Goal: Task Accomplishment & Management: Use online tool/utility

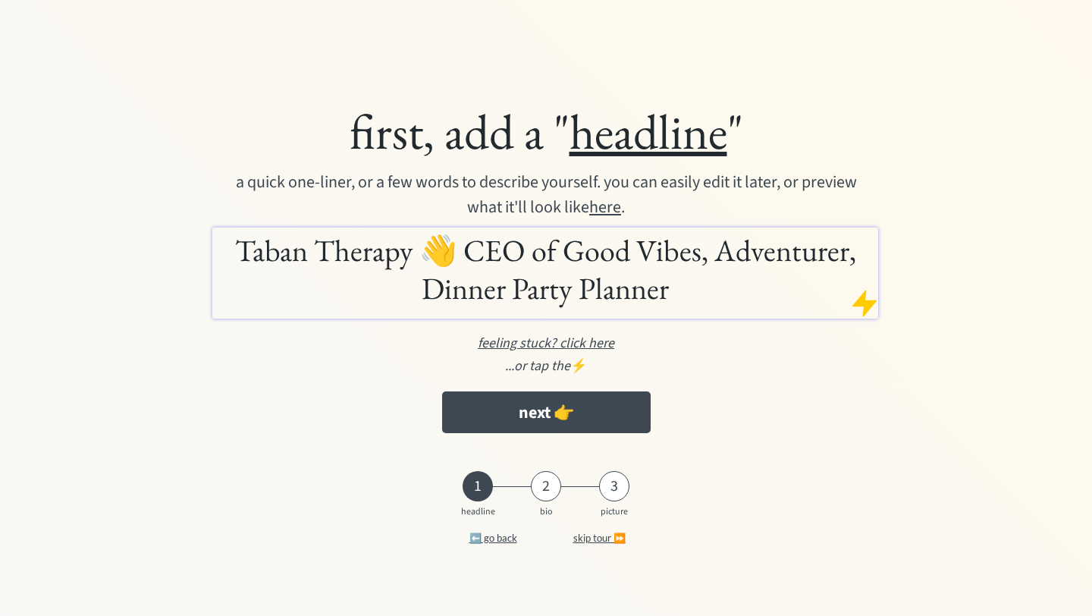
click at [621, 208] on u "here" at bounding box center [605, 207] width 32 height 24
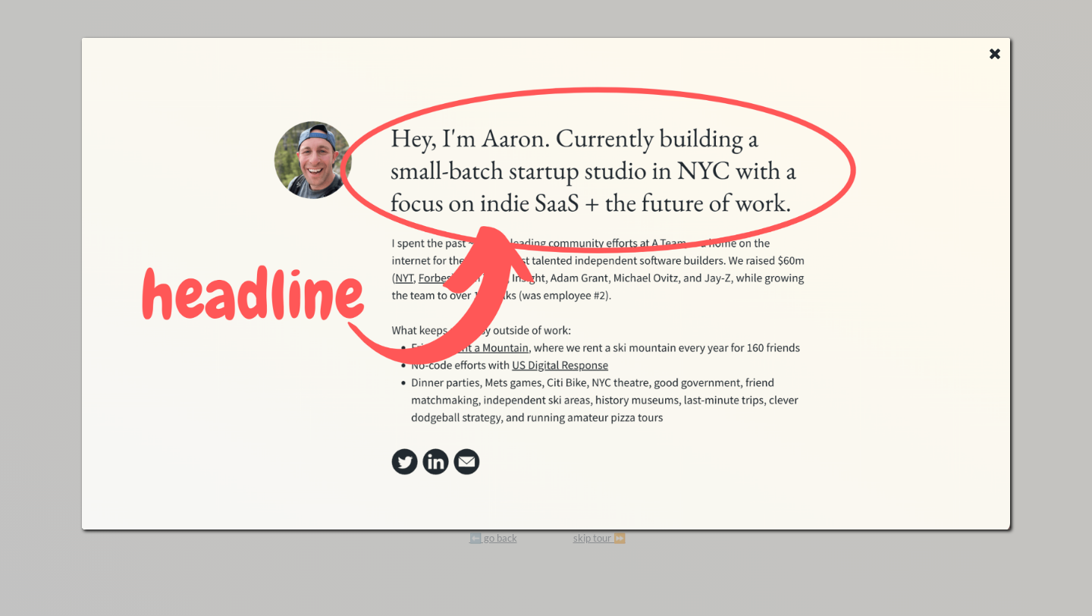
click at [997, 53] on use at bounding box center [994, 54] width 11 height 11
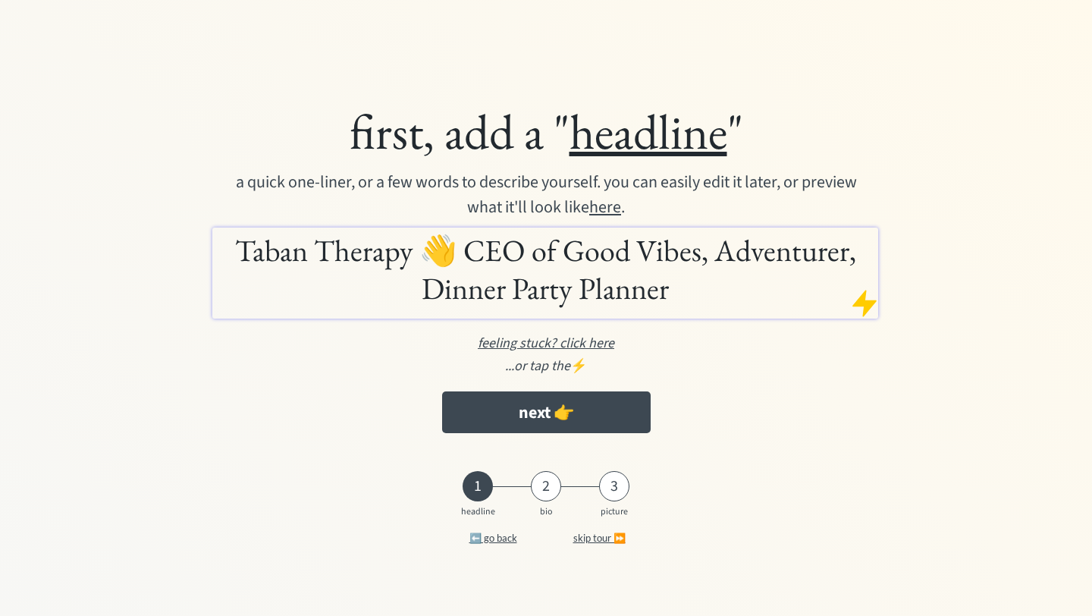
click at [644, 303] on h1 "Taban Therapy 👋 CEO of Good Vibes, Adventurer, Dinner Party Planner" at bounding box center [545, 269] width 658 height 76
click at [597, 346] on u "feeling stuck? click here" at bounding box center [546, 343] width 136 height 19
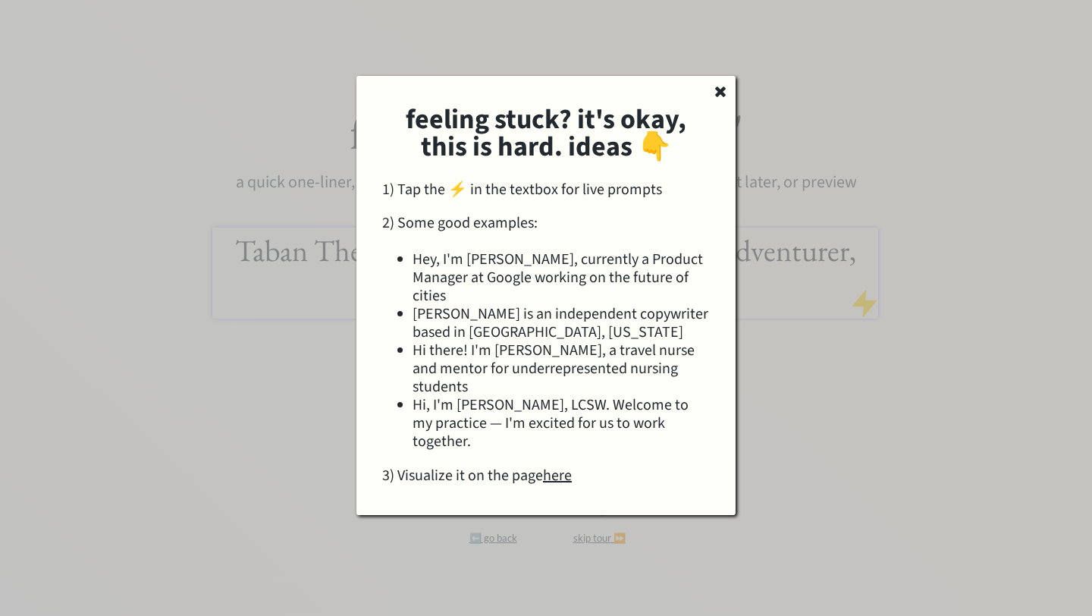
click at [718, 98] on icon at bounding box center [720, 90] width 15 height 15
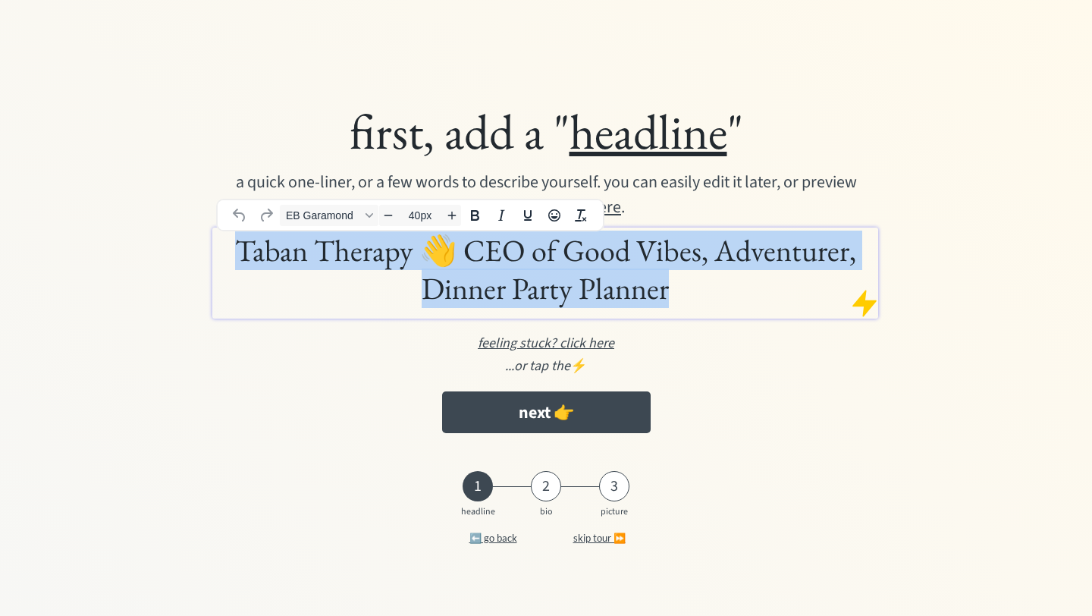
drag, startPoint x: 671, startPoint y: 289, endPoint x: 194, endPoint y: 194, distance: 486.2
click at [194, 194] on div "first, add a " headline " a quick one-liner, or a few words to describe yoursel…" at bounding box center [545, 270] width 849 height 355
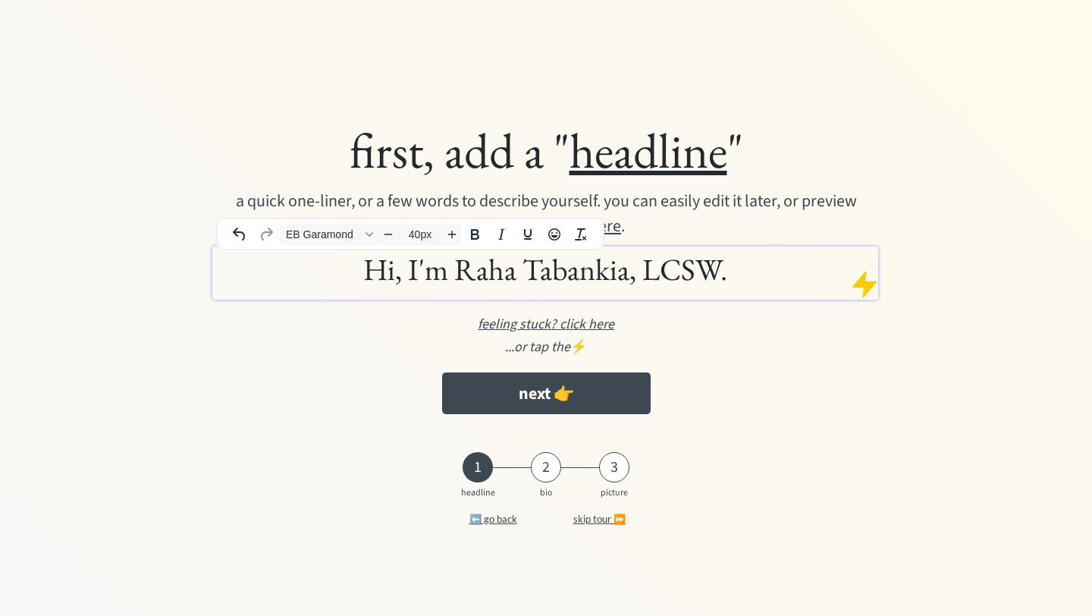
click at [854, 288] on div at bounding box center [864, 284] width 30 height 30
click at [871, 282] on div at bounding box center [864, 284] width 30 height 30
click at [770, 265] on h1 "Hi, I'm Raha Tabankia, LCSW." at bounding box center [545, 269] width 658 height 38
click at [867, 288] on div at bounding box center [864, 284] width 30 height 30
click at [738, 274] on h1 "Hi, I'm Raha Tabankia, LCSW." at bounding box center [545, 269] width 658 height 38
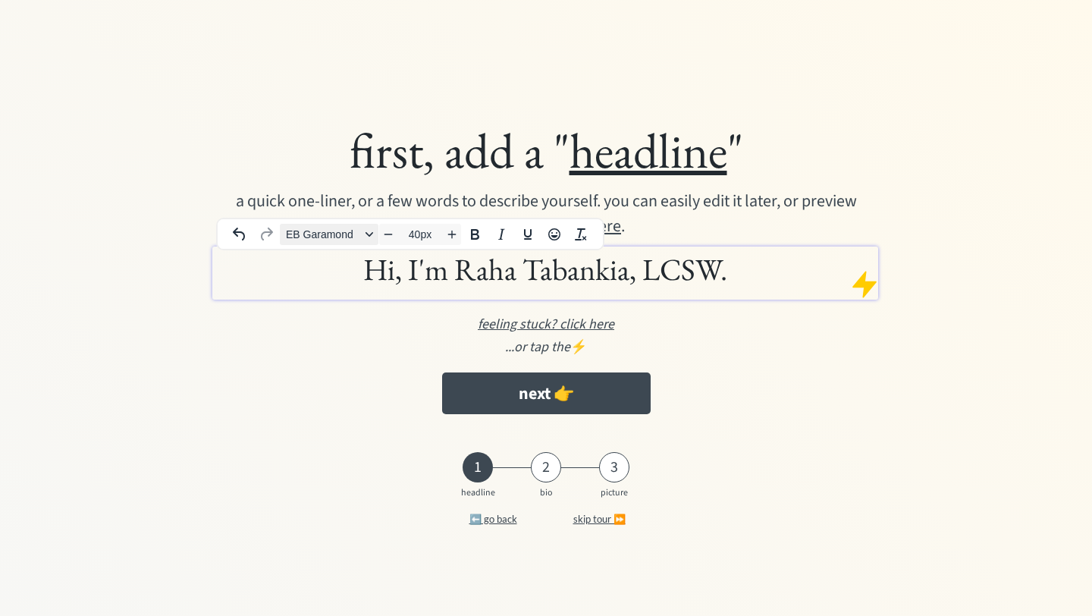
click at [371, 241] on button "EB Garamond" at bounding box center [329, 234] width 99 height 21
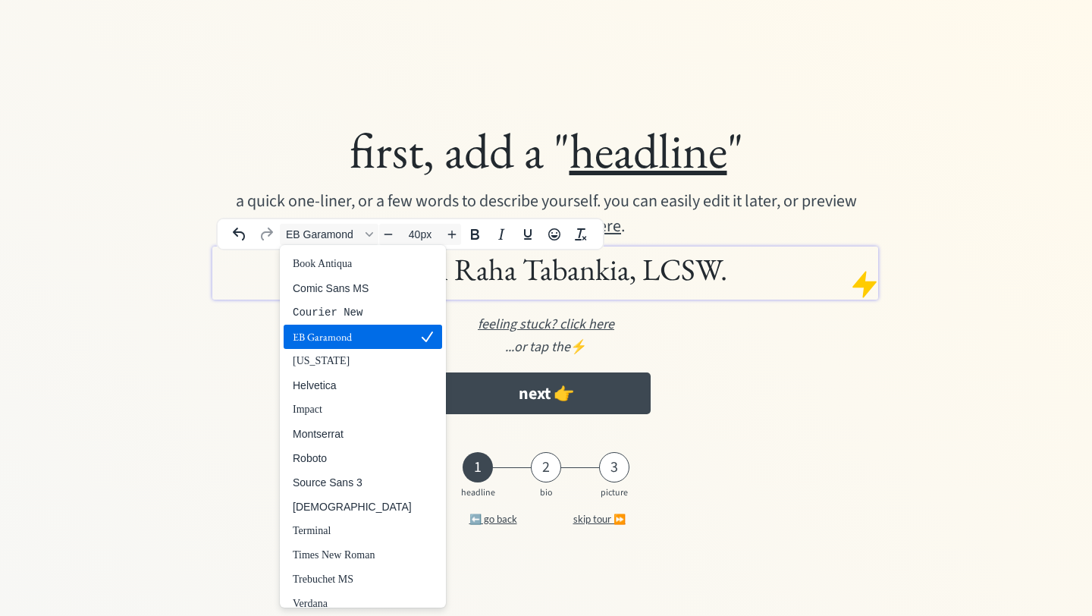
scroll to position [82, 0]
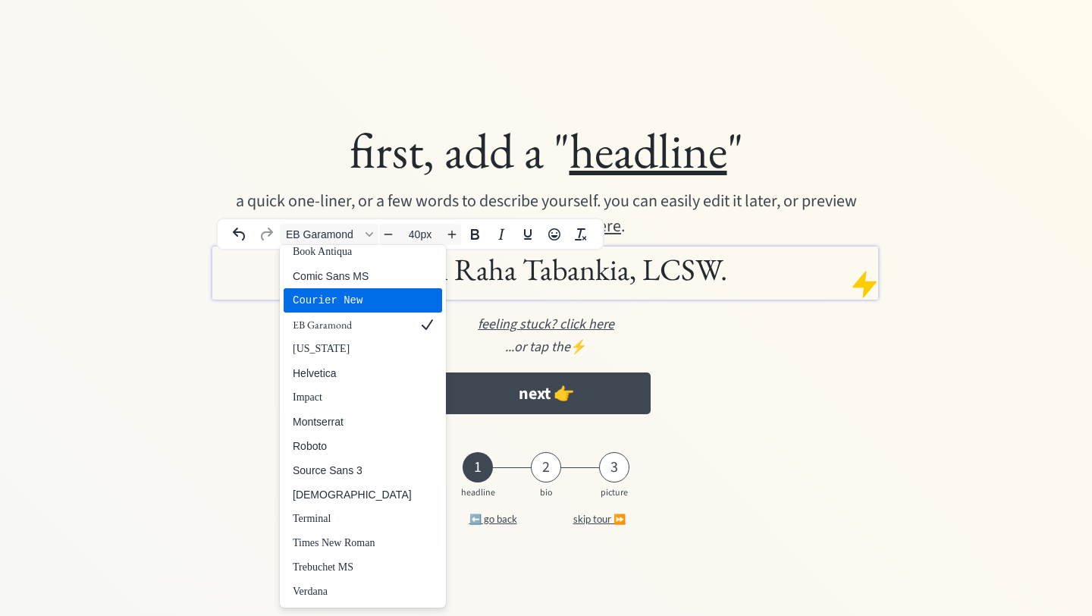
click at [359, 293] on div "Courier New" at bounding box center [352, 300] width 119 height 18
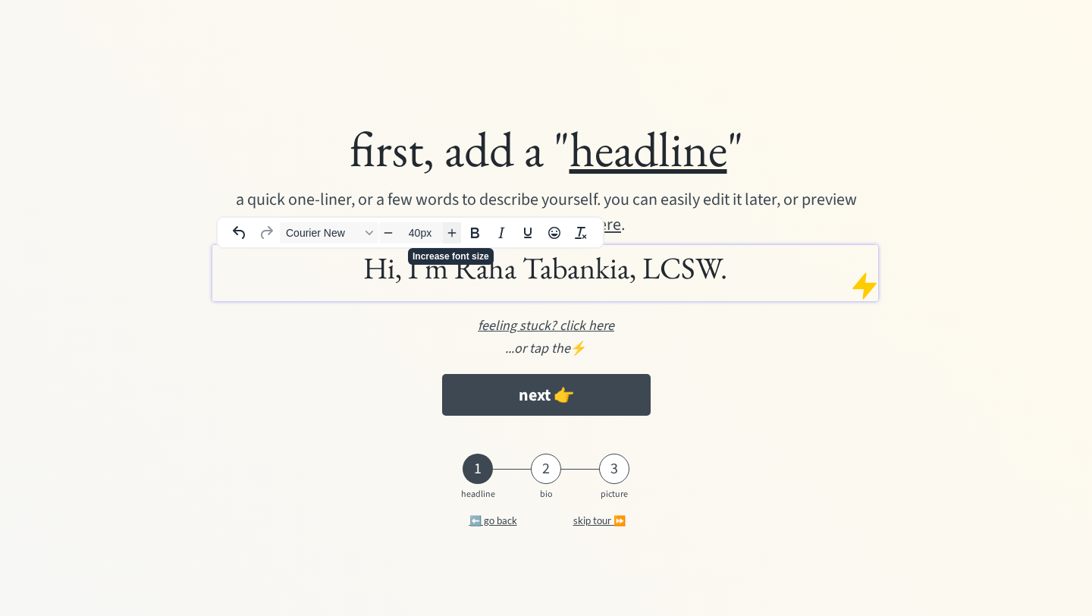
click at [453, 233] on icon "Increase font size" at bounding box center [452, 233] width 8 height 8
click at [474, 234] on icon "Bold" at bounding box center [475, 233] width 18 height 18
click at [486, 277] on h1 "Hi, I'm Raha Tabankia, LCSW. ﻿" at bounding box center [545, 269] width 658 height 41
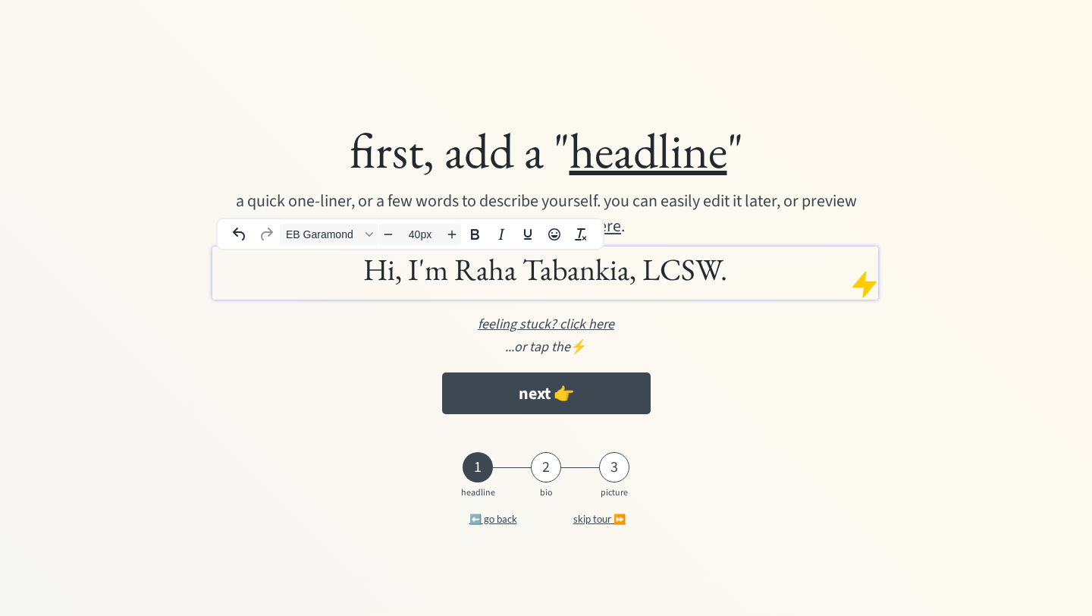
click at [486, 277] on h1 "Hi, I'm Raha Tabankia, LCSW." at bounding box center [545, 269] width 658 height 38
click at [359, 234] on span "EB Garamond" at bounding box center [323, 234] width 74 height 12
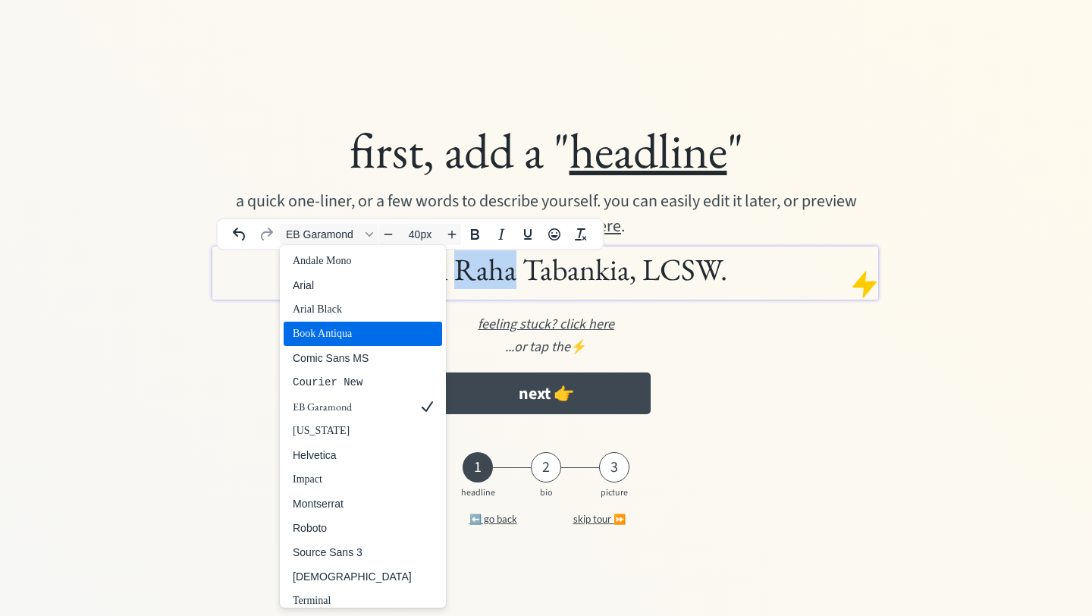
click at [352, 340] on div "Book Antiqua" at bounding box center [352, 333] width 119 height 18
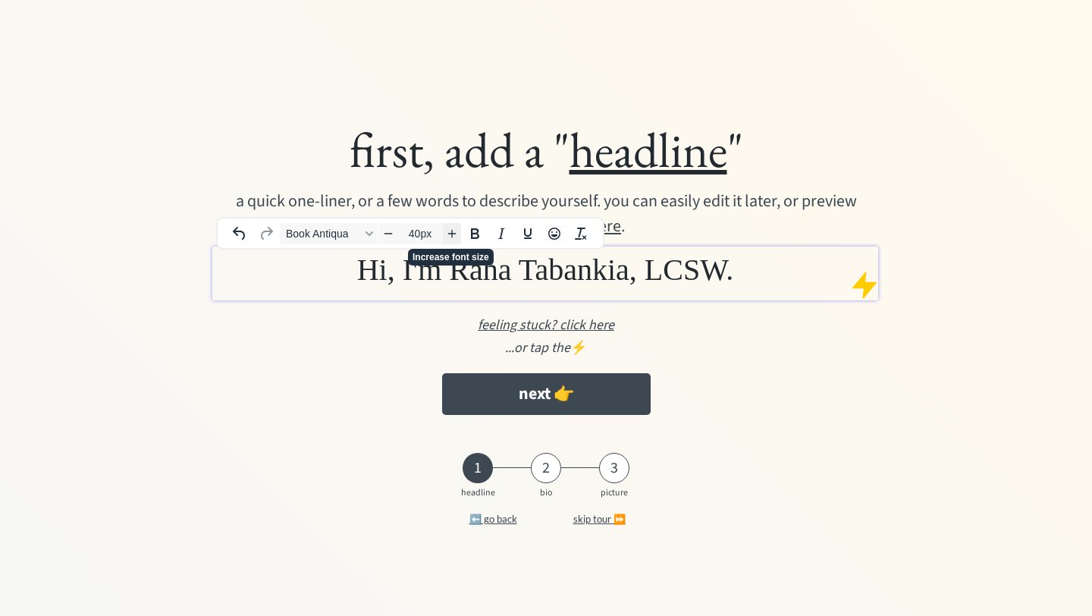
click at [454, 234] on icon "Increase font size" at bounding box center [452, 233] width 12 height 12
click at [370, 234] on icon "Font Book Antiqua" at bounding box center [369, 233] width 8 height 8
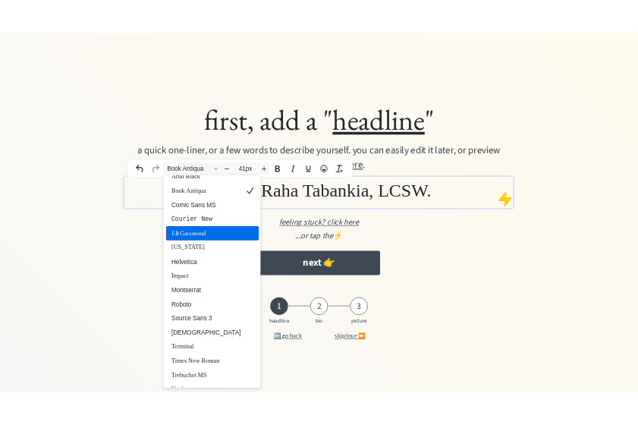
scroll to position [80, 0]
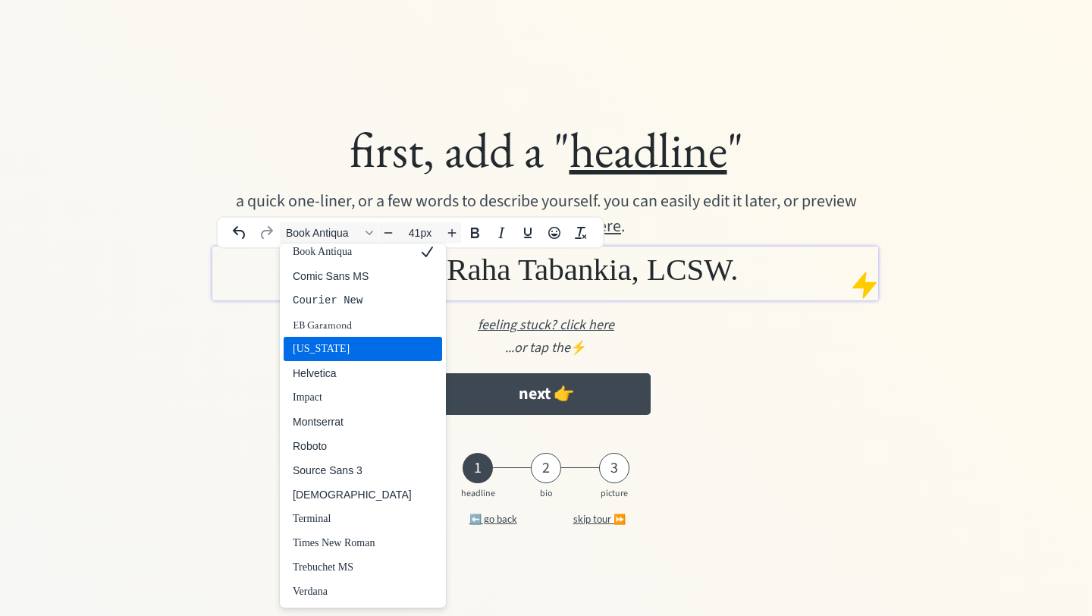
click at [824, 284] on h1 "Hi, I'm Raha Tabankia, LCSW." at bounding box center [545, 269] width 658 height 39
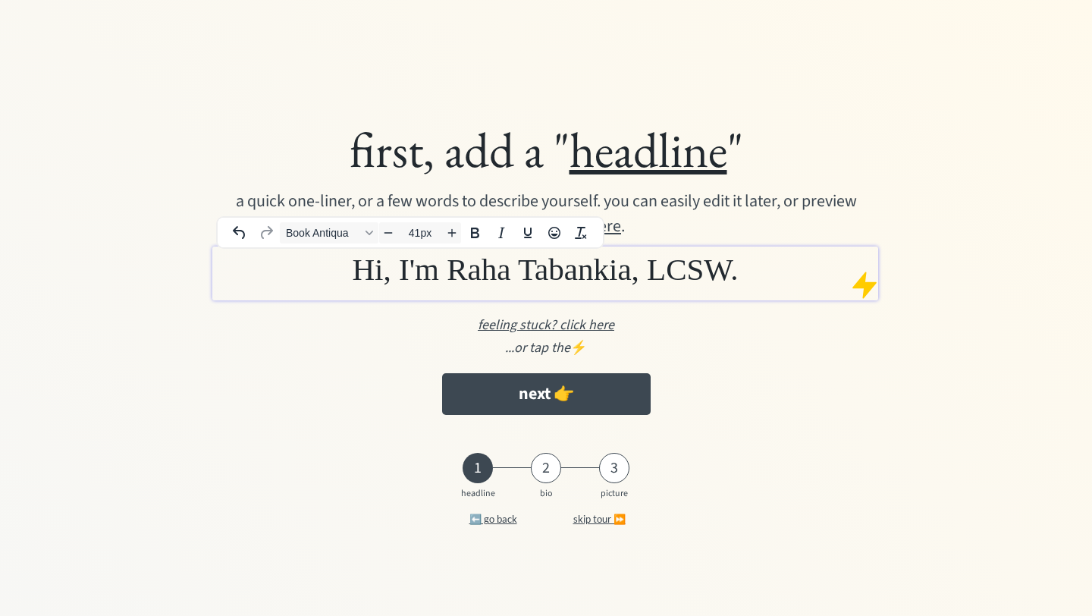
click at [875, 285] on div at bounding box center [864, 285] width 30 height 30
click at [585, 321] on u "feeling stuck? click here" at bounding box center [546, 324] width 136 height 19
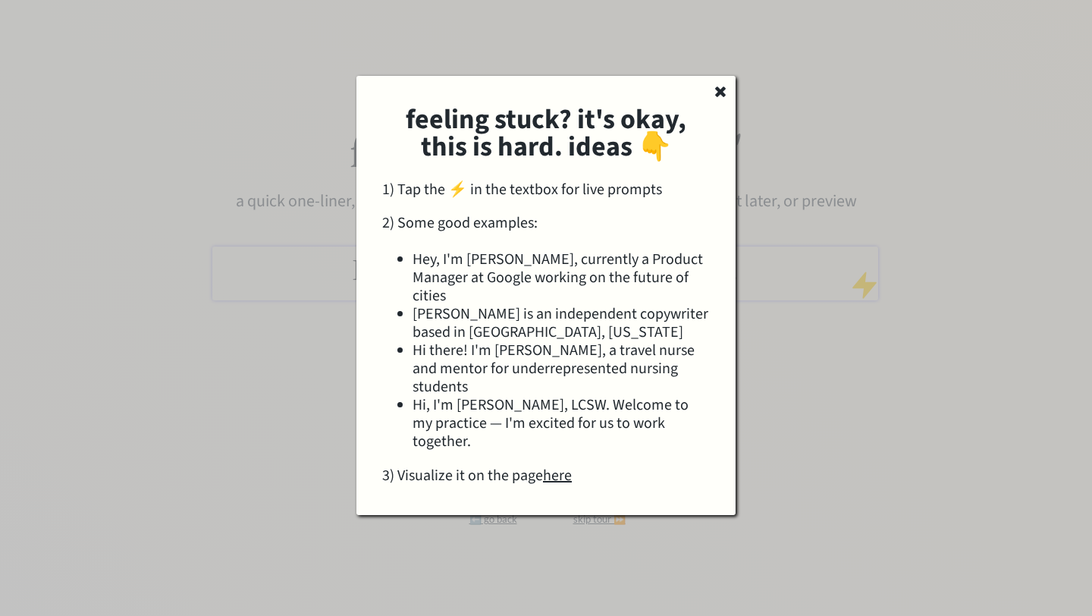
click at [574, 466] on div "3) Visualize it on the page here" at bounding box center [546, 475] width 328 height 18
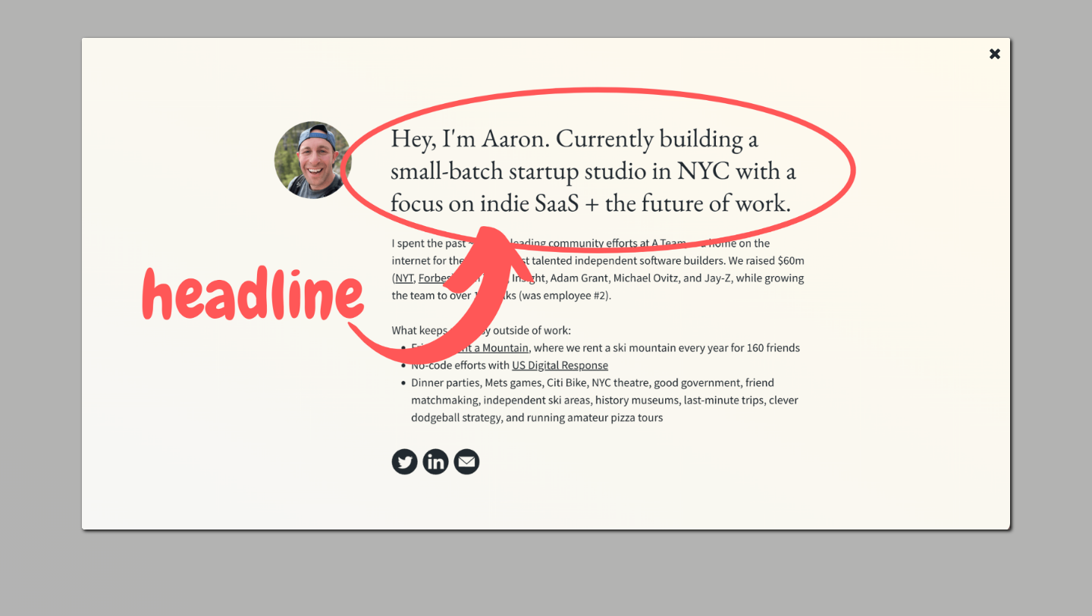
click at [992, 52] on use at bounding box center [994, 54] width 11 height 11
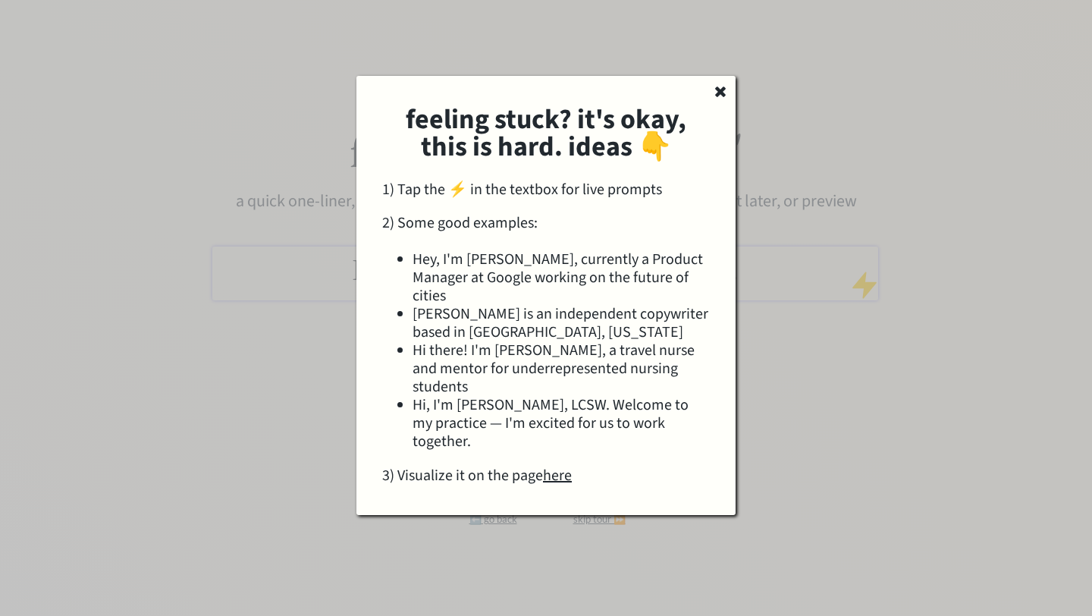
click at [569, 465] on u "here" at bounding box center [557, 475] width 29 height 21
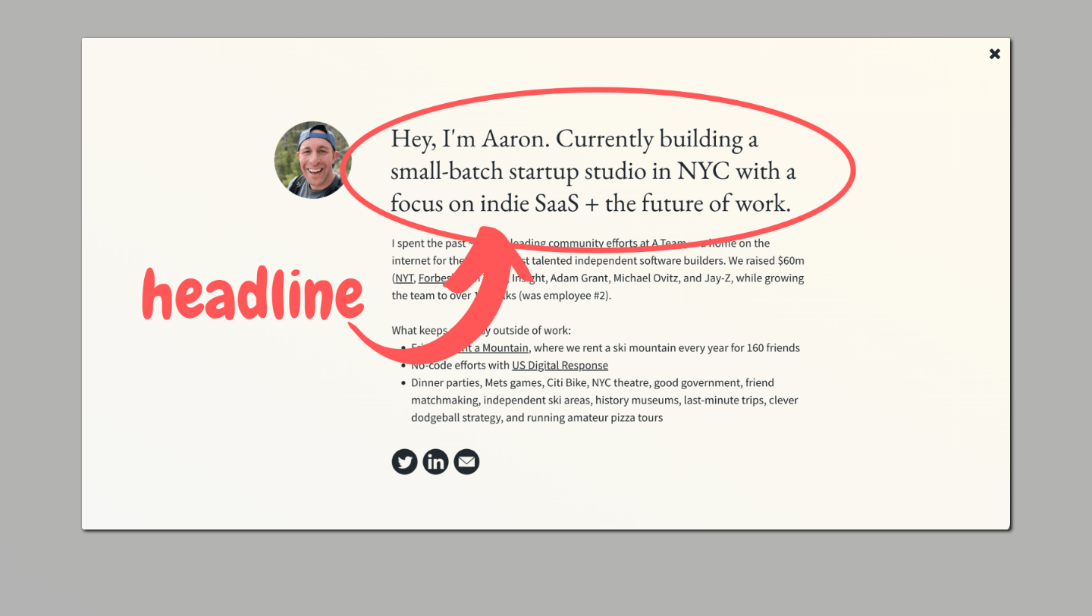
click at [992, 52] on use at bounding box center [994, 54] width 11 height 11
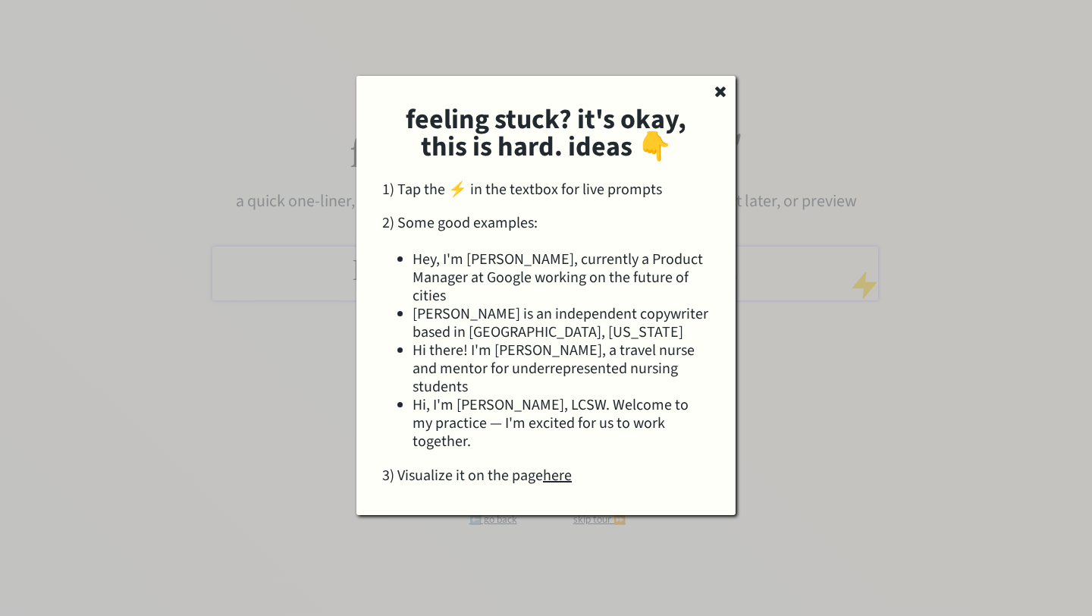
click at [722, 89] on use at bounding box center [720, 91] width 11 height 11
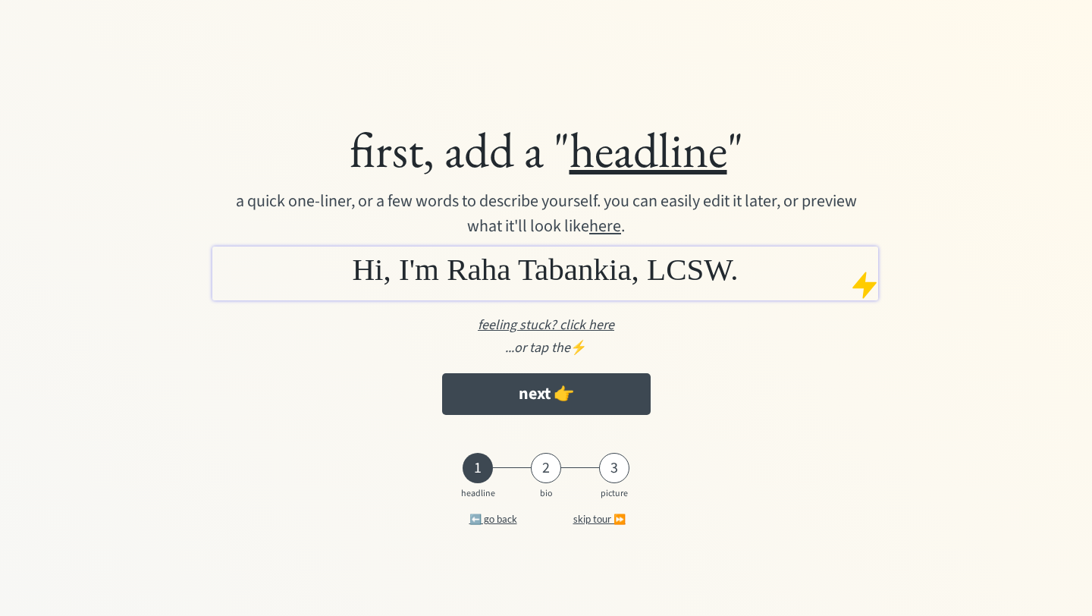
click at [758, 264] on h1 "Hi, I'm Raha Tabankia, LCSW." at bounding box center [545, 269] width 658 height 39
click at [794, 185] on div "first, add a " headline " a quick one-liner, or a few words to describe yoursel…" at bounding box center [545, 270] width 849 height 318
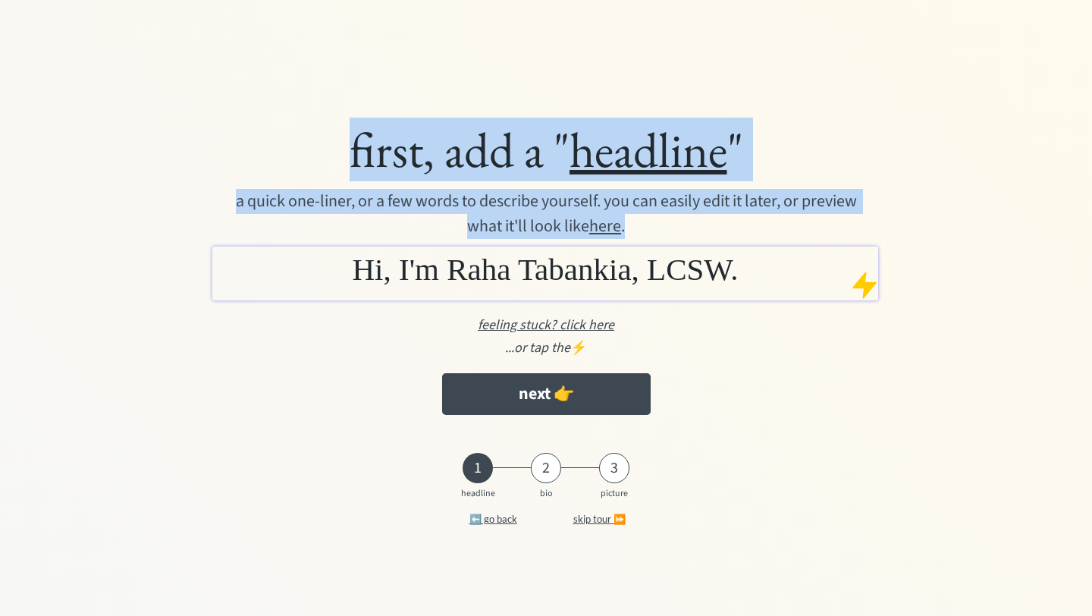
drag, startPoint x: 333, startPoint y: 146, endPoint x: 802, endPoint y: 240, distance: 478.6
click at [802, 240] on div "first, add a " headline " a quick one-liner, or a few words to describe yoursel…" at bounding box center [545, 270] width 849 height 318
copy div "first, add a " headline " a quick one-liner, or a few words to describe yoursel…"
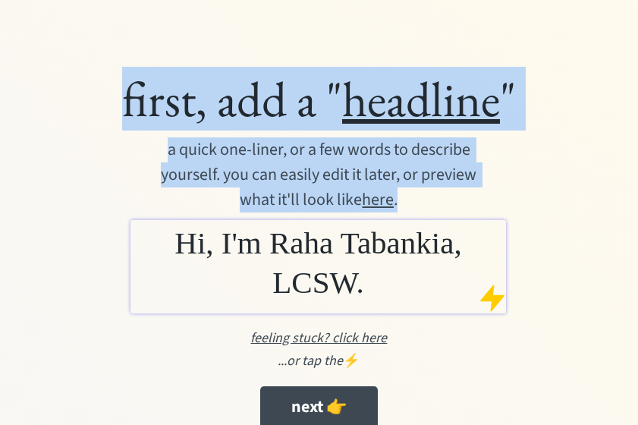
click at [368, 278] on span "Hi, I'm Raha Tabankia, LCSW." at bounding box center [317, 262] width 287 height 74
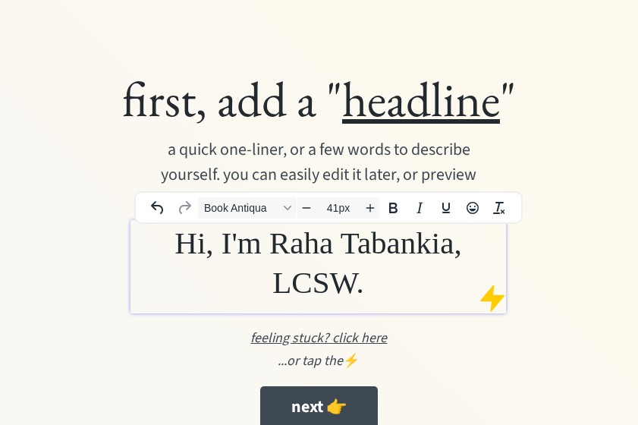
click at [368, 278] on span "Hi, I'm Raha Tabankia, LCSW." at bounding box center [317, 262] width 287 height 74
type input "40px"
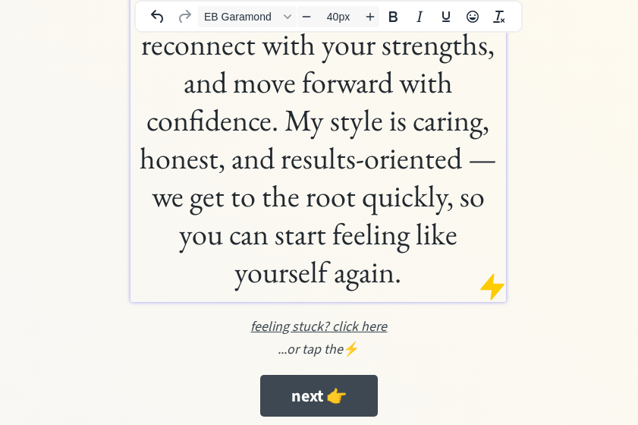
scroll to position [315, 0]
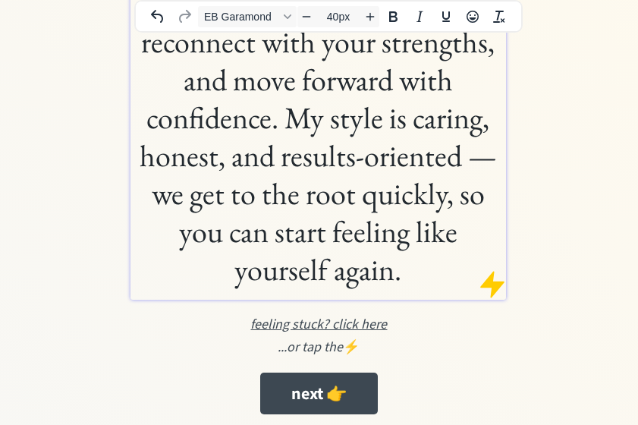
click at [408, 100] on h1 "Hi, I’m Raha Tabankia, LCSW. I’m a therapist who helps you cut through the nois…" at bounding box center [318, 98] width 368 height 379
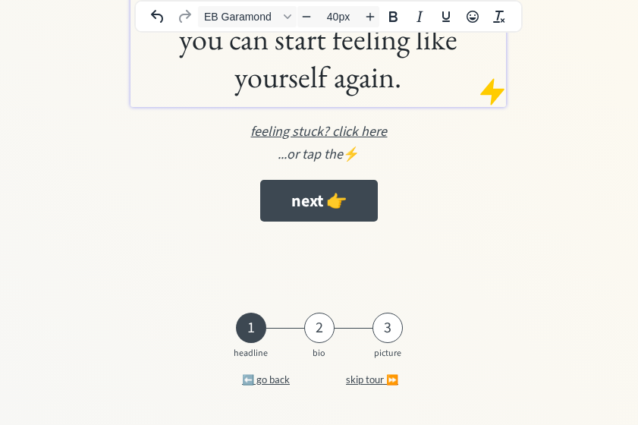
scroll to position [0, 0]
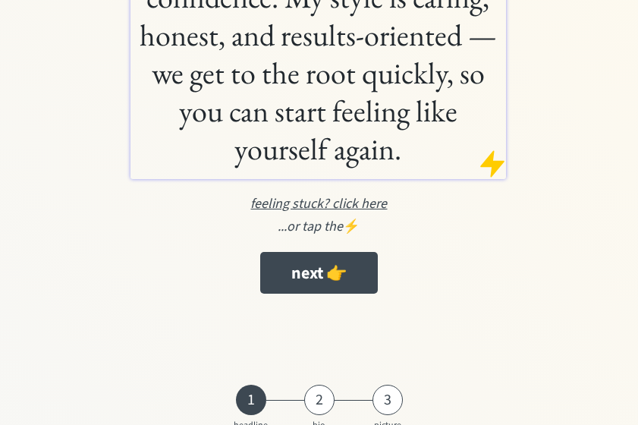
scroll to position [507, 0]
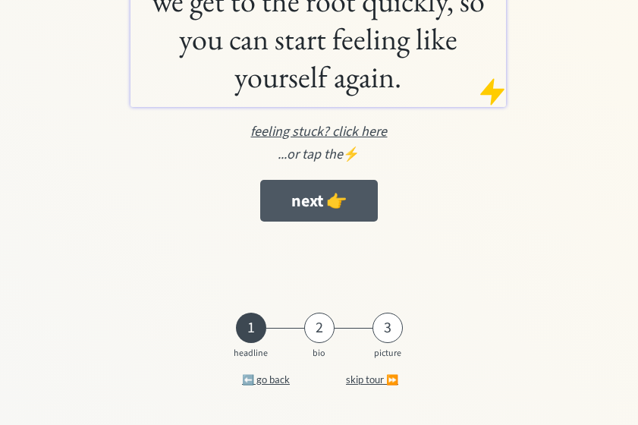
click at [344, 201] on button "next 👉" at bounding box center [319, 201] width 118 height 42
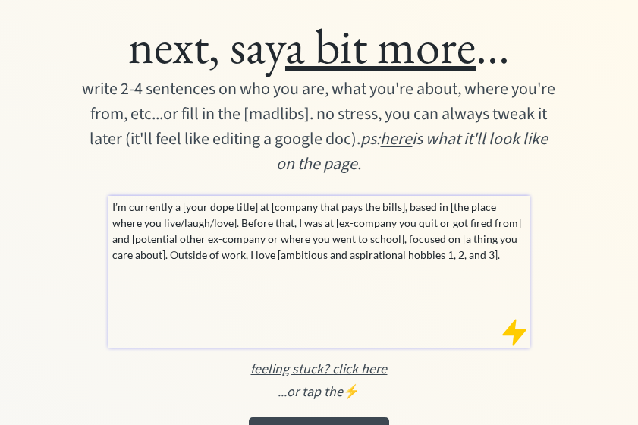
drag, startPoint x: 387, startPoint y: 168, endPoint x: 76, endPoint y: 83, distance: 322.0
click at [76, 83] on div "next, say a bit more ... write 2-4 sentences on who you are, what you're about,…" at bounding box center [319, 237] width 560 height 444
copy div "write 2-4 sentences on who you are, what you're about, where you're from, etc..…"
click at [197, 265] on div "I’m currently a [your dope title] at [company that pays the bills], based in [t…" at bounding box center [318, 272] width 420 height 152
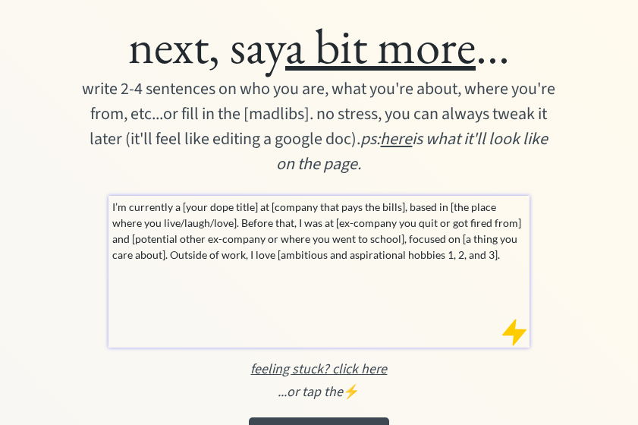
click at [197, 265] on div "I’m currently a [your dope title] at [company that pays the bills], based in [t…" at bounding box center [318, 272] width 420 height 152
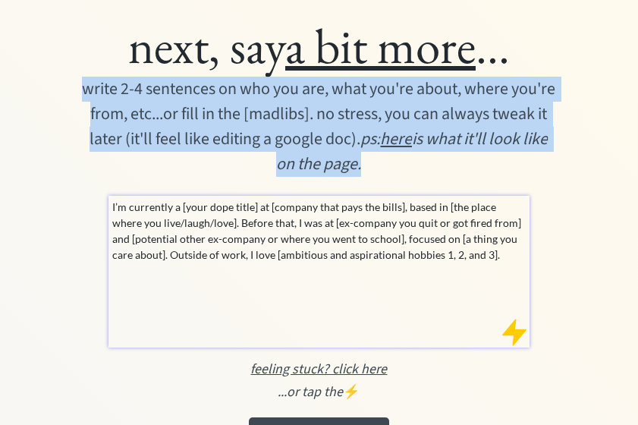
click at [197, 265] on div "I’m currently a [your dope title] at [company that pays the bills], based in [t…" at bounding box center [318, 272] width 420 height 152
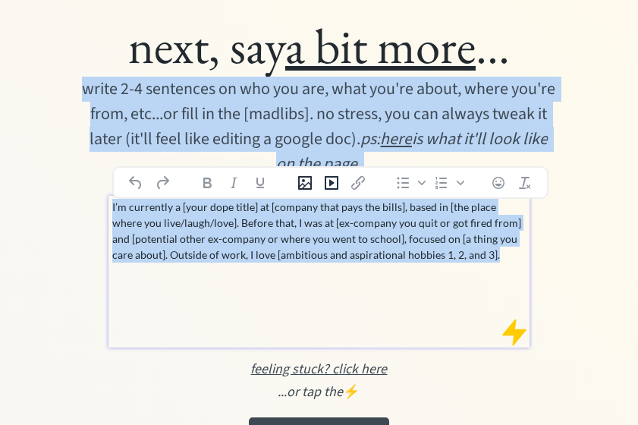
click at [452, 255] on p "I’m currently a [your dope title] at [company that pays the bills], based in [t…" at bounding box center [318, 231] width 413 height 64
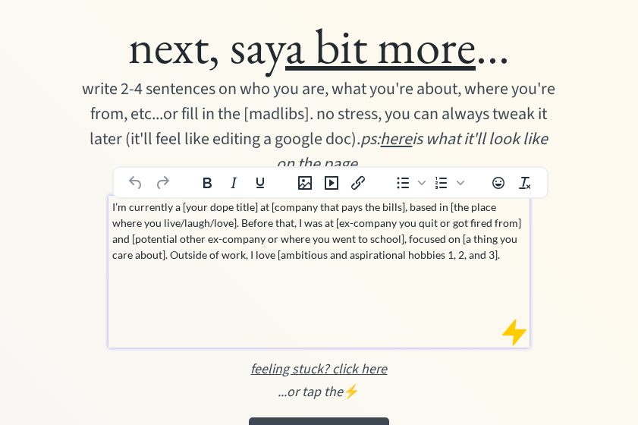
click at [481, 259] on p "I’m currently a [your dope title] at [company that pays the bills], based in [t…" at bounding box center [318, 231] width 413 height 64
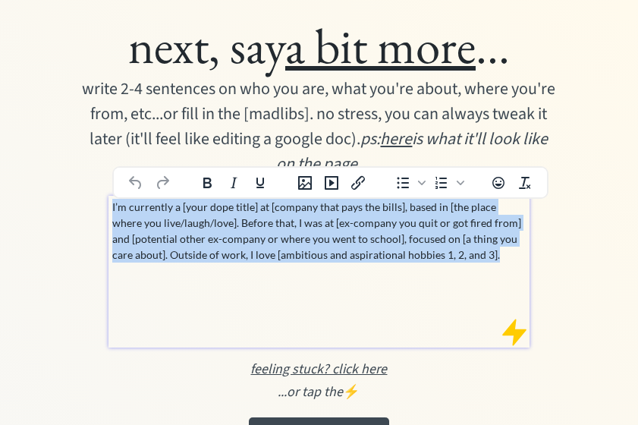
drag, startPoint x: 503, startPoint y: 252, endPoint x: 119, endPoint y: 149, distance: 397.4
click at [119, 149] on div "next, say a bit more ... write 2-4 sentences on who you are, what you're about,…" at bounding box center [319, 237] width 560 height 444
paste div
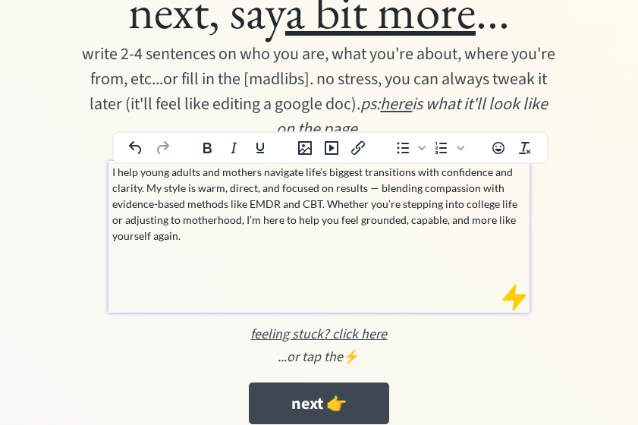
scroll to position [45, 0]
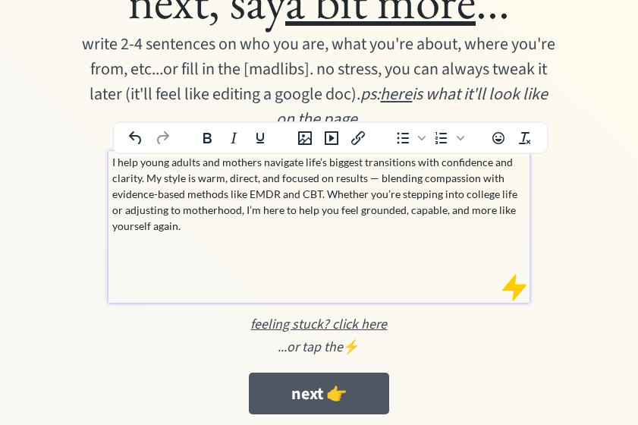
click at [328, 389] on button "next 👉" at bounding box center [319, 393] width 140 height 42
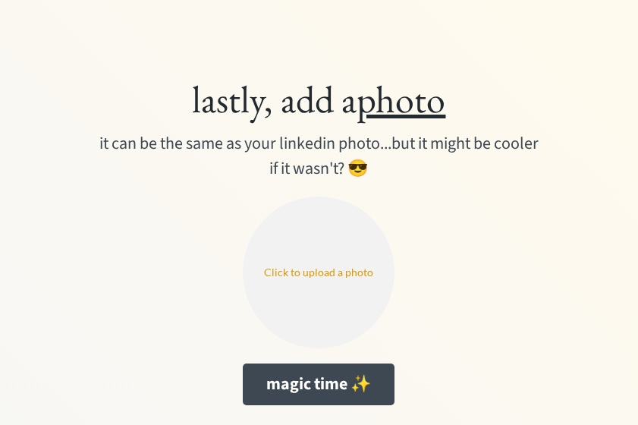
click at [340, 287] on input "file" at bounding box center [319, 272] width 152 height 152
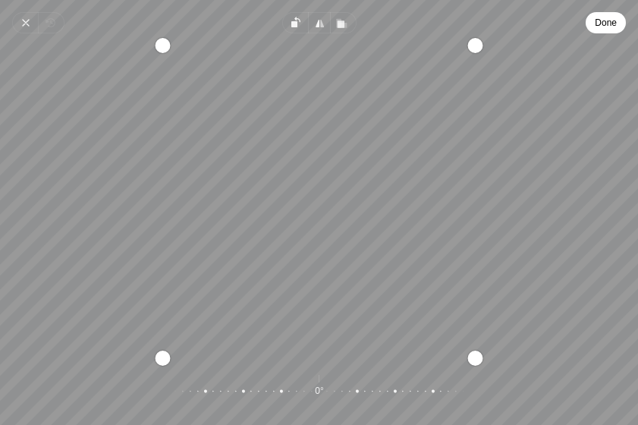
click at [607, 29] on span "Done" at bounding box center [605, 23] width 22 height 18
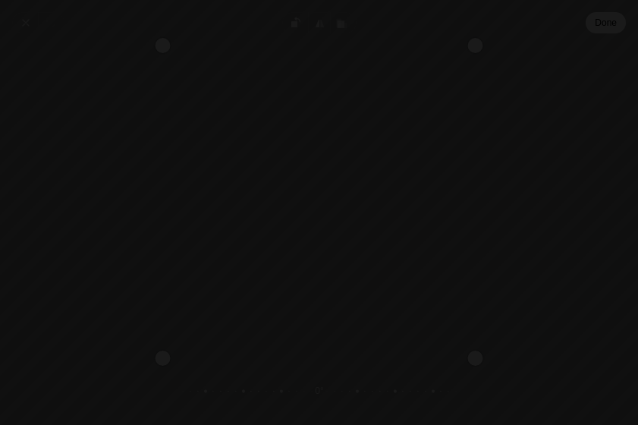
type input "C:\fakepath\Facetune_18-04-2025-14-17-16.png"
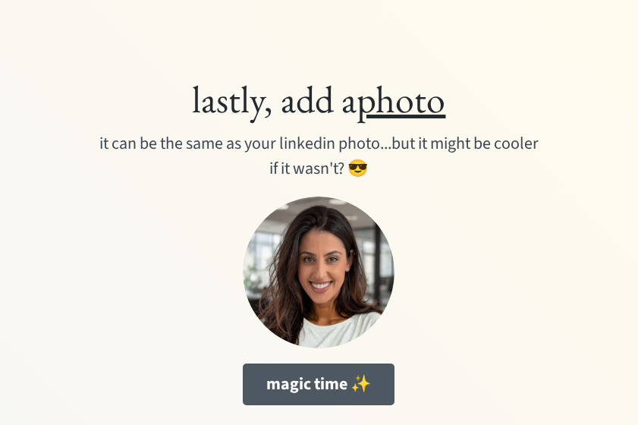
click at [349, 379] on button "magic time ✨" at bounding box center [319, 384] width 152 height 42
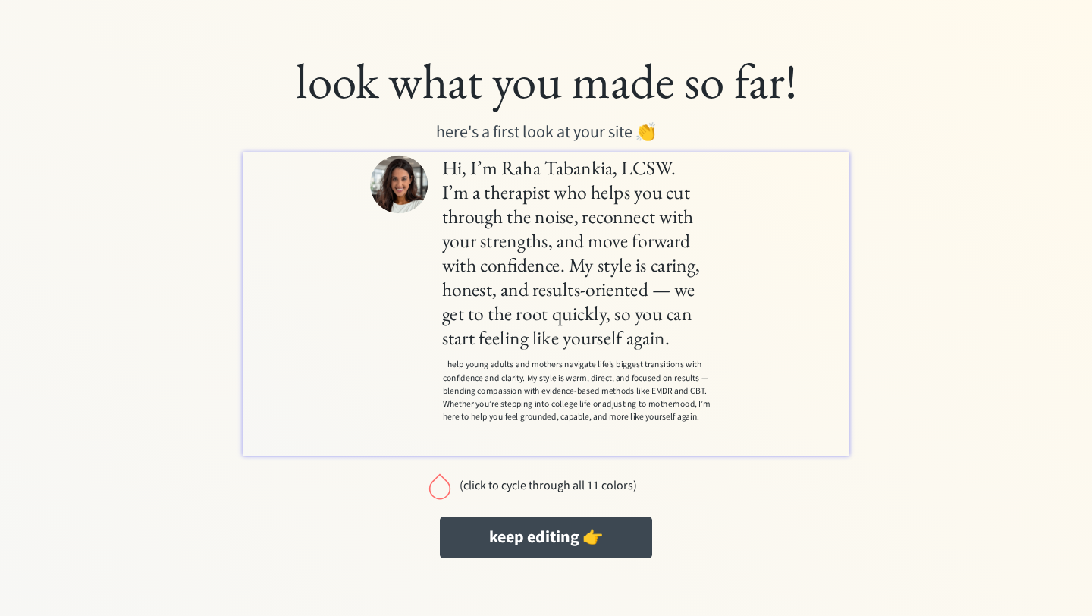
scroll to position [70, 0]
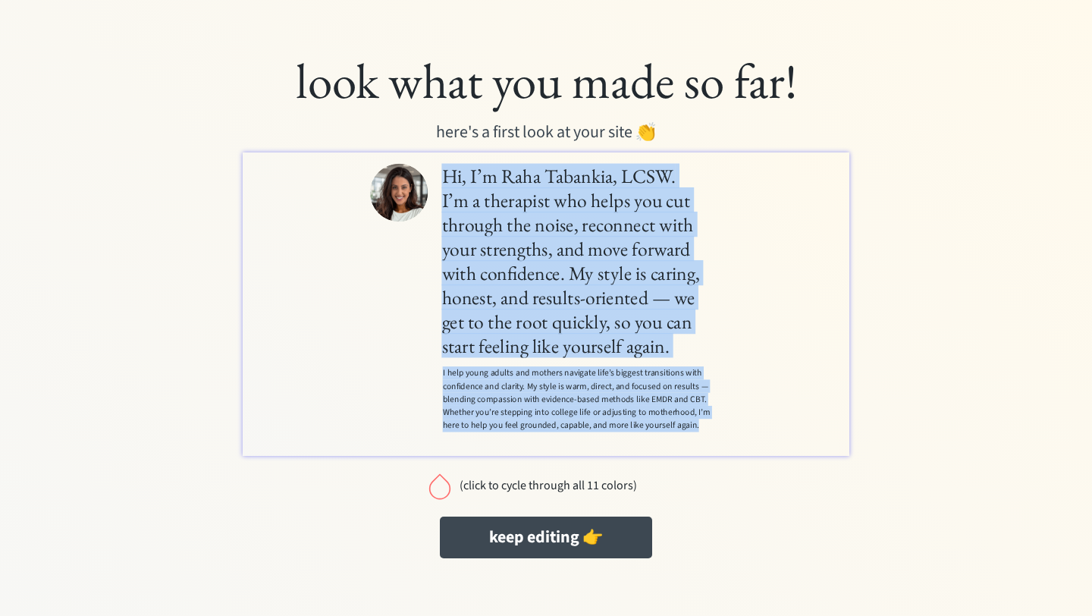
drag, startPoint x: 559, startPoint y: 197, endPoint x: 987, endPoint y: 603, distance: 590.4
click at [987, 603] on div "Hi, I’m Raha Tabankia, LCSW. I’m a therapist who helps you cut through the nois…" at bounding box center [771, 406] width 440 height 475
copy div "Hi, I’m Raha Tabankia, LCSW. I’m a therapist who helps you cut through the nois…"
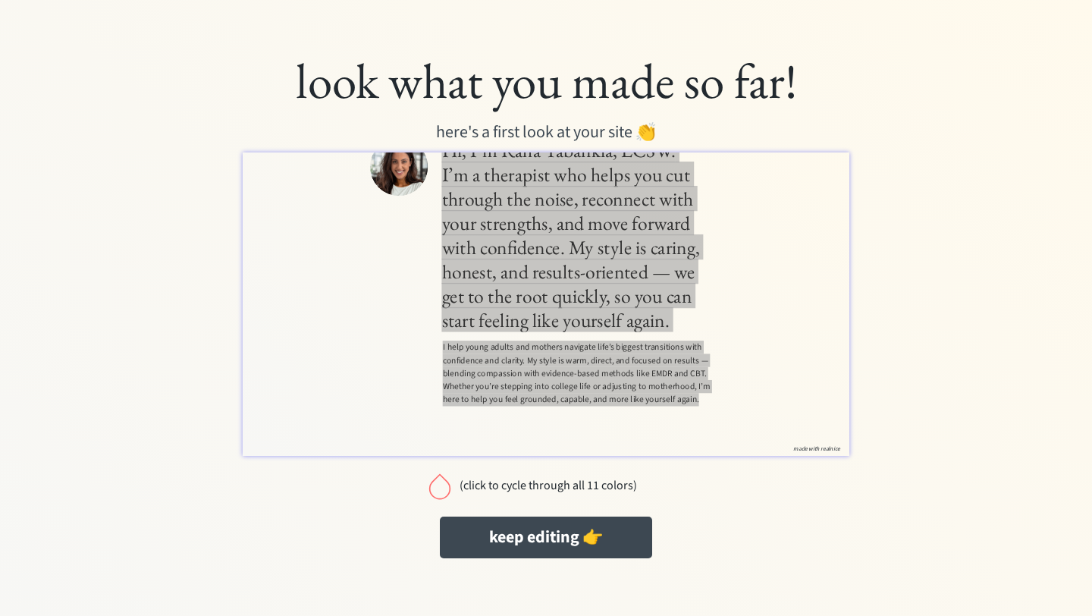
click at [446, 487] on div at bounding box center [440, 486] width 30 height 30
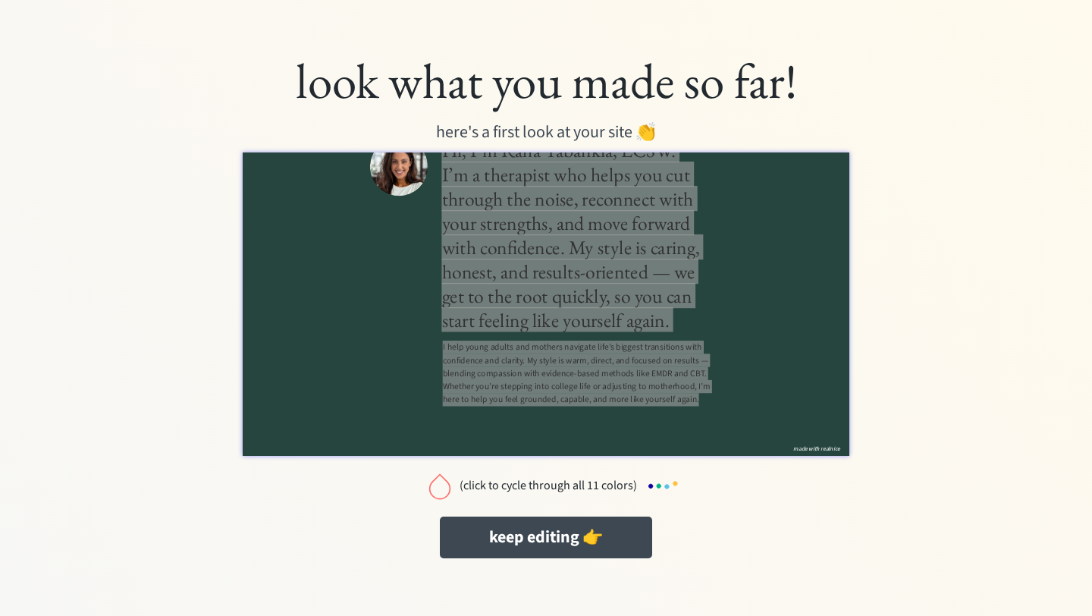
click at [446, 487] on div at bounding box center [440, 486] width 30 height 30
click at [968, 302] on div "look what you made so far! here's a first look at your site 👏 (click to cycle t…" at bounding box center [546, 307] width 1046 height 515
click at [815, 102] on div "look what you made so far!" at bounding box center [545, 80] width 591 height 61
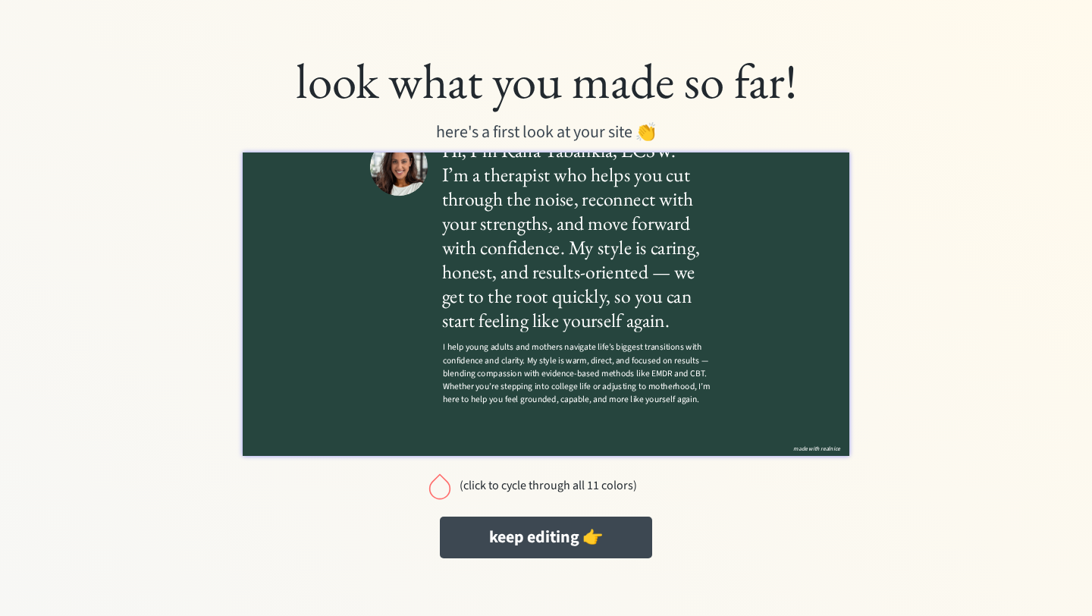
click at [904, 403] on h1 "Hi, I’m Raha Tabankia, LCSW. I’m a therapist who helps you cut through the nois…" at bounding box center [771, 279] width 436 height 303
click at [447, 485] on div at bounding box center [440, 486] width 30 height 30
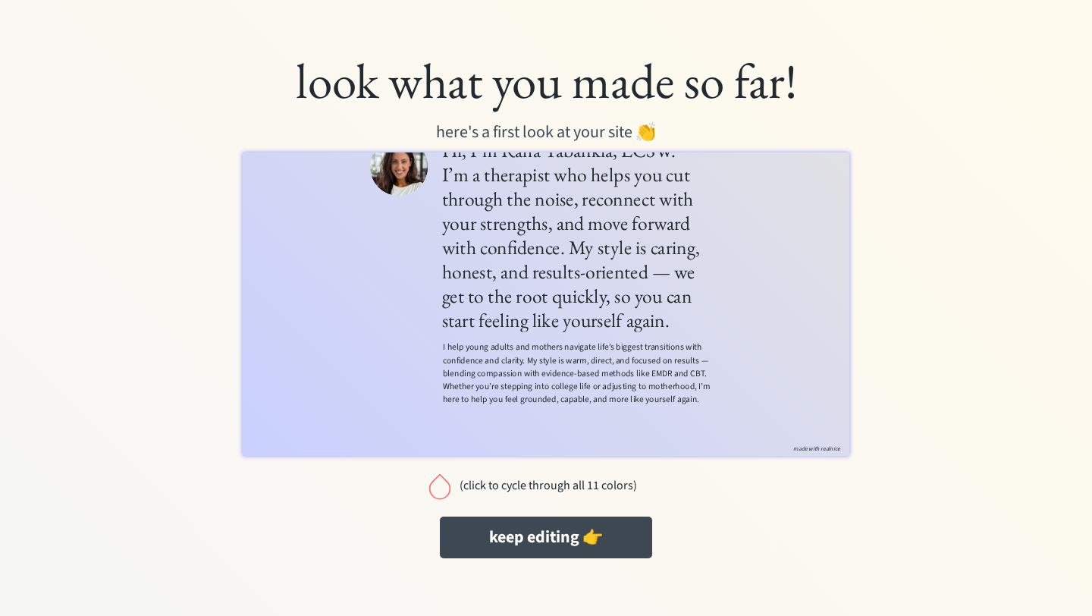
click at [438, 492] on div at bounding box center [440, 486] width 30 height 30
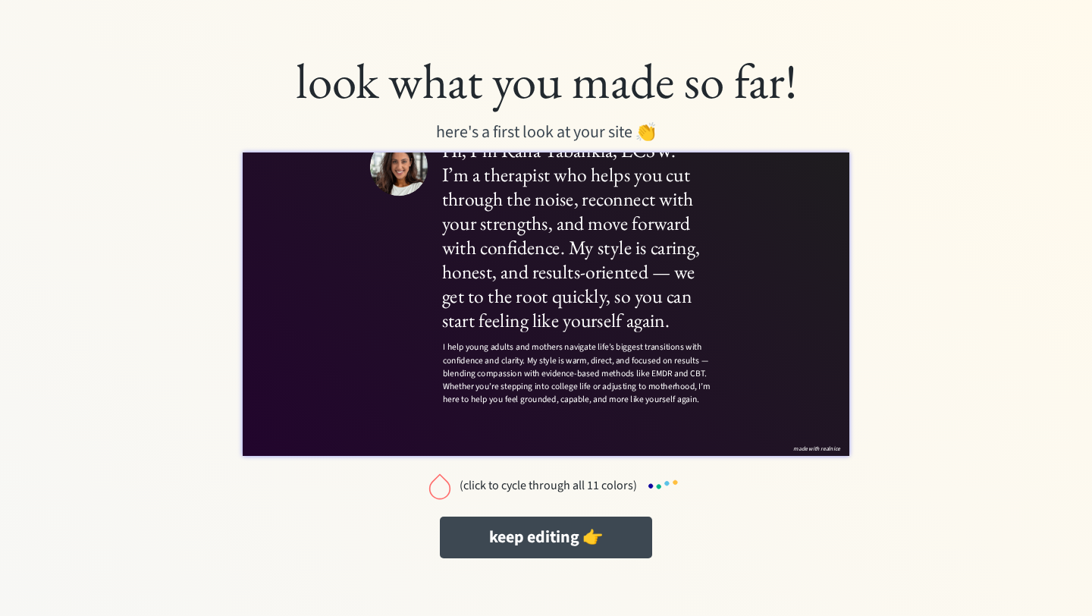
click at [438, 492] on div at bounding box center [440, 486] width 30 height 30
click at [439, 486] on div at bounding box center [440, 486] width 30 height 30
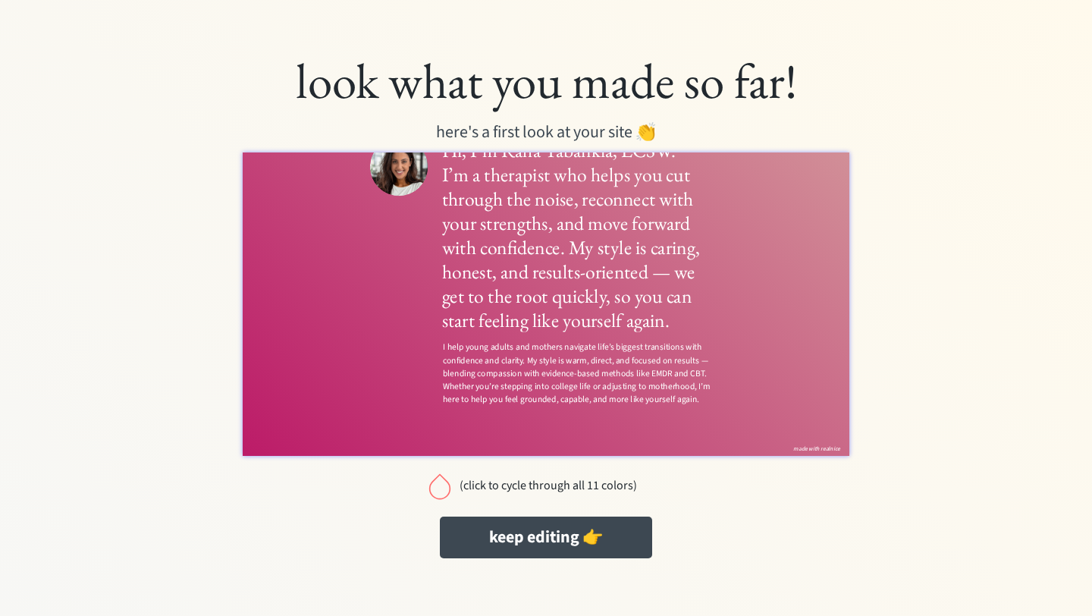
click at [439, 486] on div at bounding box center [440, 486] width 30 height 30
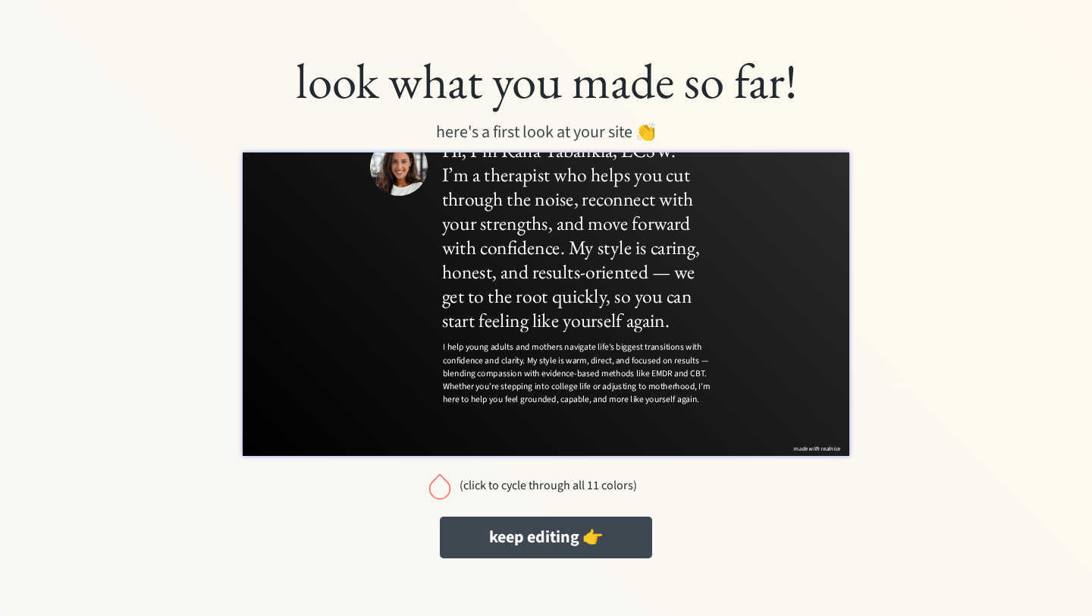
click at [439, 486] on div at bounding box center [440, 486] width 30 height 30
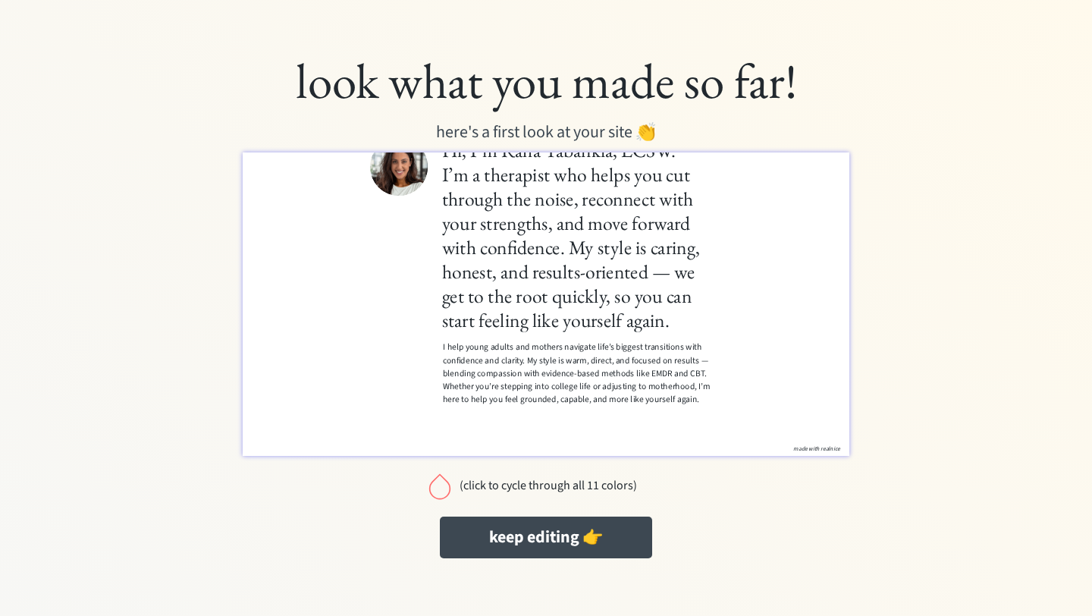
click at [439, 486] on div at bounding box center [440, 486] width 30 height 30
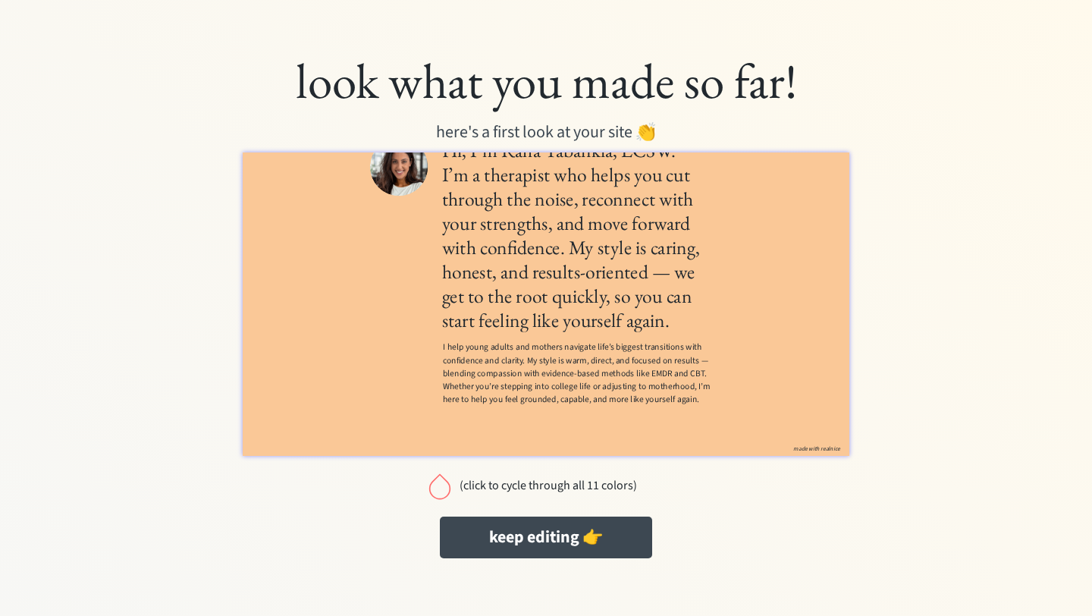
click at [439, 486] on div at bounding box center [440, 486] width 30 height 30
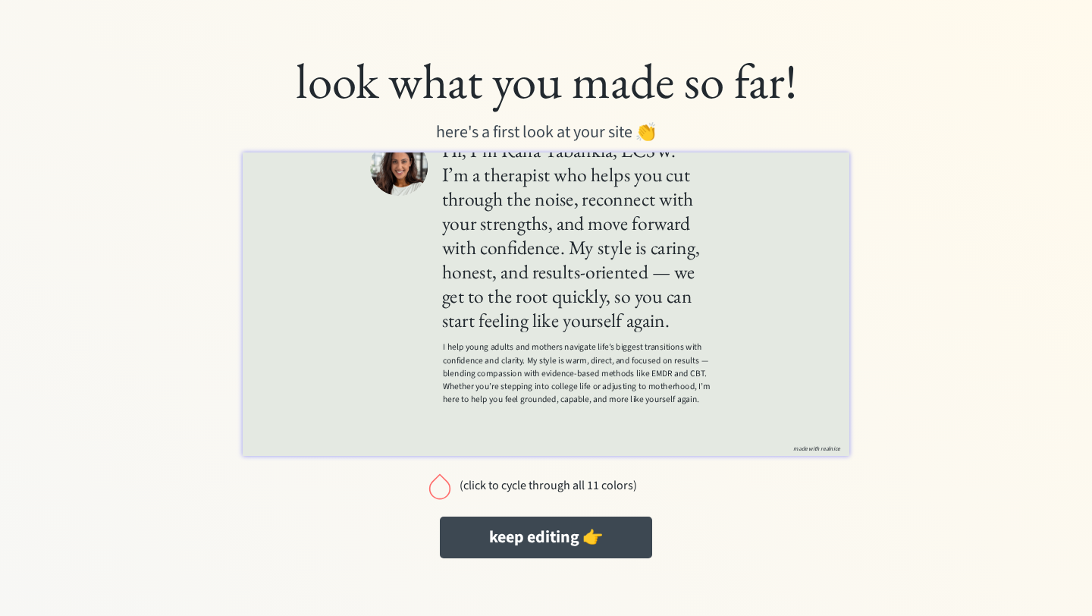
click at [439, 486] on div at bounding box center [440, 486] width 30 height 30
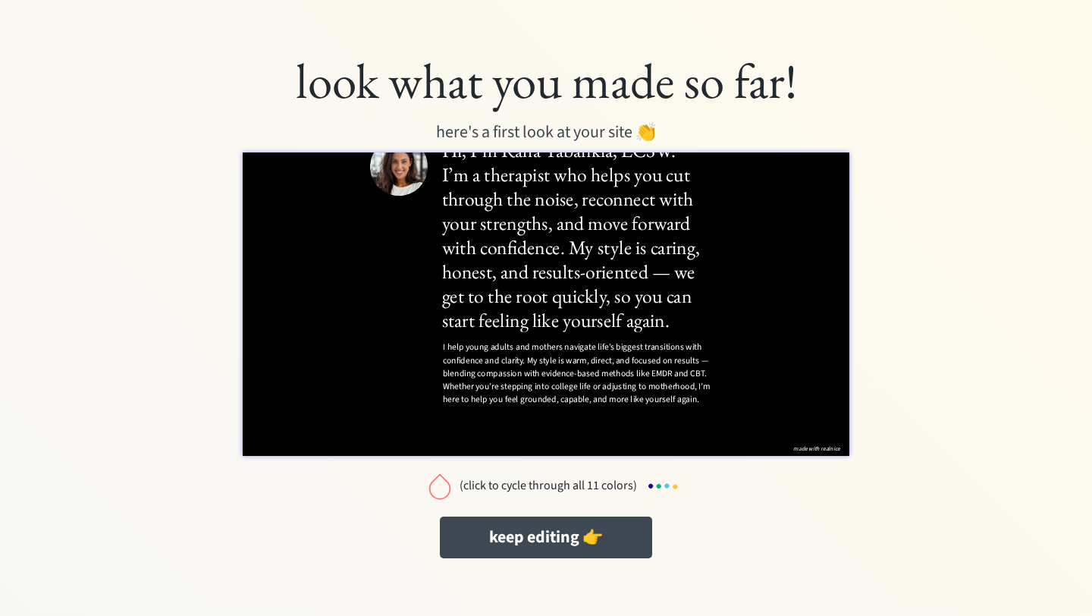
click at [439, 486] on div at bounding box center [440, 486] width 30 height 30
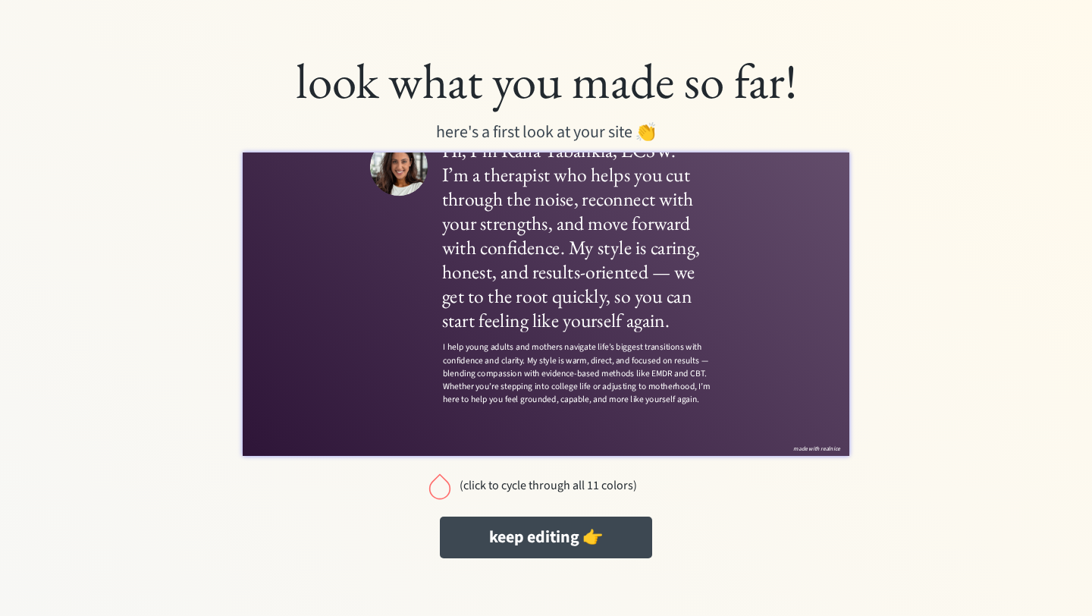
click at [439, 486] on div at bounding box center [440, 486] width 30 height 30
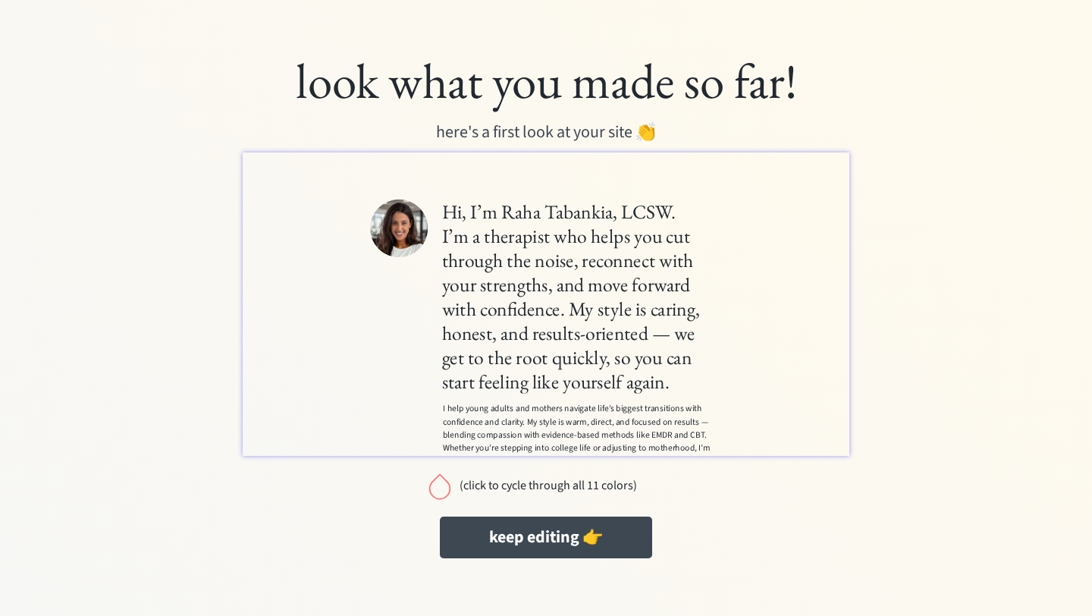
scroll to position [25, 0]
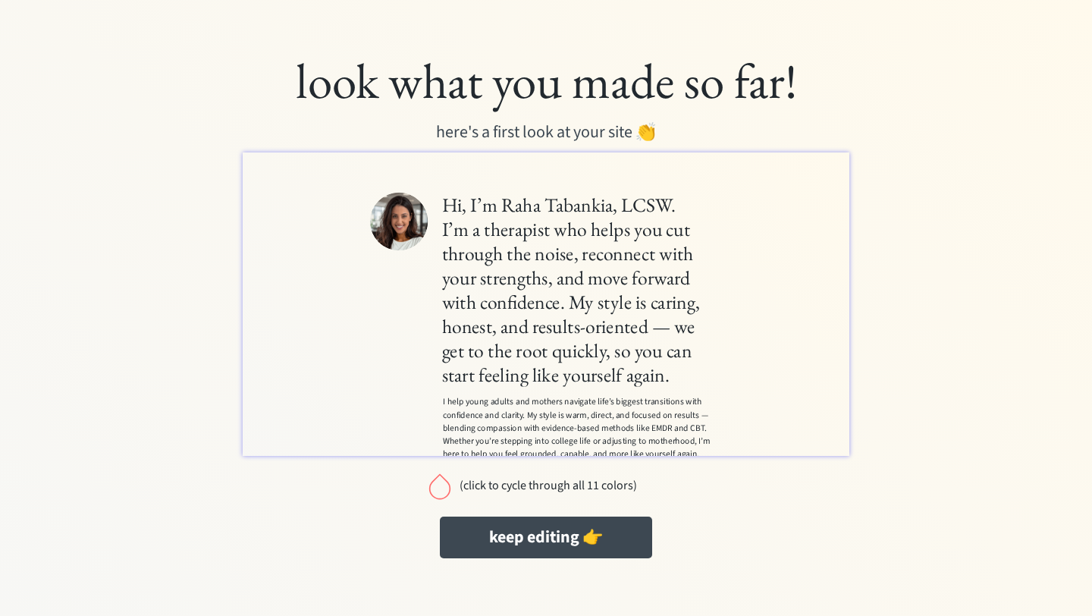
click at [436, 490] on div at bounding box center [440, 486] width 30 height 30
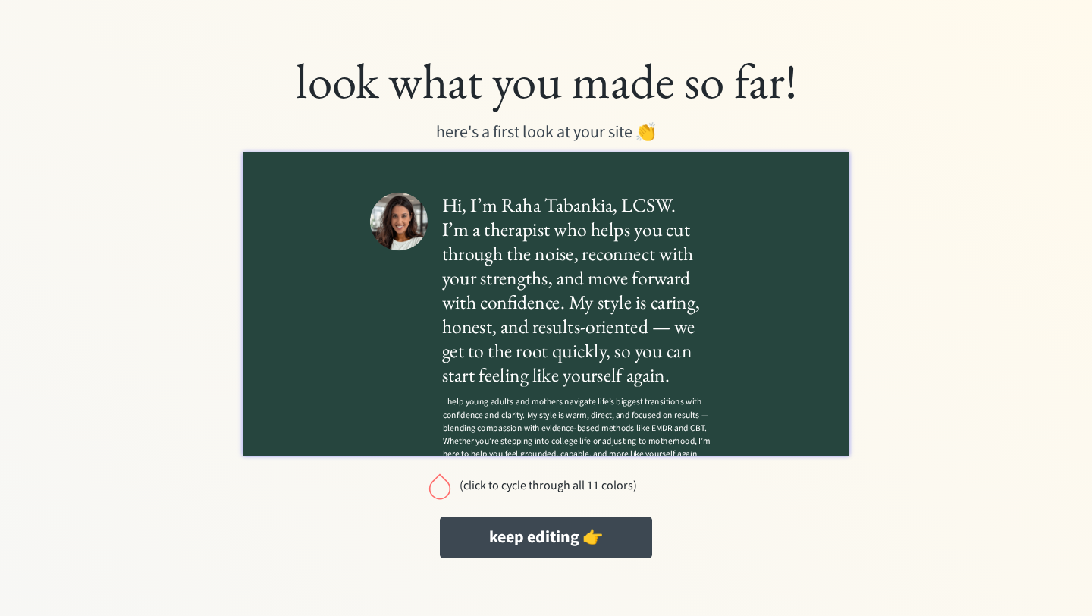
click at [436, 490] on div at bounding box center [440, 486] width 30 height 30
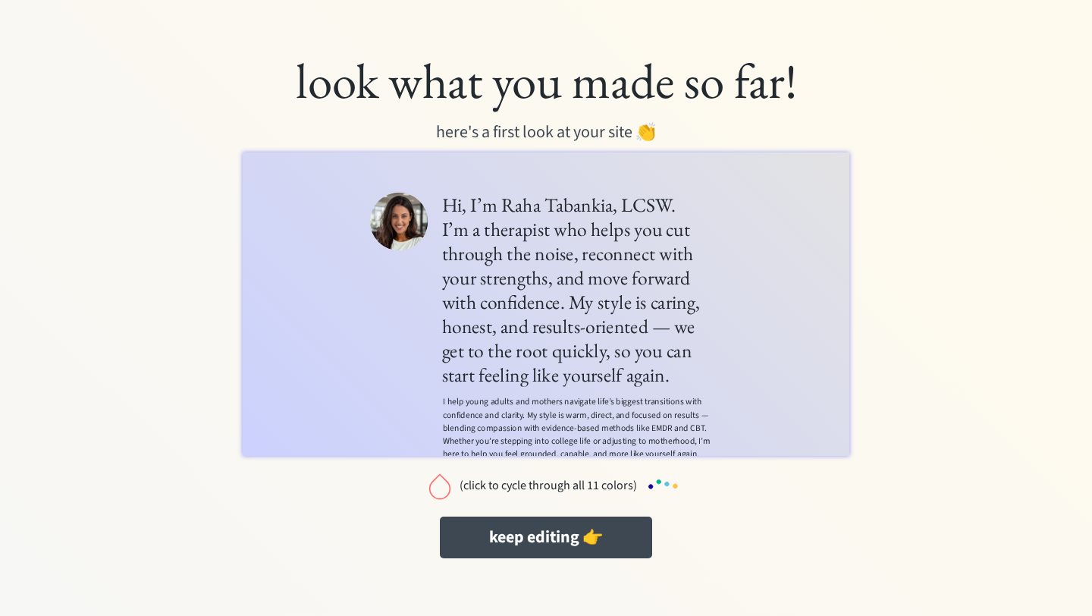
click at [436, 490] on div at bounding box center [440, 486] width 30 height 30
click at [436, 494] on div at bounding box center [440, 486] width 30 height 30
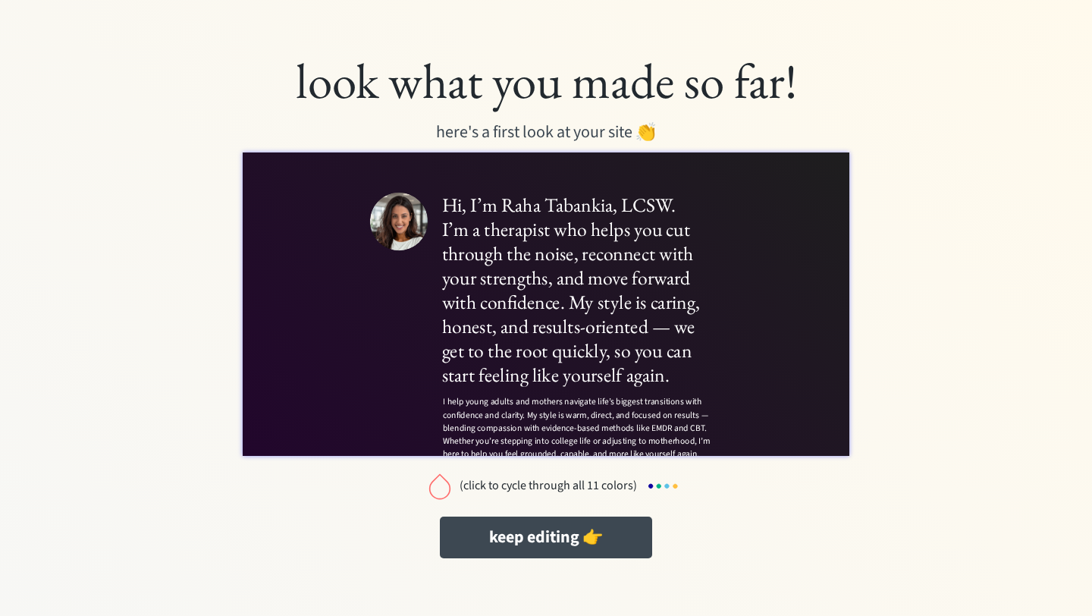
click at [436, 494] on div at bounding box center [440, 486] width 30 height 30
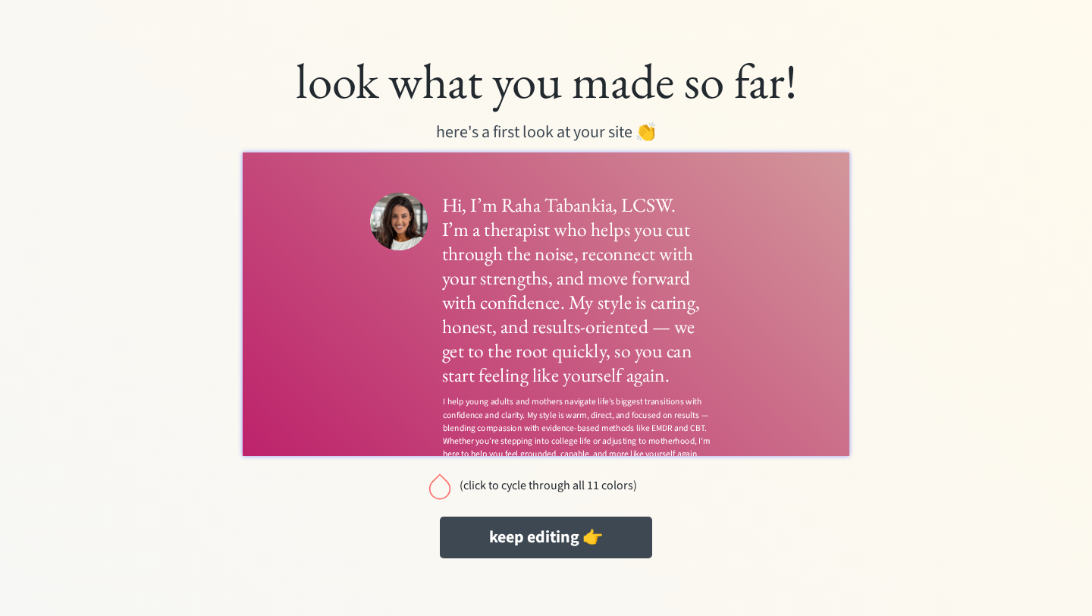
click at [436, 494] on div at bounding box center [440, 486] width 30 height 30
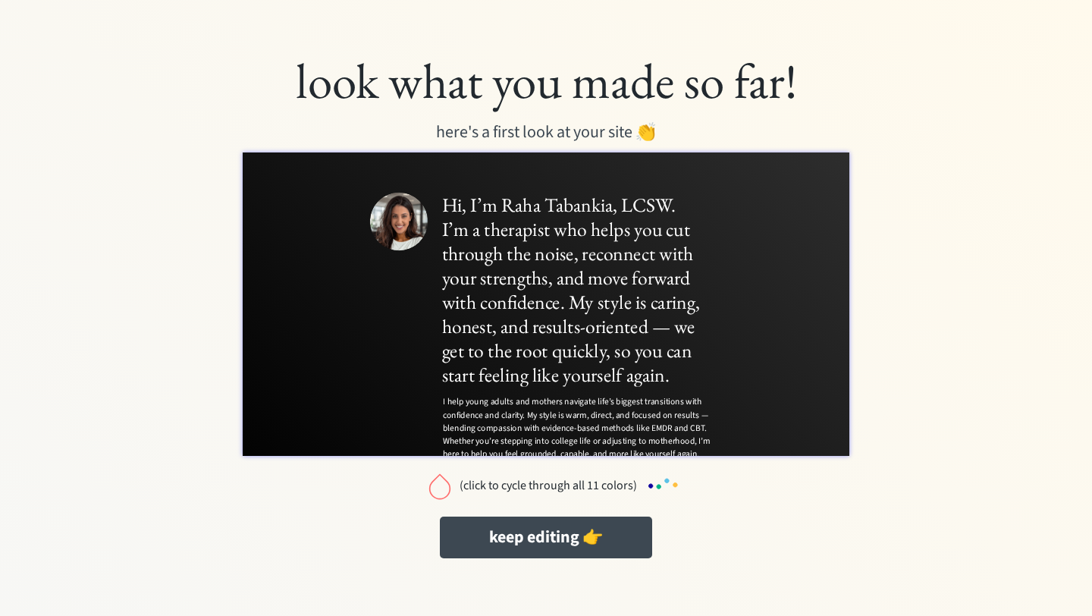
click at [436, 494] on div at bounding box center [440, 486] width 30 height 30
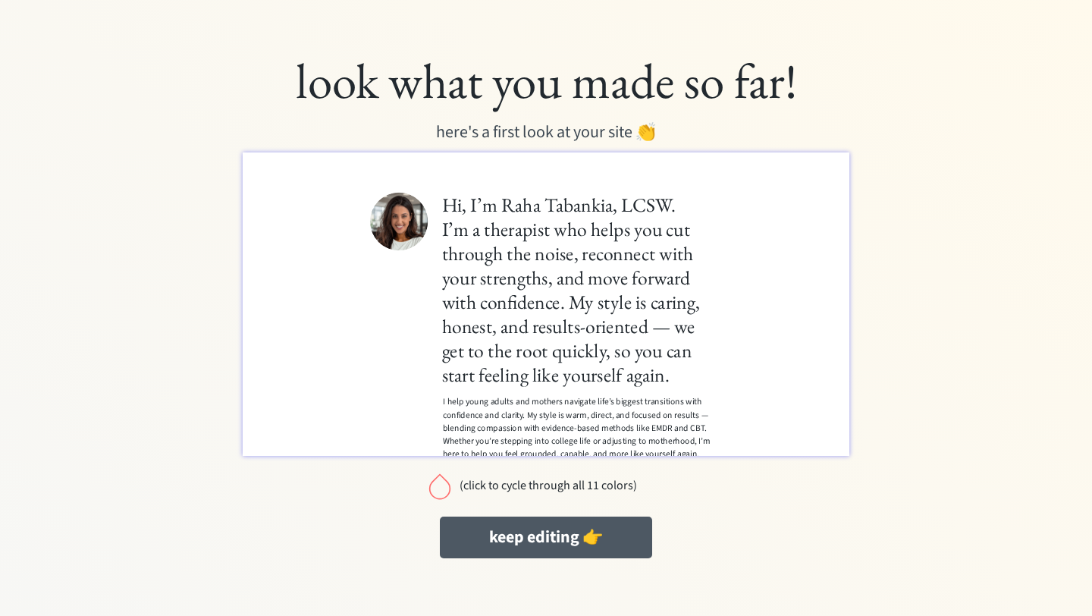
click at [541, 534] on button "keep editing 👉" at bounding box center [546, 537] width 212 height 42
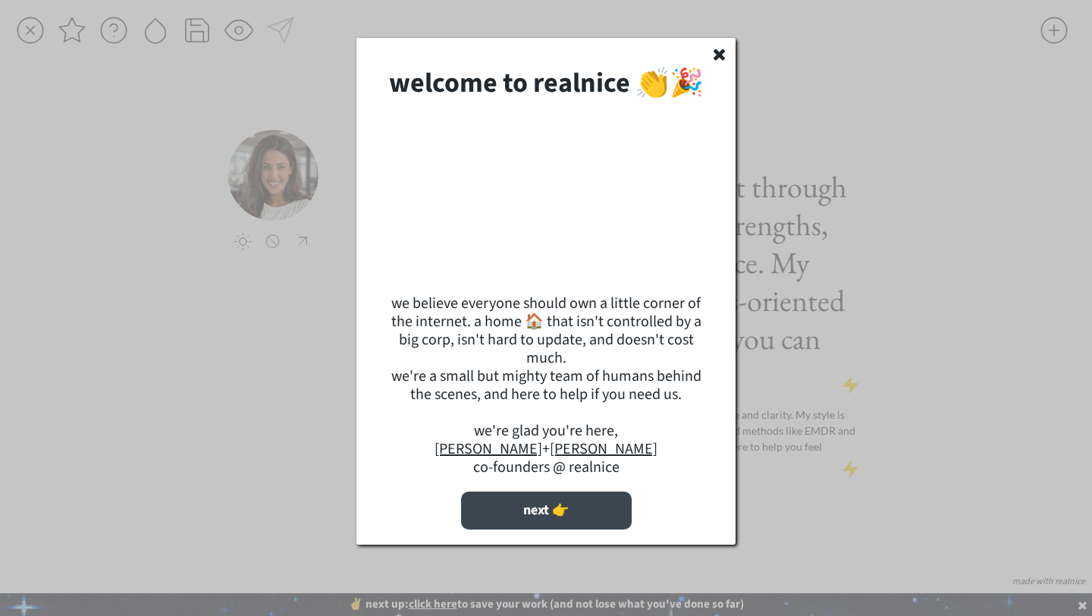
click at [606, 509] on button "next 👉" at bounding box center [546, 510] width 171 height 38
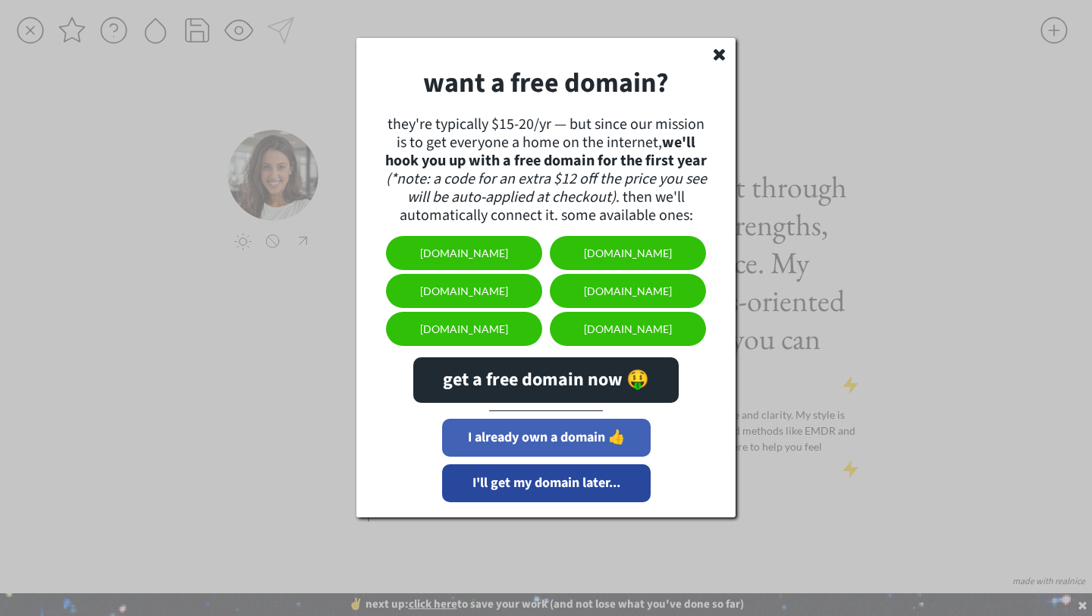
click at [583, 440] on button "I already own a domain 👍" at bounding box center [546, 438] width 208 height 38
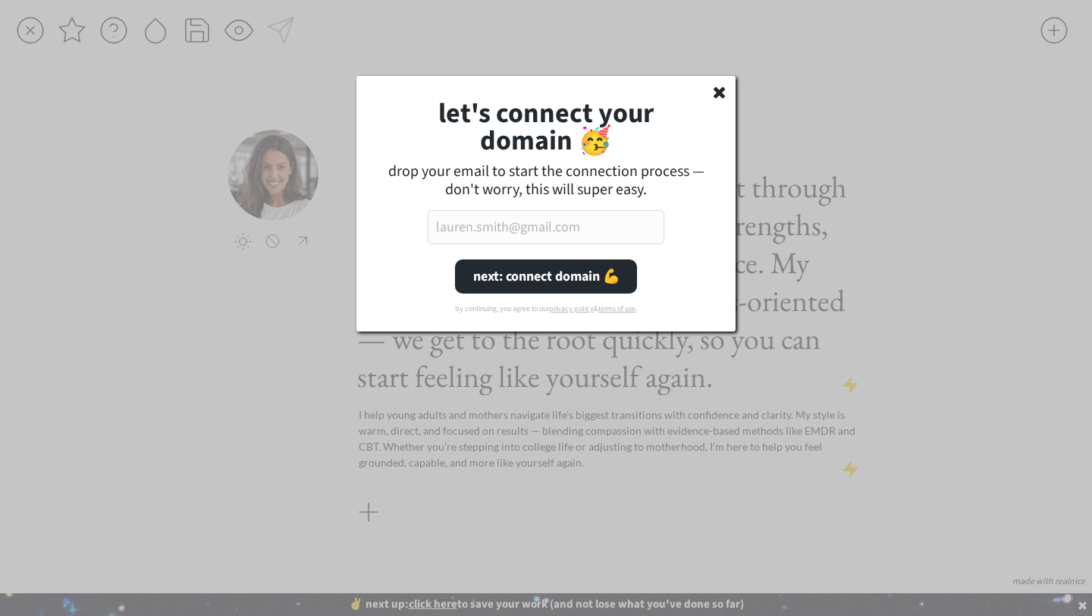
click at [588, 234] on input "email" at bounding box center [546, 227] width 237 height 34
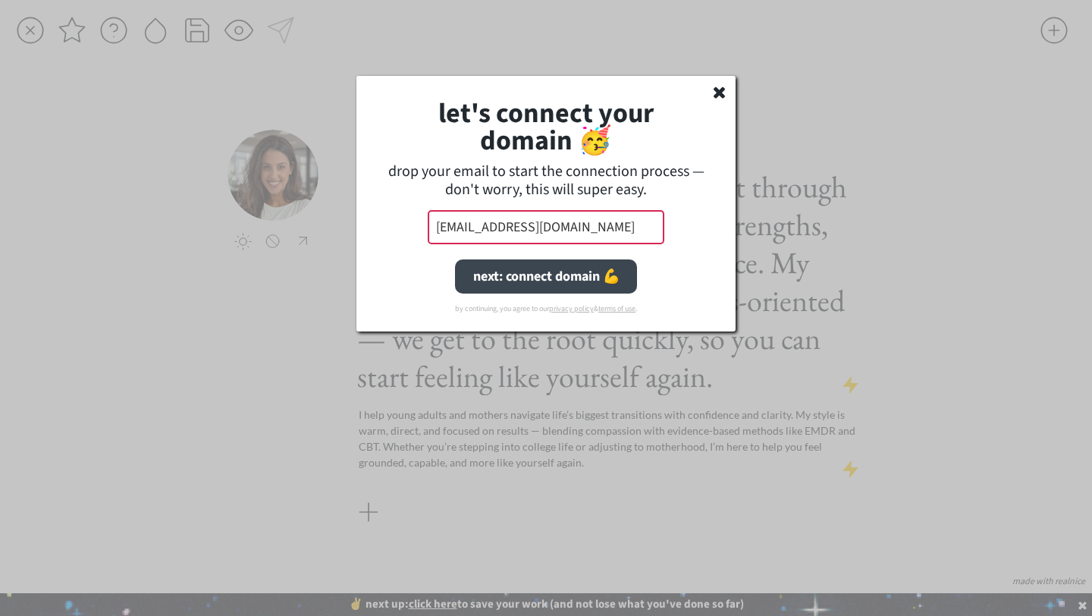
type input "[EMAIL_ADDRESS][DOMAIN_NAME]"
click at [585, 281] on button "next: connect domain 💪" at bounding box center [546, 276] width 182 height 34
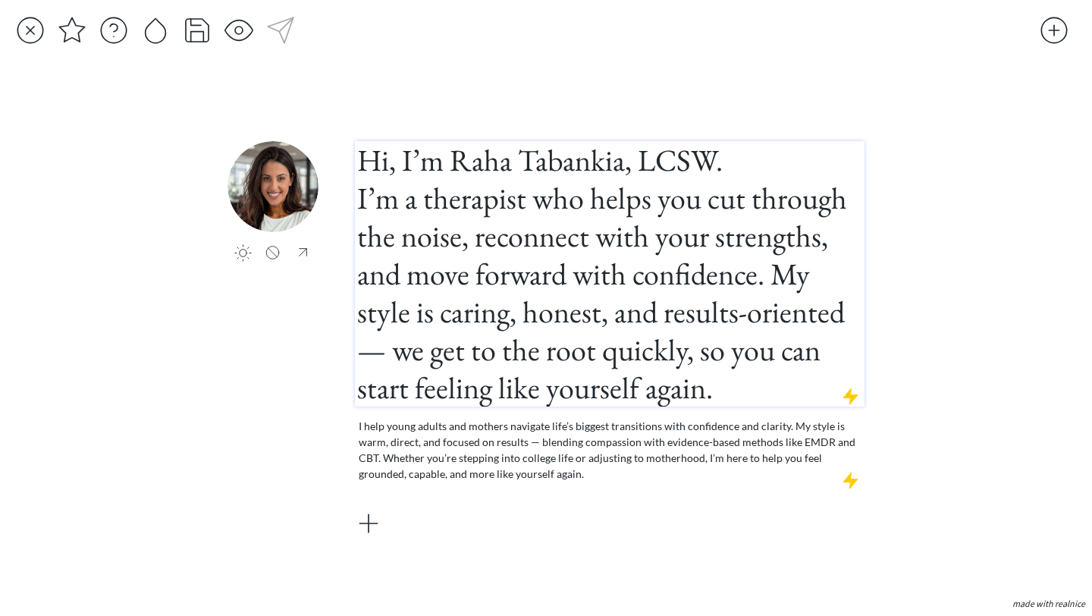
click at [505, 155] on h1 "Hi, I’m Raha Tabankia, LCSW. I’m a therapist who helps you cut through the nois…" at bounding box center [609, 273] width 505 height 265
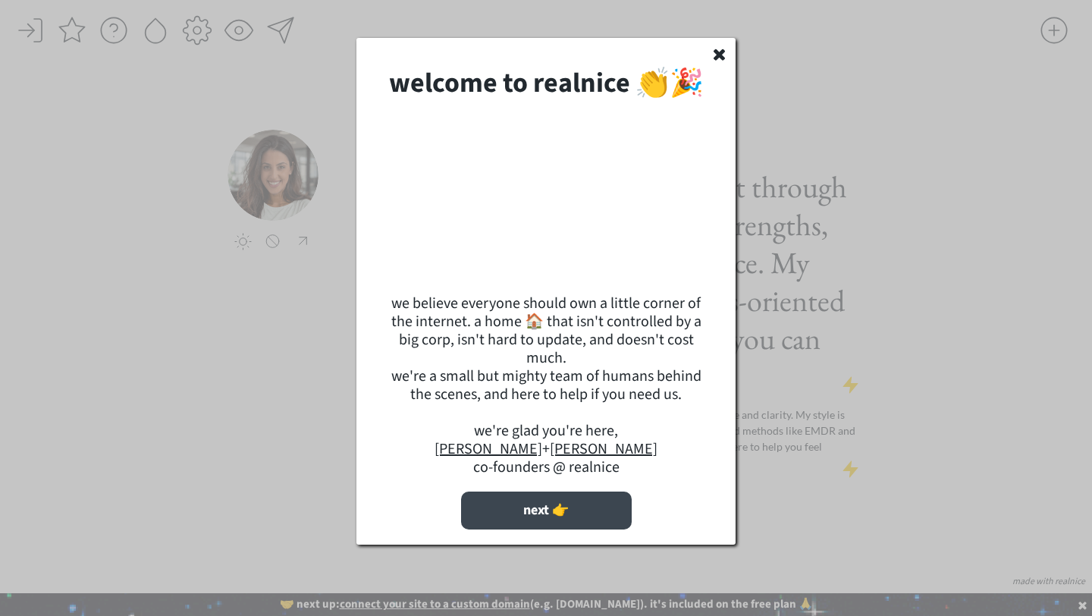
click at [547, 424] on button "next 👉" at bounding box center [546, 510] width 171 height 38
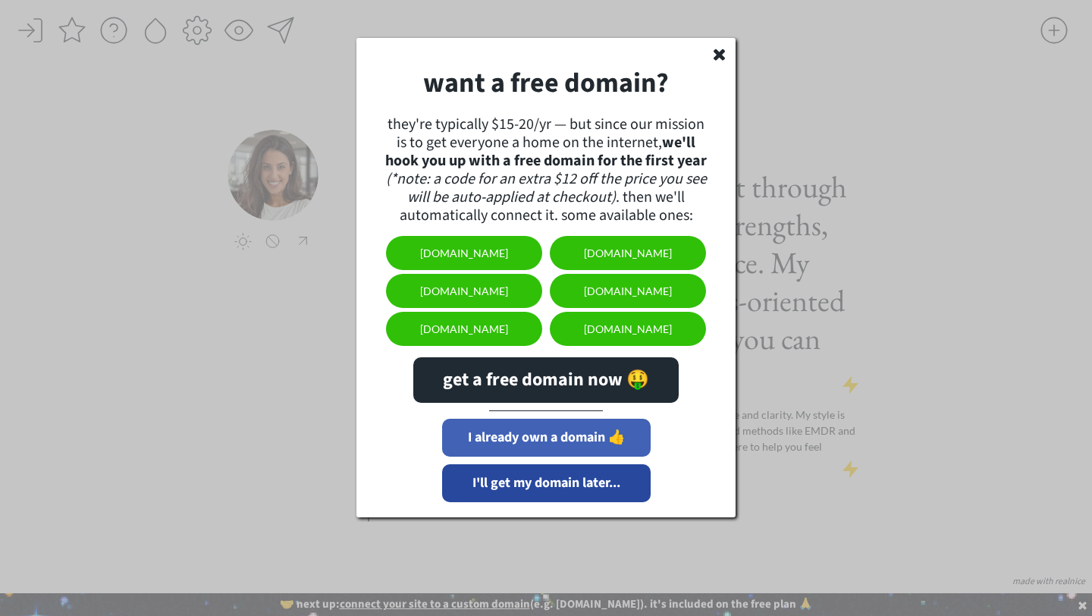
click at [571, 424] on button "I already own a domain 👍" at bounding box center [546, 438] width 208 height 38
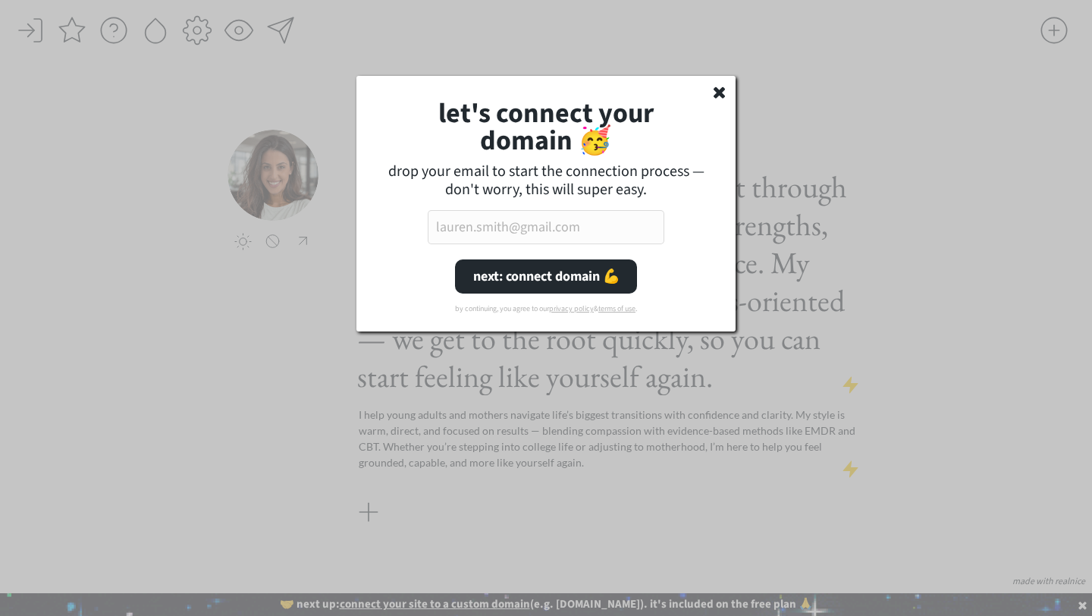
click at [598, 230] on input "email" at bounding box center [546, 227] width 237 height 34
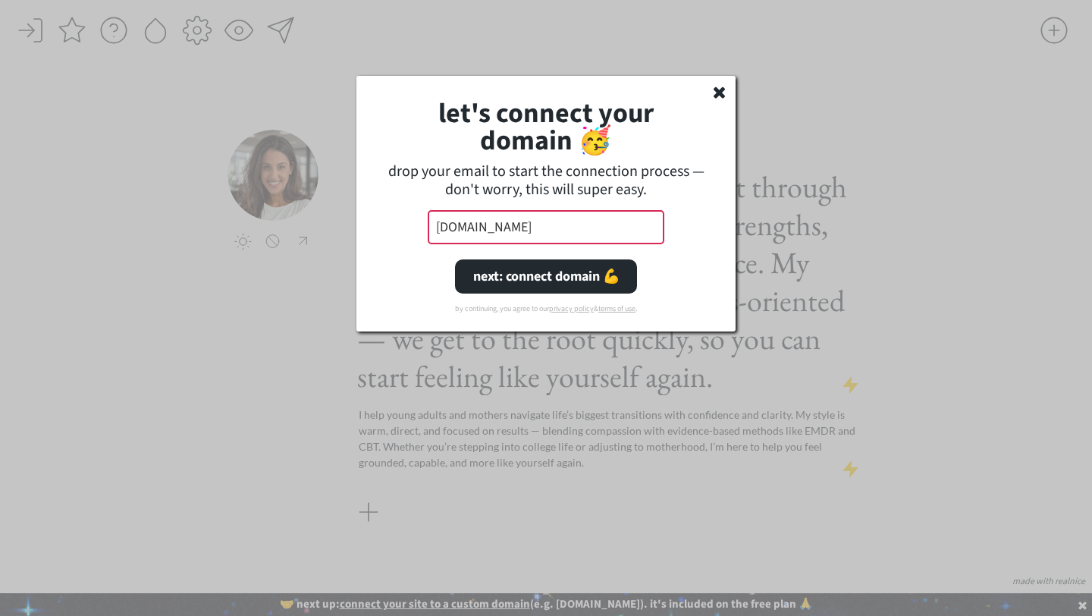
click at [597, 213] on input "[DOMAIN_NAME]" at bounding box center [546, 227] width 237 height 34
click at [594, 230] on input "[DOMAIN_NAME]" at bounding box center [546, 227] width 237 height 34
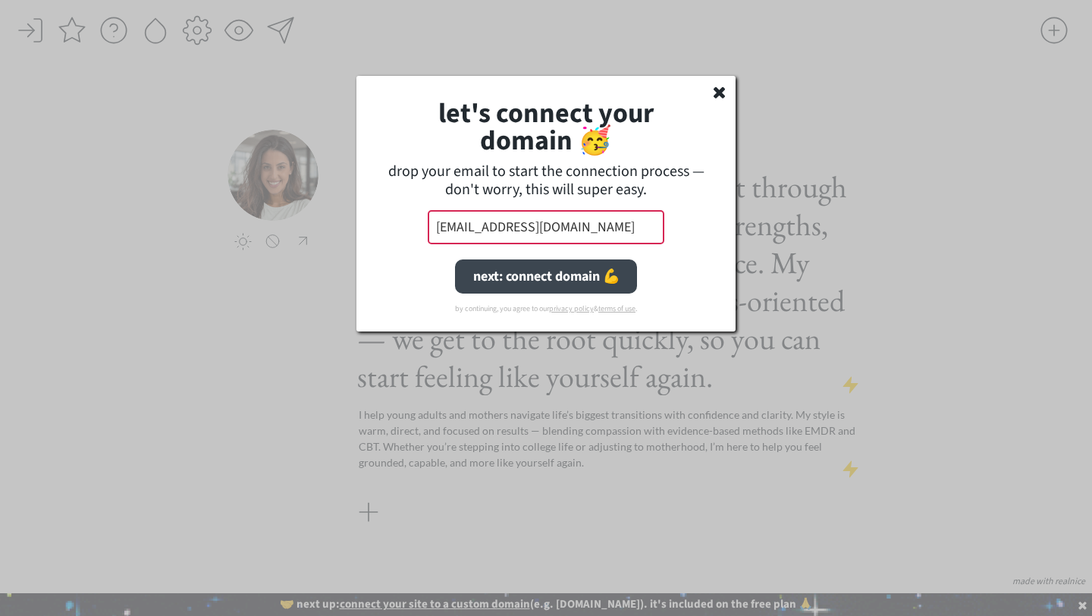
type input "[EMAIL_ADDRESS][DOMAIN_NAME]"
click at [558, 281] on button "next: connect domain 💪" at bounding box center [546, 276] width 182 height 34
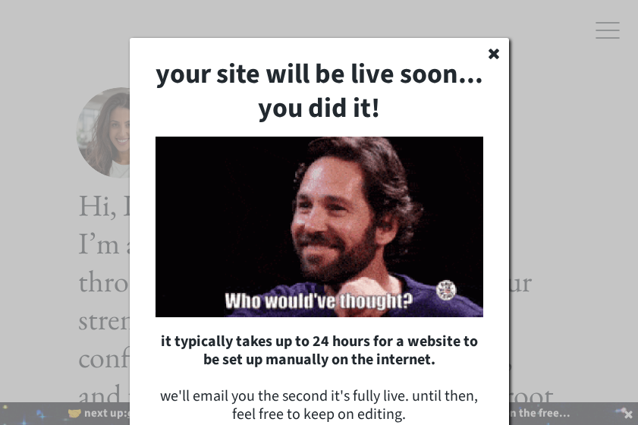
click at [493, 52] on use at bounding box center [493, 54] width 11 height 11
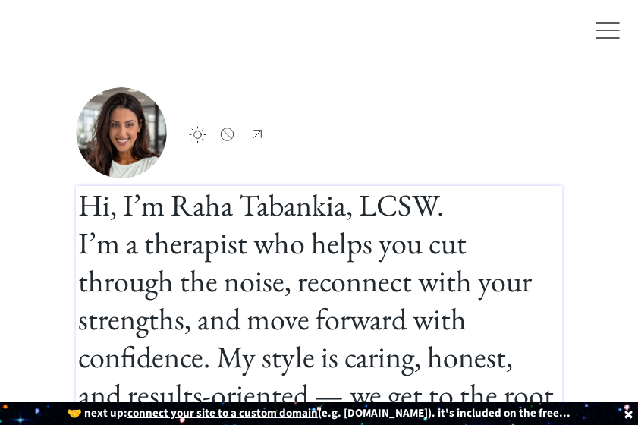
click at [419, 228] on h1 "Hi, I’m Raha Tabankia, LCSW. I’m a therapist who helps you cut through the nois…" at bounding box center [318, 337] width 481 height 303
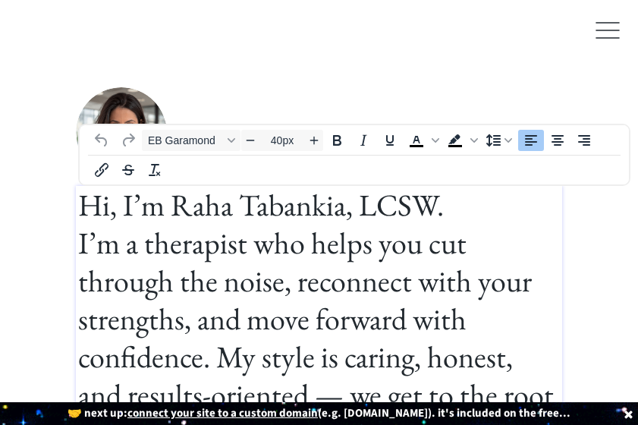
drag, startPoint x: 419, startPoint y: 228, endPoint x: 423, endPoint y: 176, distance: 52.5
click at [419, 206] on h1 "Hi, I’m Raha Tabankia, LCSW. I’m a therapist who helps you cut through the nois…" at bounding box center [318, 337] width 481 height 303
click at [435, 228] on h1 "Hi, I’m Raha Tabankia, LCSW. I’m a therapist who helps you cut through the nois…" at bounding box center [318, 337] width 481 height 303
click at [603, 44] on div at bounding box center [607, 30] width 30 height 30
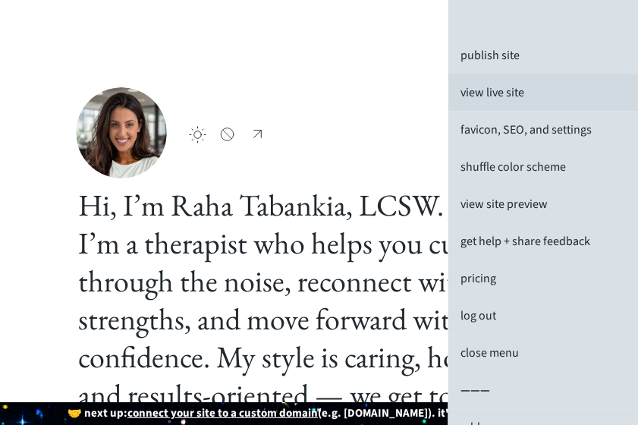
click at [542, 96] on div "view live site" at bounding box center [543, 92] width 190 height 36
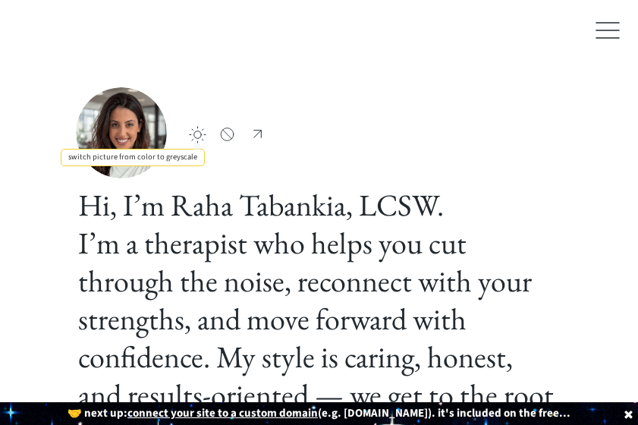
click at [193, 130] on div at bounding box center [197, 134] width 17 height 17
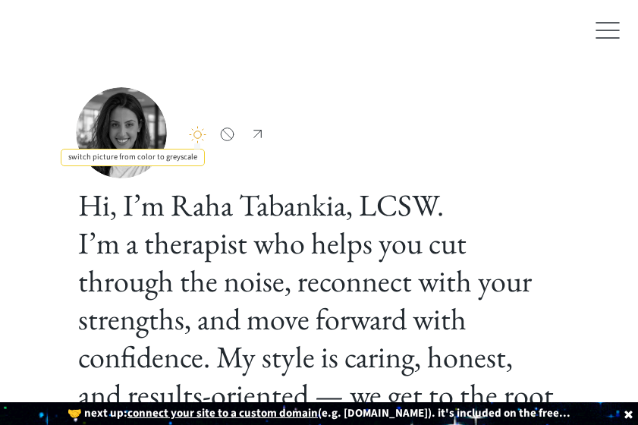
click at [193, 130] on div at bounding box center [197, 134] width 17 height 17
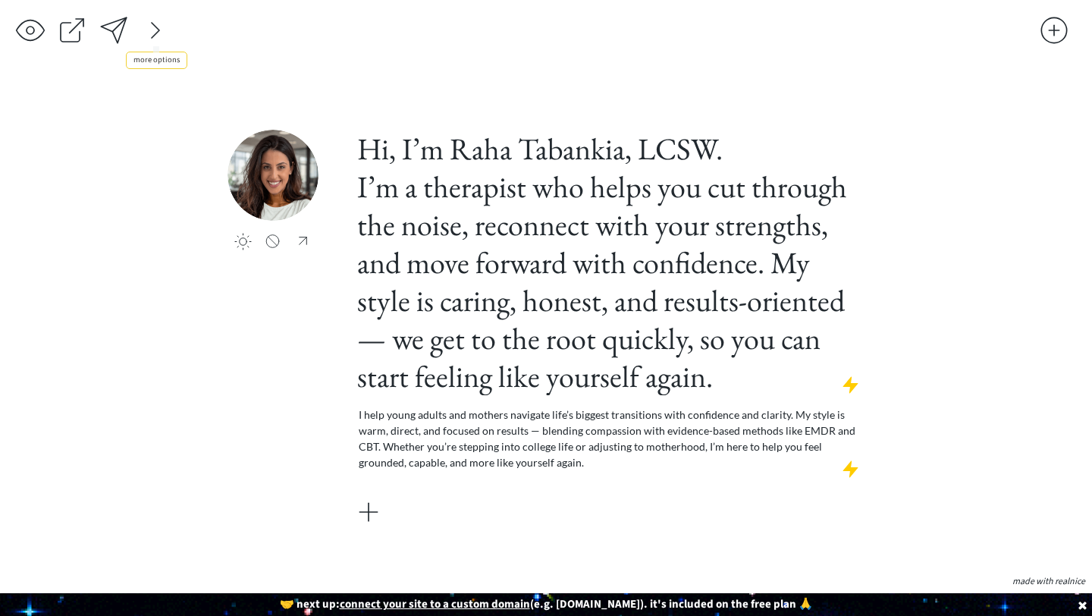
click at [149, 30] on div at bounding box center [155, 30] width 30 height 30
click at [637, 36] on div at bounding box center [1054, 30] width 30 height 30
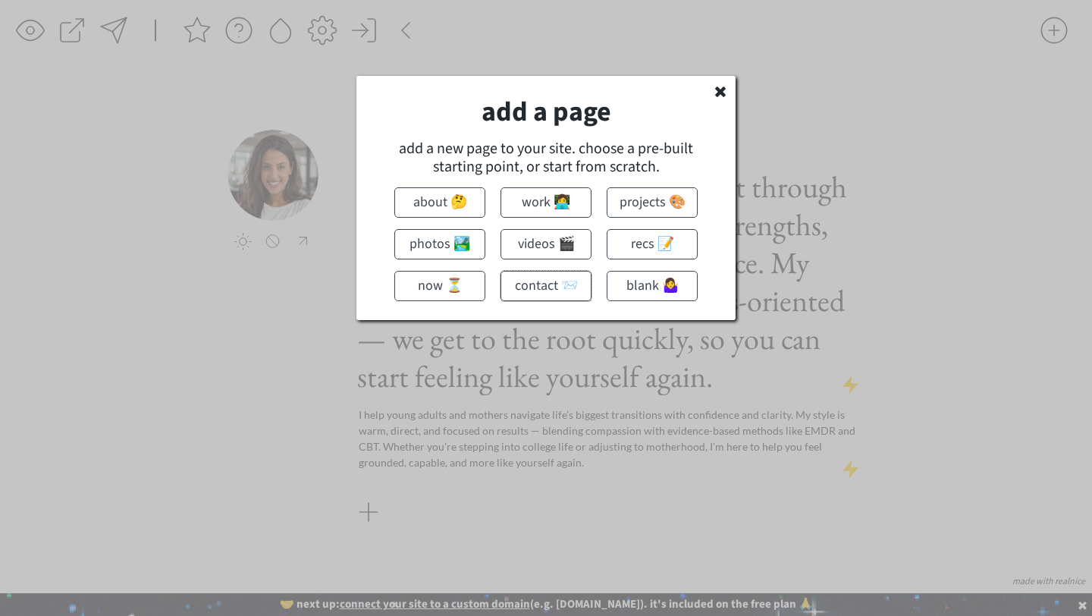
click at [550, 290] on button "contact 📨" at bounding box center [545, 286] width 91 height 30
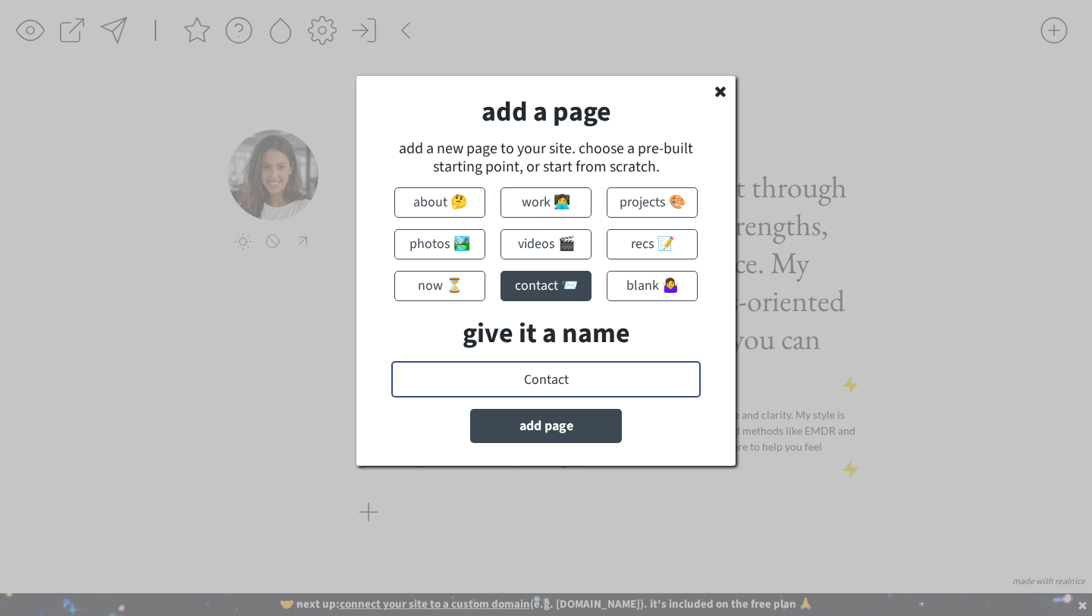
click at [563, 375] on input "input" at bounding box center [545, 379] width 309 height 36
click at [607, 380] on input "input" at bounding box center [545, 379] width 309 height 36
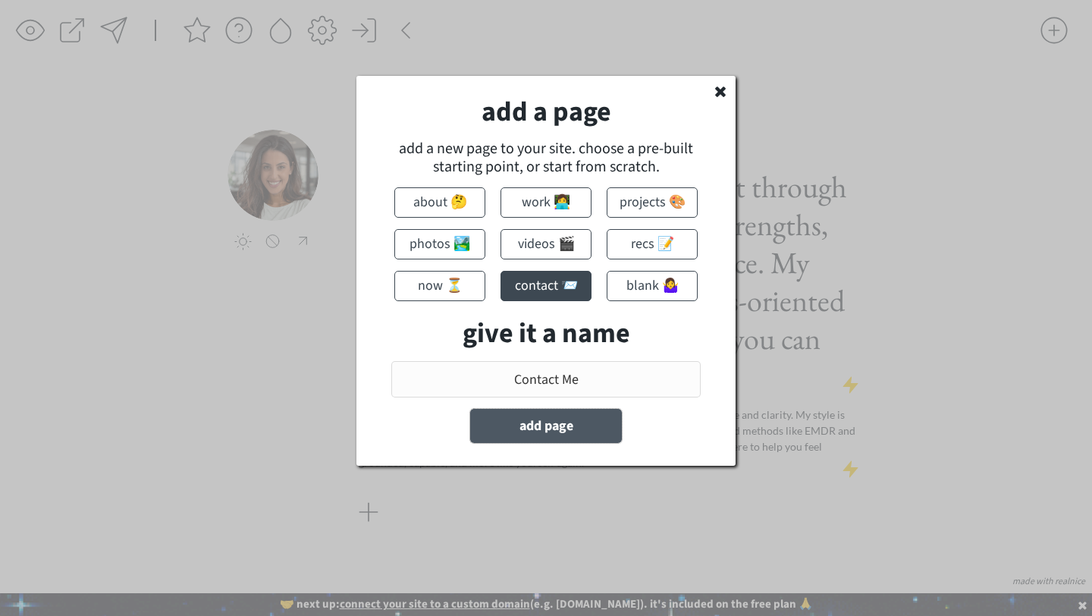
click at [571, 424] on button "add page" at bounding box center [546, 426] width 152 height 34
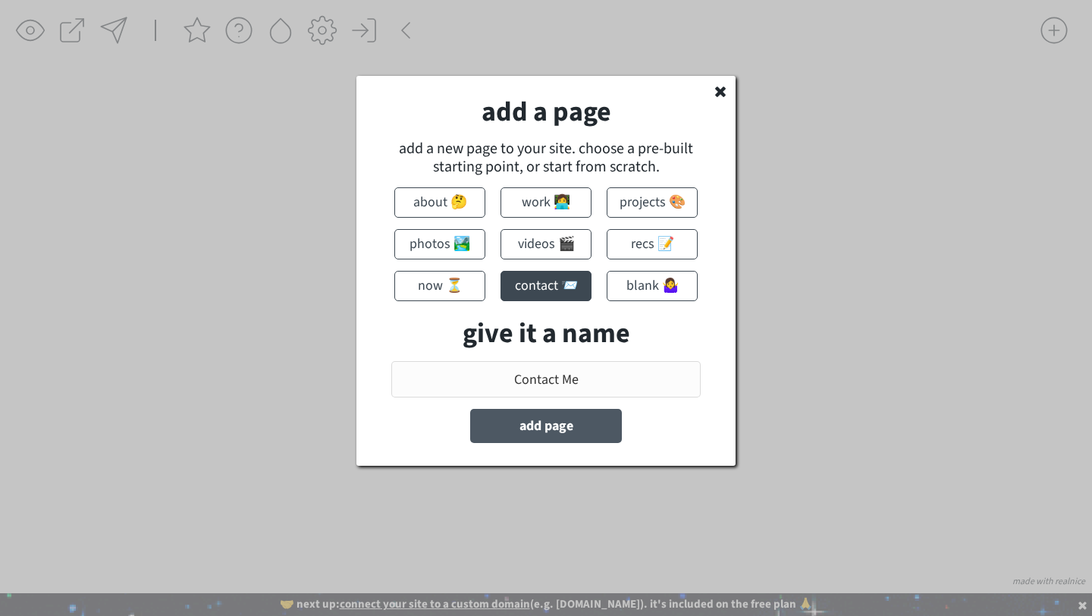
type input "Contact"
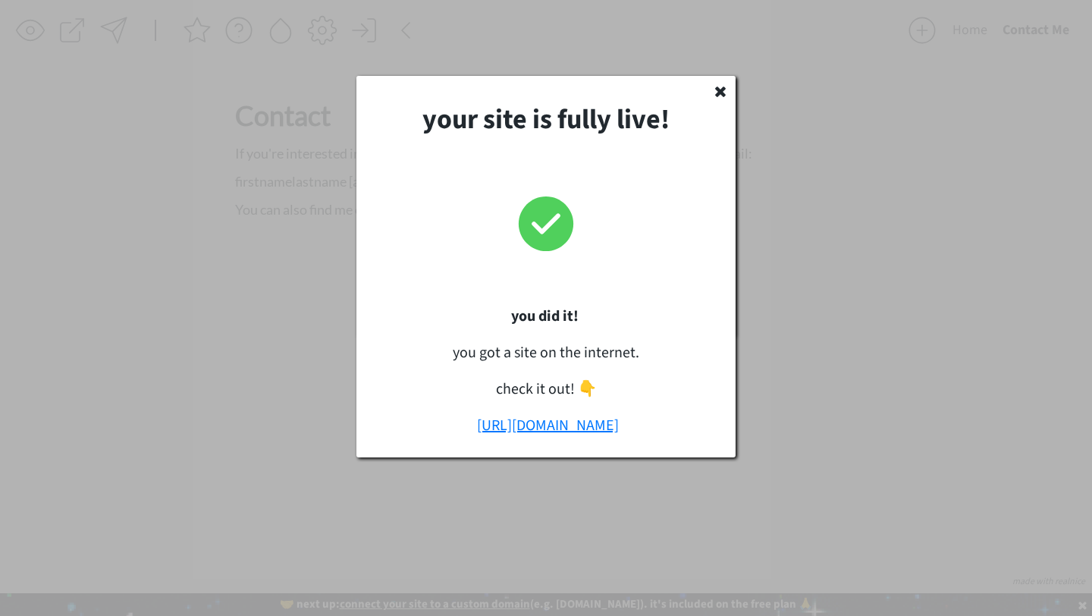
click at [582, 416] on link "[URL][DOMAIN_NAME]" at bounding box center [548, 425] width 142 height 21
click at [637, 95] on icon at bounding box center [720, 90] width 15 height 15
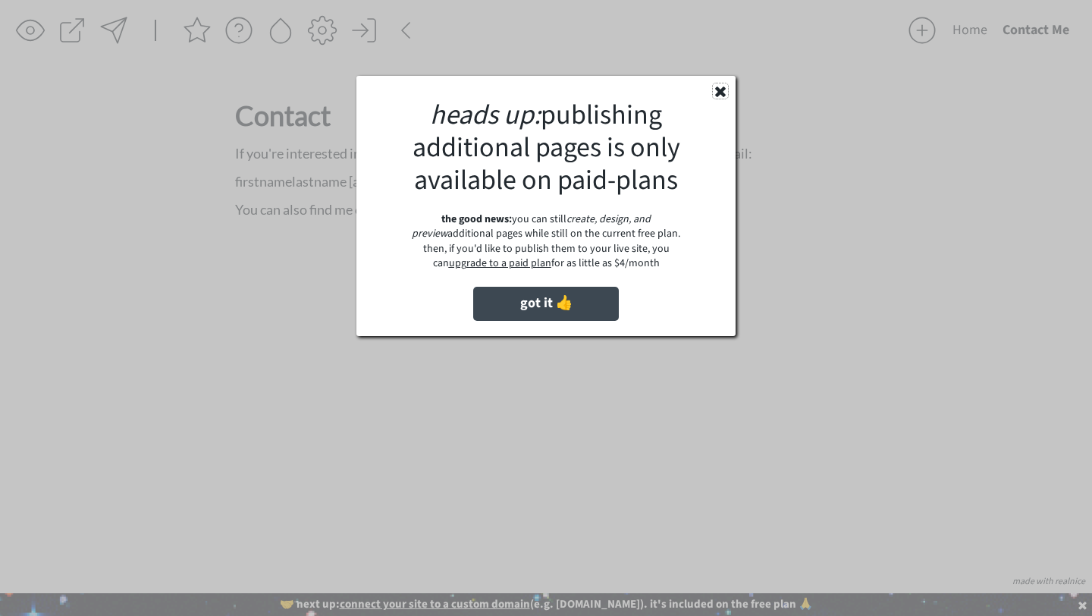
click at [637, 94] on use at bounding box center [720, 91] width 11 height 11
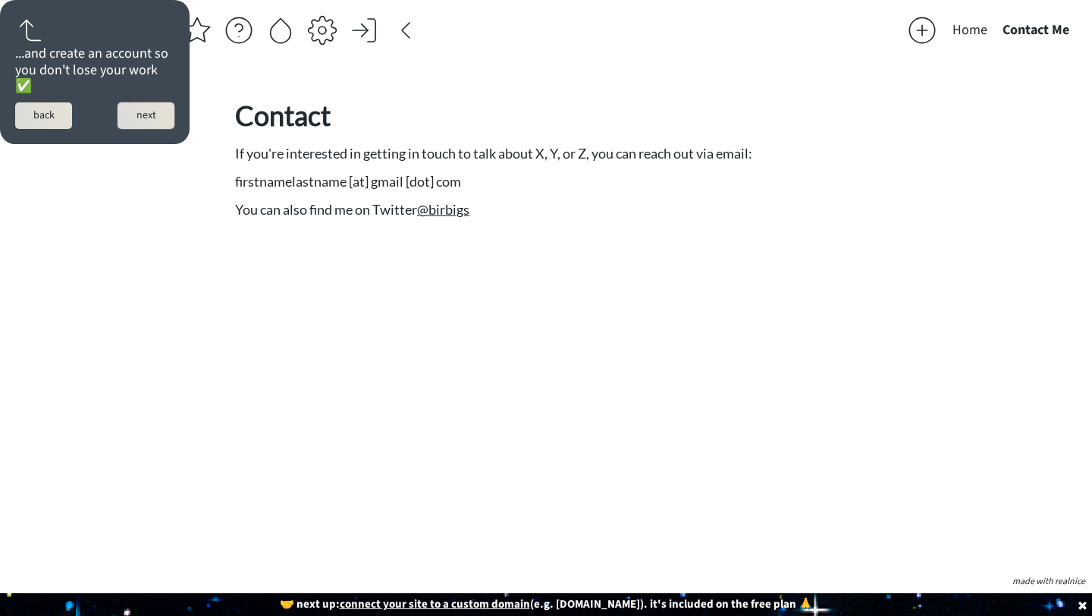
click at [158, 108] on button "next" at bounding box center [146, 115] width 57 height 27
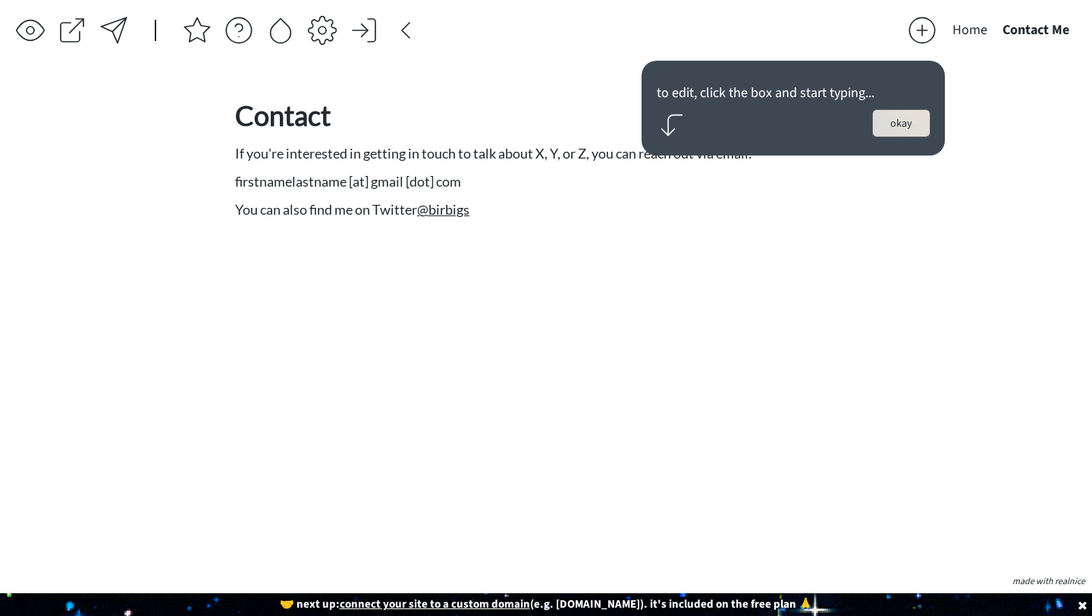
click at [637, 128] on button "okay" at bounding box center [901, 123] width 57 height 27
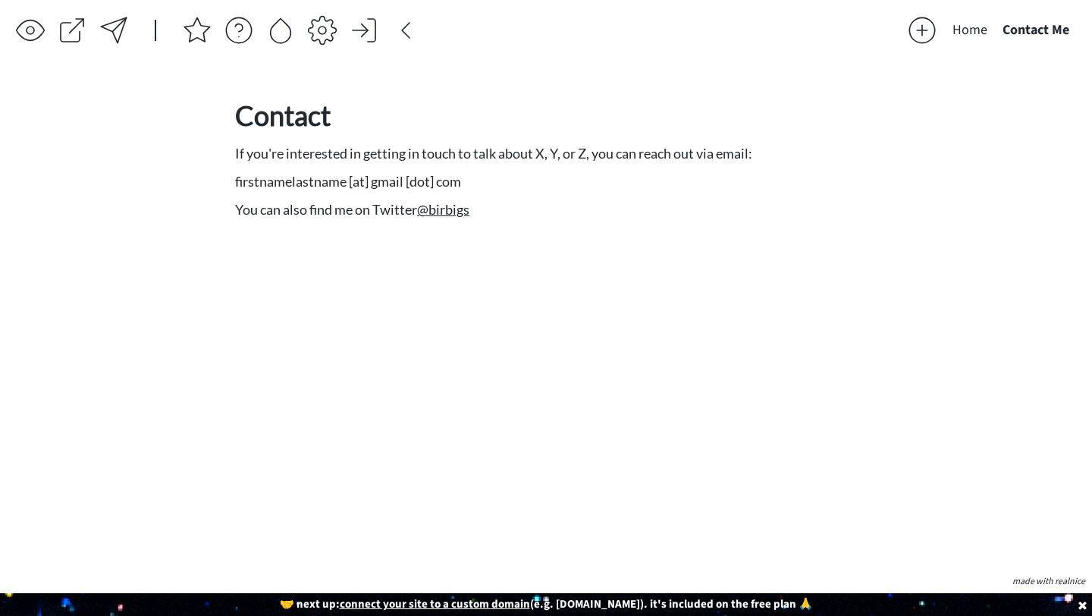
click at [637, 33] on button "Home" at bounding box center [970, 30] width 50 height 30
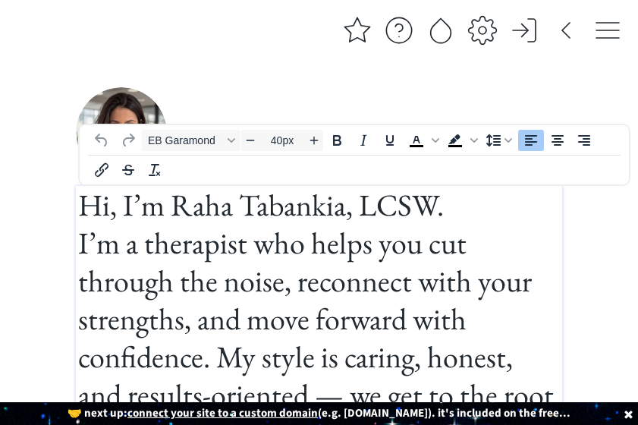
click at [90, 195] on h1 "Hi, I’m Raha Tabankia, LCSW. I’m a therapist who helps you cut through the nois…" at bounding box center [318, 337] width 481 height 303
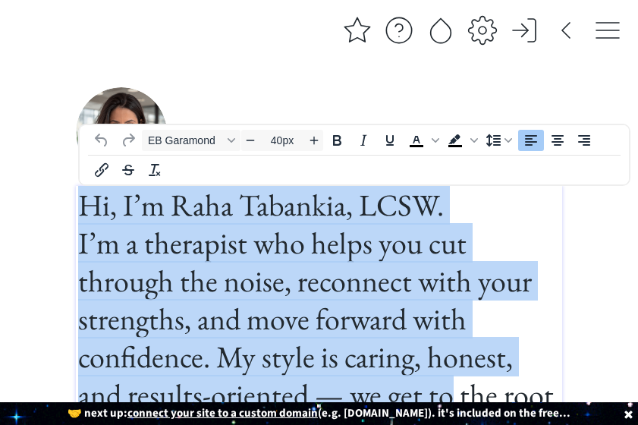
drag, startPoint x: 85, startPoint y: 197, endPoint x: 444, endPoint y: 406, distance: 415.2
click at [444, 406] on body "Home Contact Me click to upload a picture Hi, I’m Raha Tabankia, LCSW. I’m a th…" at bounding box center [319, 212] width 638 height 425
click at [438, 406] on div "🤝 next up: connect your site to a custom domain (e.g. [DOMAIN_NAME]). it's incl…" at bounding box center [319, 413] width 510 height 14
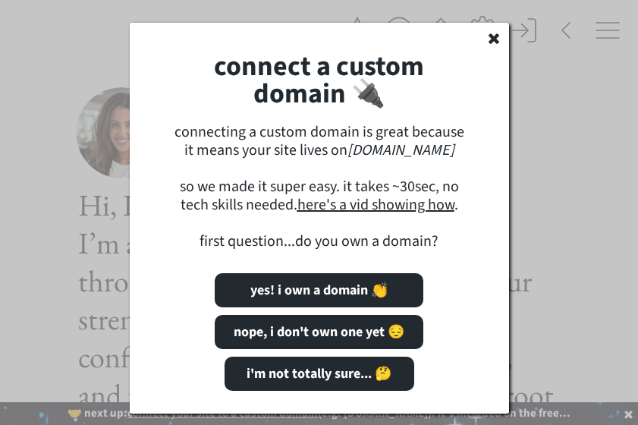
click at [493, 37] on use at bounding box center [493, 38] width 11 height 11
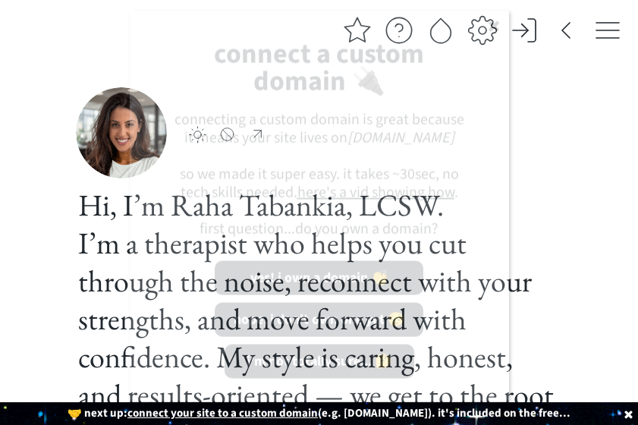
click at [431, 254] on div "connect a custom domain 🔌 connecting a custom domain is great because it means …" at bounding box center [319, 206] width 379 height 390
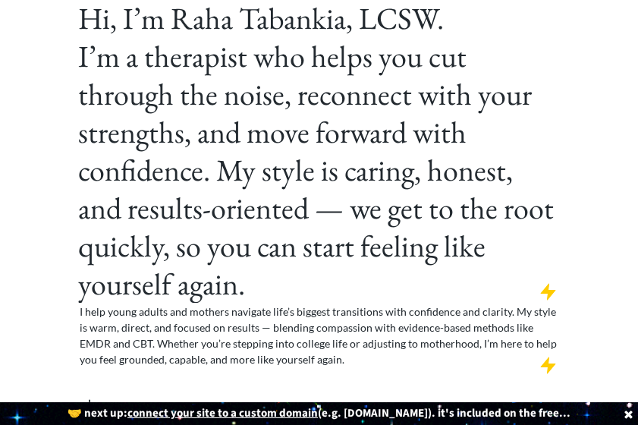
scroll to position [194, 0]
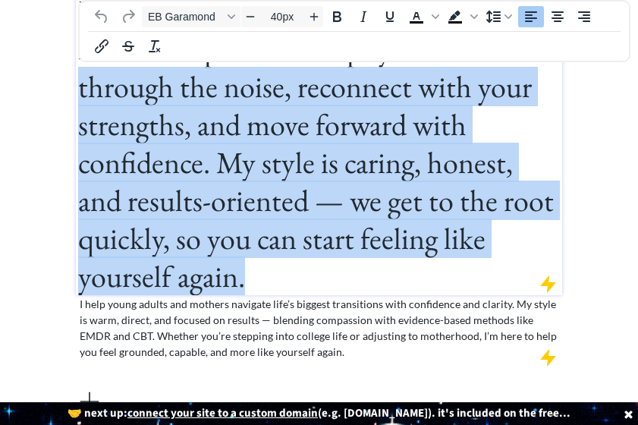
drag, startPoint x: 262, startPoint y: 264, endPoint x: 53, endPoint y: 73, distance: 282.8
click at [52, 73] on div "Home Contact Me click to upload a picture Hi, I’m Raha Tabankia, LCSW. I’m a th…" at bounding box center [319, 134] width 638 height 656
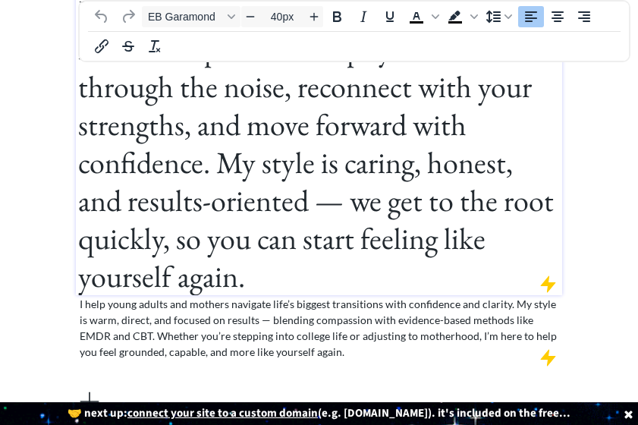
scroll to position [120, 0]
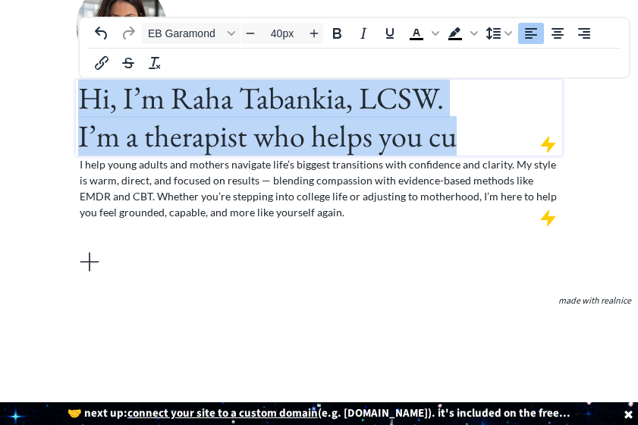
drag, startPoint x: 455, startPoint y: 134, endPoint x: 106, endPoint y: 49, distance: 358.9
click at [105, 50] on body "saving... Home Contact Me click to upload a picture Hi, I’m Raha Tabankia, LCSW…" at bounding box center [319, 92] width 638 height 425
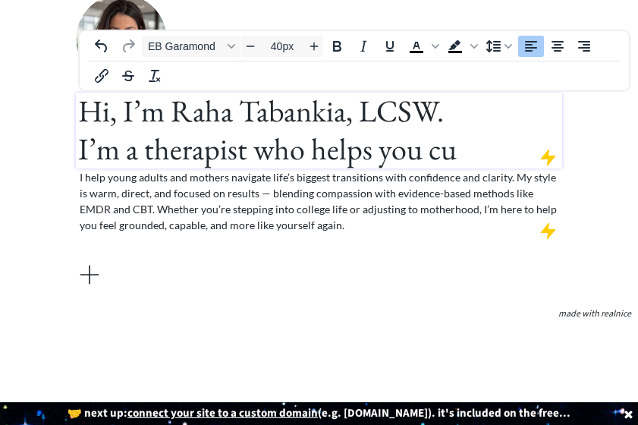
scroll to position [0, 0]
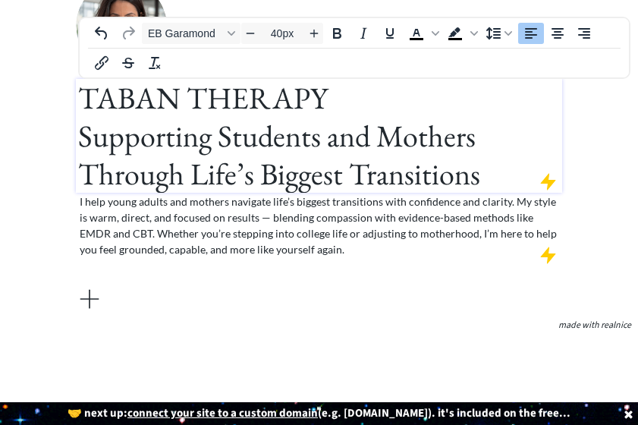
click at [86, 96] on h1 "TABAN THERAPY Supporting Students and Mothers Through Life’s Biggest Transitions" at bounding box center [318, 136] width 481 height 114
click at [151, 97] on h1 "TABAN THERAPY Supporting Students and Mothers Through Life’s Biggest Transitions" at bounding box center [318, 136] width 481 height 114
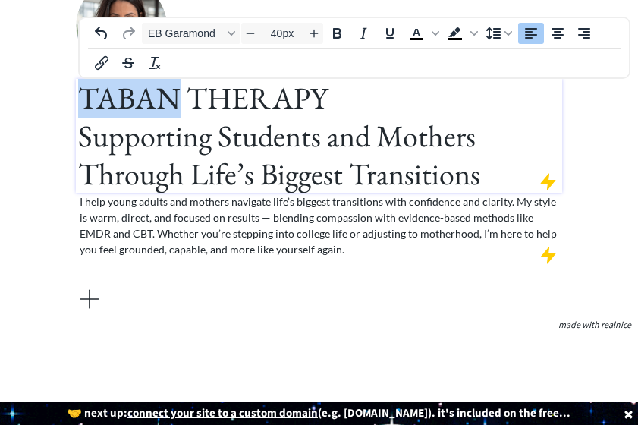
click at [152, 97] on h1 "TABAN THERAPY Supporting Students and Mothers Through Life’s Biggest Transitions" at bounding box center [318, 136] width 481 height 114
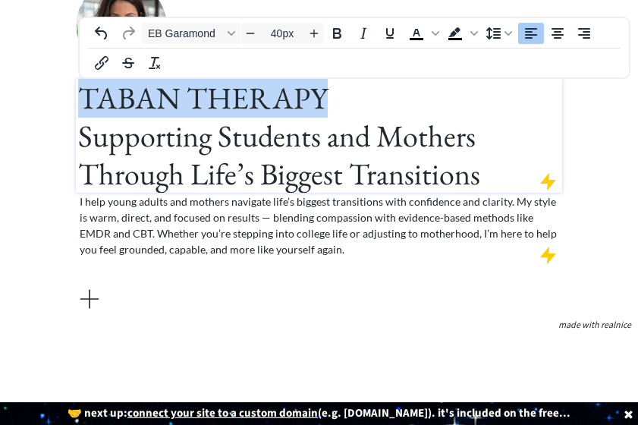
click at [152, 97] on h1 "TABAN THERAPY Supporting Students and Mothers Through Life’s Biggest Transitions" at bounding box center [318, 136] width 481 height 114
click at [228, 34] on icon "Font EB Garamond" at bounding box center [231, 34] width 8 height 8
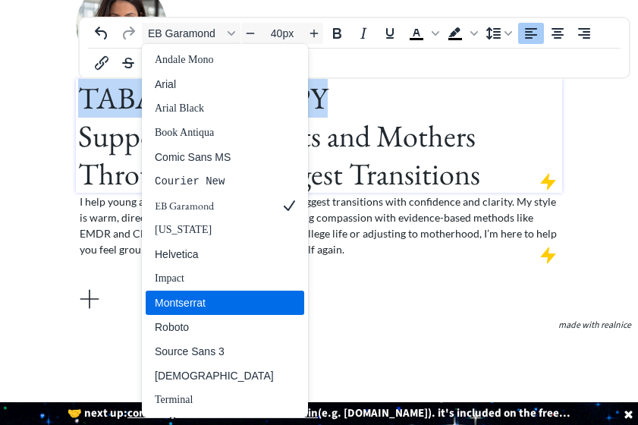
click at [200, 300] on div "Montserrat" at bounding box center [214, 302] width 119 height 18
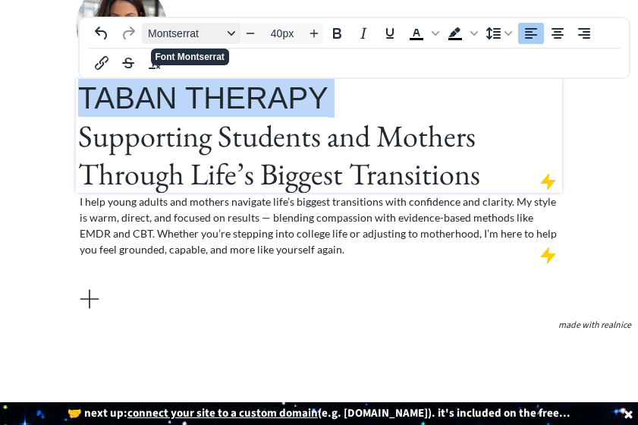
click at [231, 37] on button "Montserrat" at bounding box center [191, 33] width 99 height 21
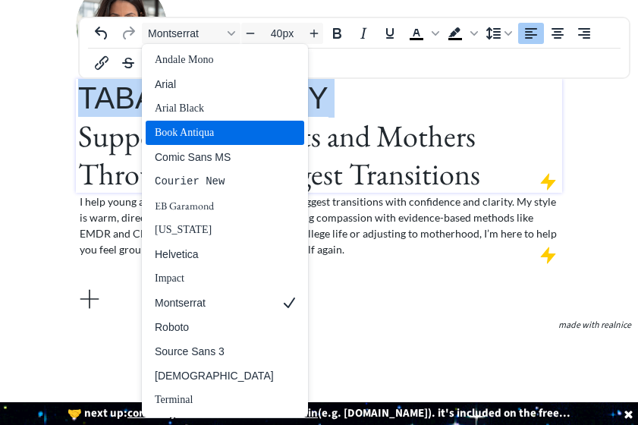
click at [227, 135] on div "Book Antiqua" at bounding box center [214, 133] width 119 height 18
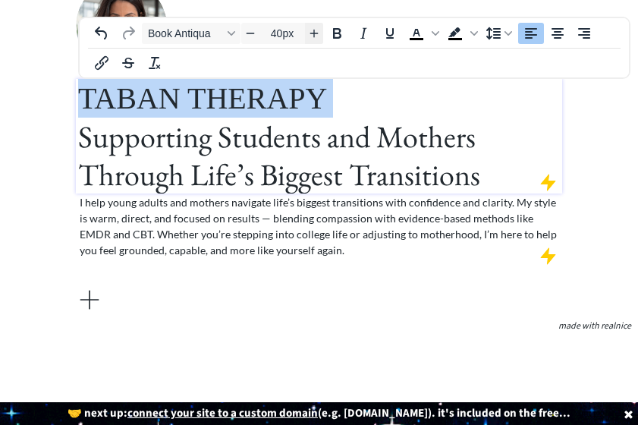
click at [315, 28] on icon "Increase font size" at bounding box center [314, 33] width 12 height 12
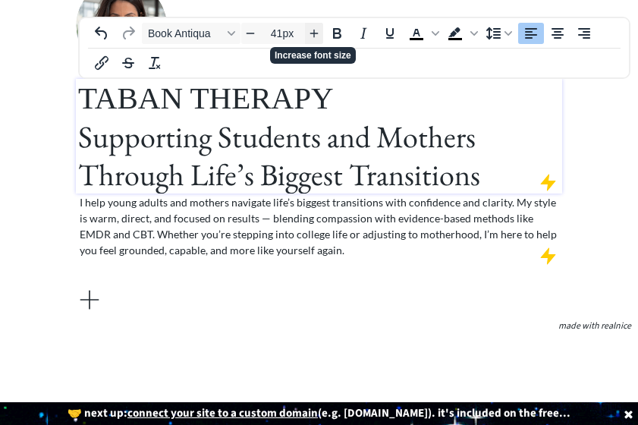
click at [315, 28] on icon "Increase font size" at bounding box center [314, 33] width 12 height 12
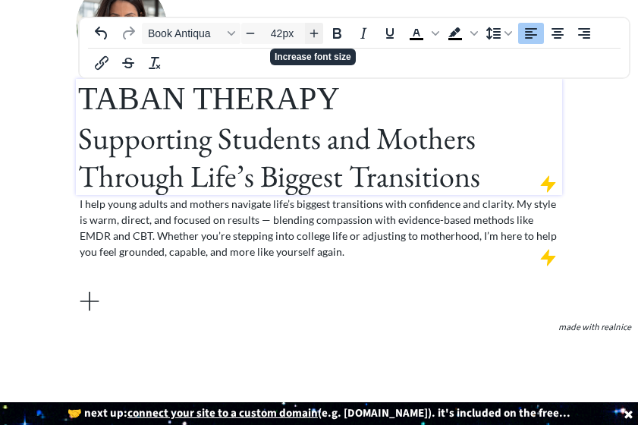
click at [315, 28] on icon "Increase font size" at bounding box center [314, 33] width 12 height 12
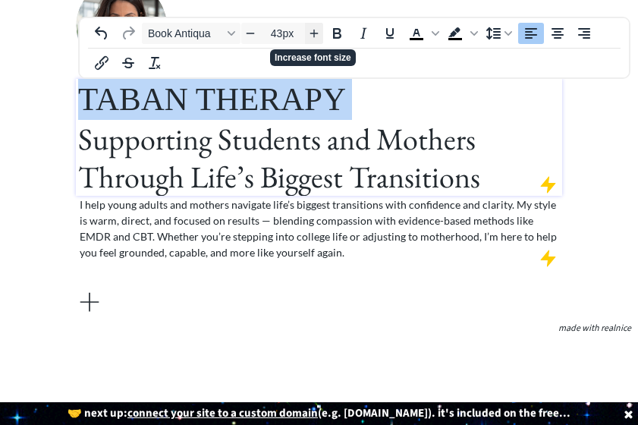
click at [315, 28] on icon "Increase font size" at bounding box center [314, 33] width 12 height 12
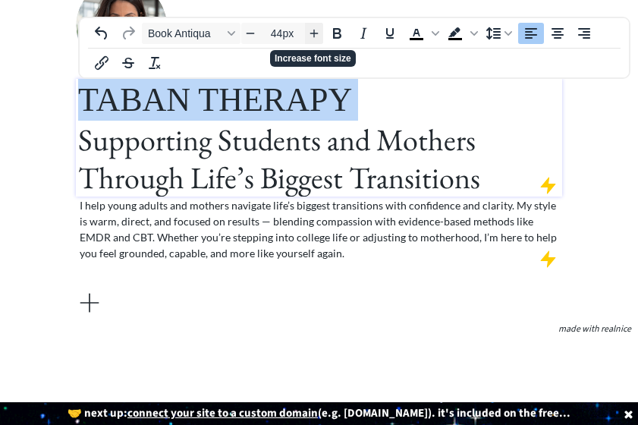
click at [315, 28] on icon "Increase font size" at bounding box center [314, 33] width 12 height 12
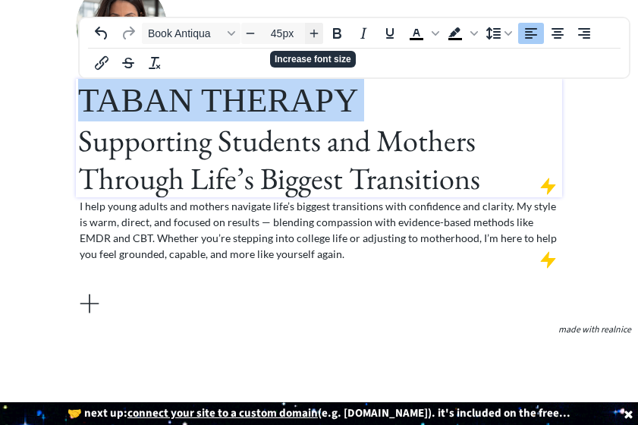
click at [315, 28] on icon "Increase font size" at bounding box center [314, 33] width 12 height 12
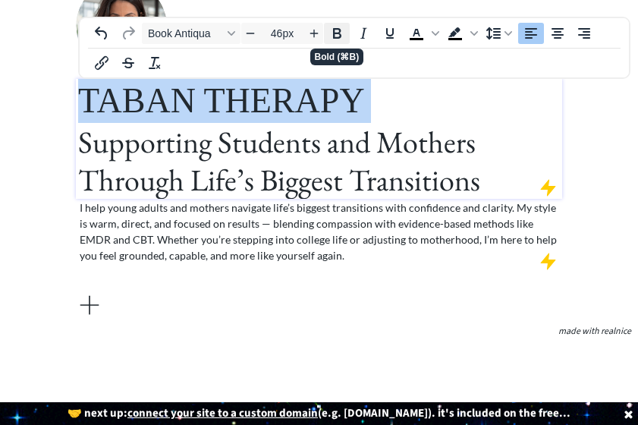
click at [341, 33] on icon "Bold" at bounding box center [337, 33] width 18 height 18
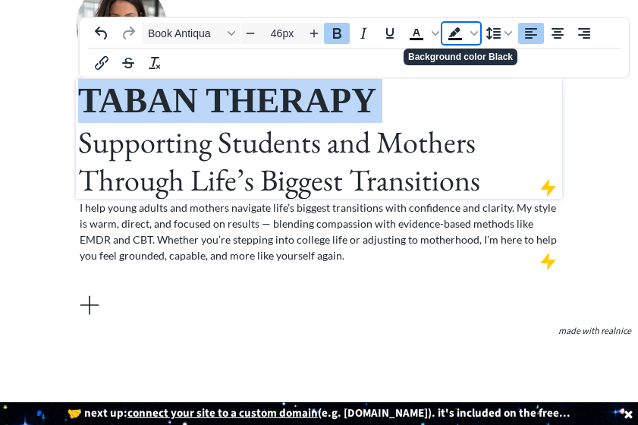
click at [459, 34] on icon "Background color Black" at bounding box center [455, 33] width 18 height 18
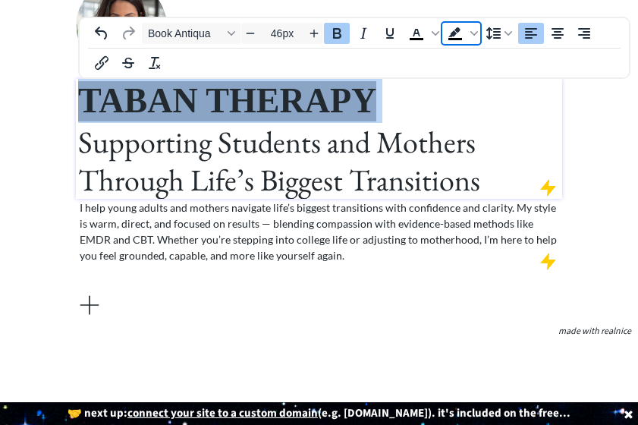
click at [459, 34] on icon "Background color Black" at bounding box center [455, 33] width 18 height 18
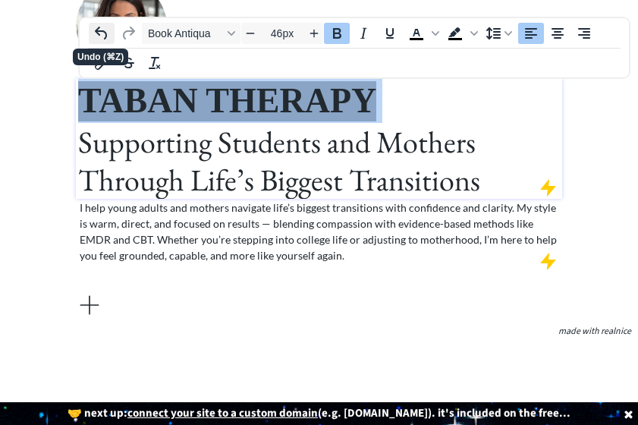
click at [111, 28] on button "Undo" at bounding box center [102, 33] width 26 height 21
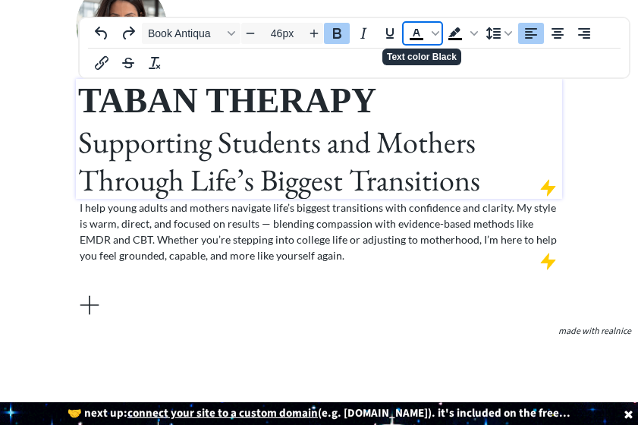
click at [422, 38] on icon "Text color Black" at bounding box center [416, 39] width 14 height 2
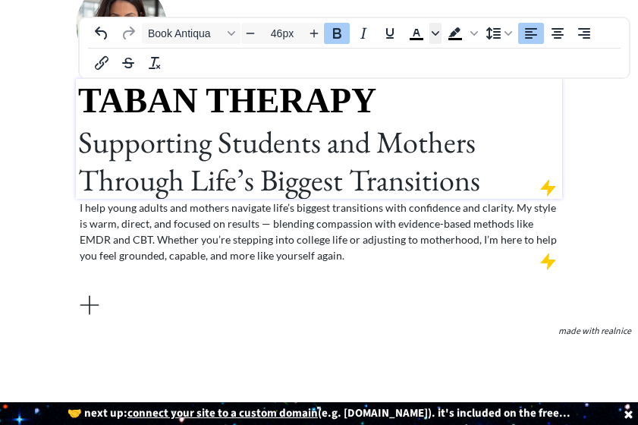
click at [432, 30] on icon "Text color Black" at bounding box center [435, 34] width 8 height 8
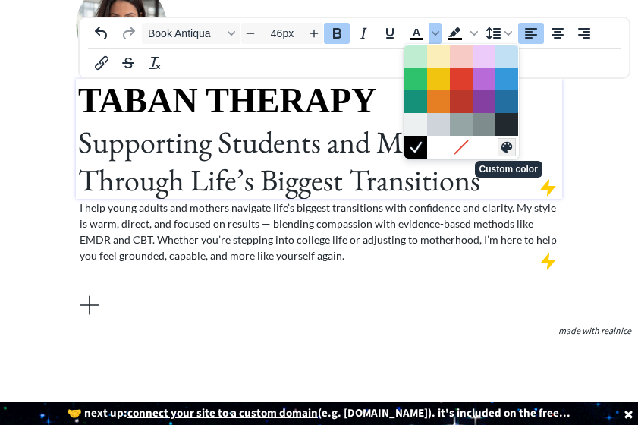
click at [506, 144] on icon "Custom color" at bounding box center [506, 147] width 11 height 11
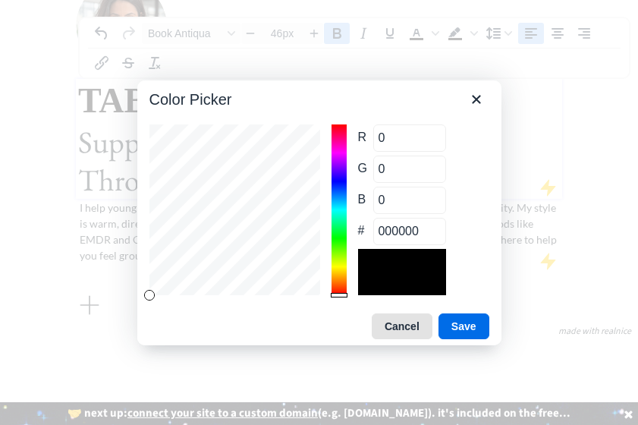
click at [409, 327] on button "Cancel" at bounding box center [401, 326] width 61 height 26
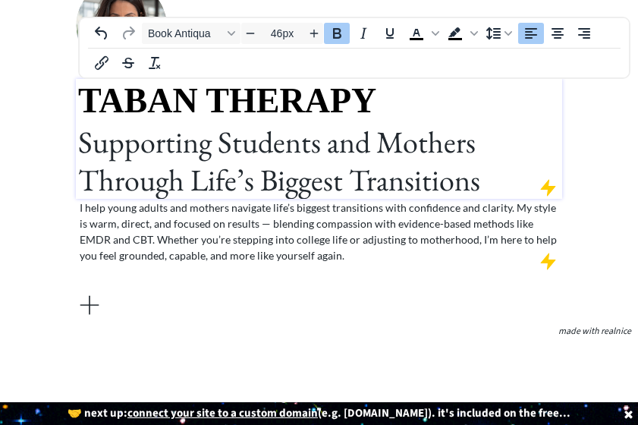
click at [357, 180] on h1 "TABAN THERAPY Supporting Students and Mothers Through Life’s Biggest Transitions" at bounding box center [318, 139] width 481 height 120
type input "40px"
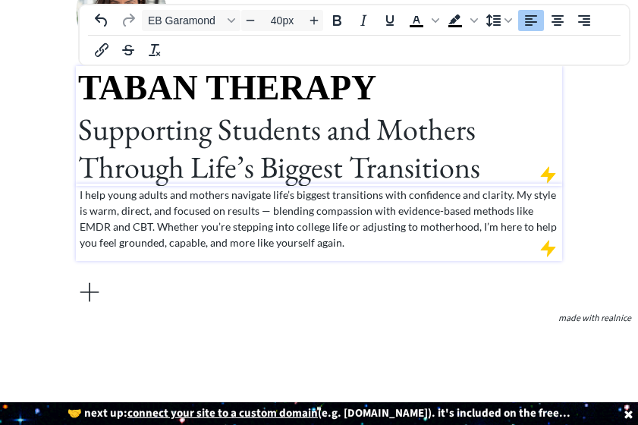
click at [265, 214] on p "I help young adults and mothers navigate life’s biggest transitions with confid…" at bounding box center [319, 219] width 479 height 64
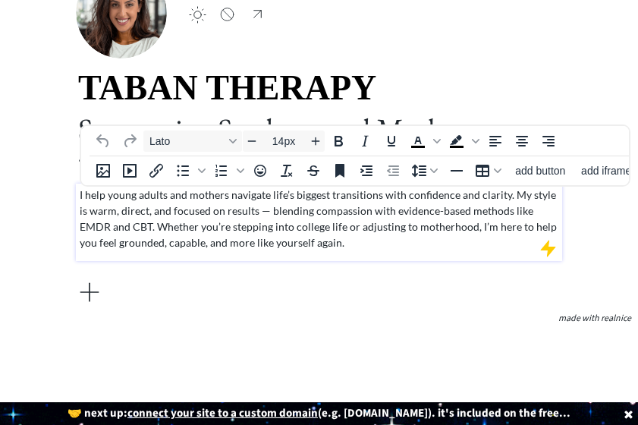
click at [265, 214] on p "I help young adults and mothers navigate life’s biggest transitions with confid…" at bounding box center [319, 219] width 479 height 64
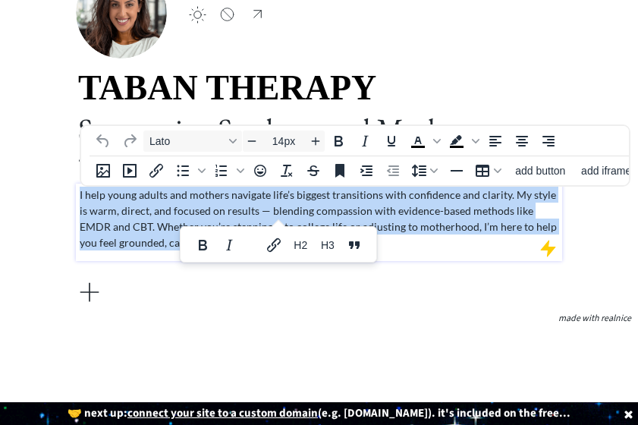
click at [265, 214] on p "I help young adults and mothers navigate life’s biggest transitions with confid…" at bounding box center [319, 219] width 479 height 64
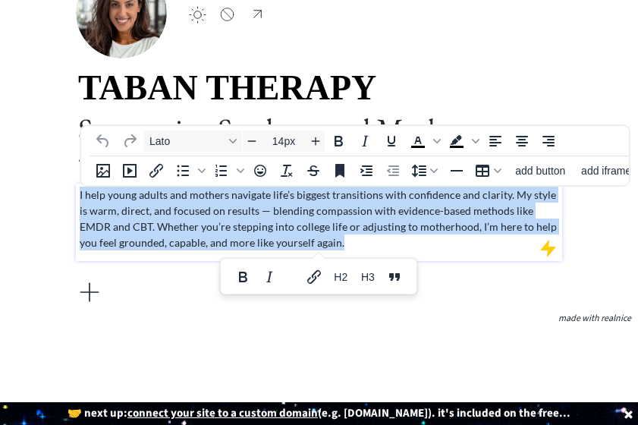
paste div
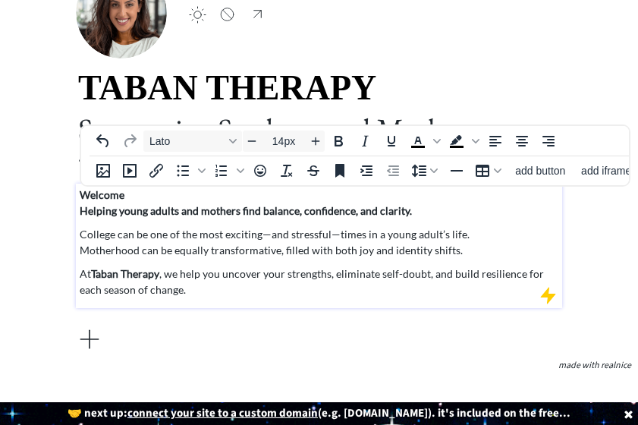
click at [80, 212] on strong "Helping young adults and mothers find balance, confidence, and clarity." at bounding box center [246, 210] width 332 height 13
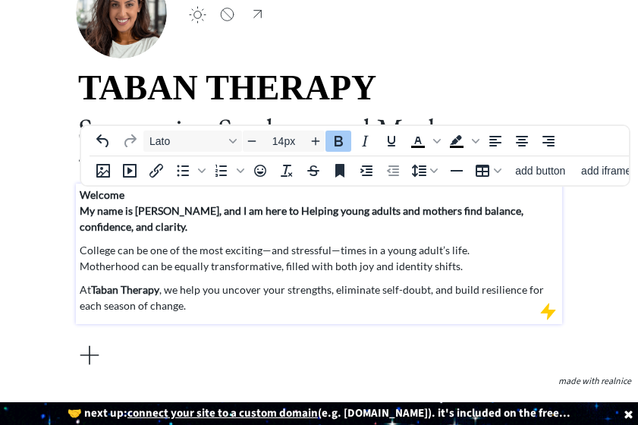
click at [253, 204] on strong "My name is [PERSON_NAME], and I am here to Helping young adults and mothers fin…" at bounding box center [302, 218] width 444 height 29
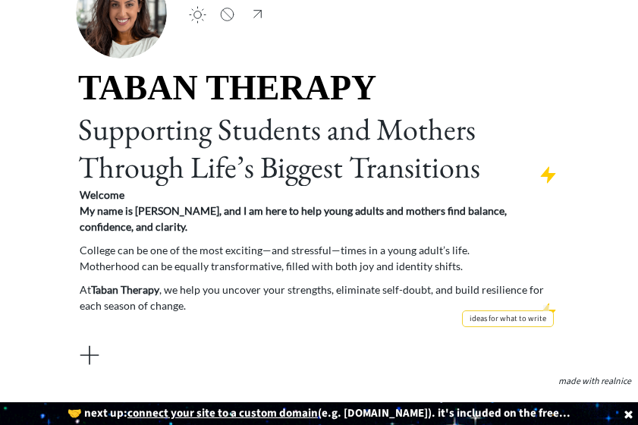
click at [547, 302] on div at bounding box center [547, 311] width 19 height 19
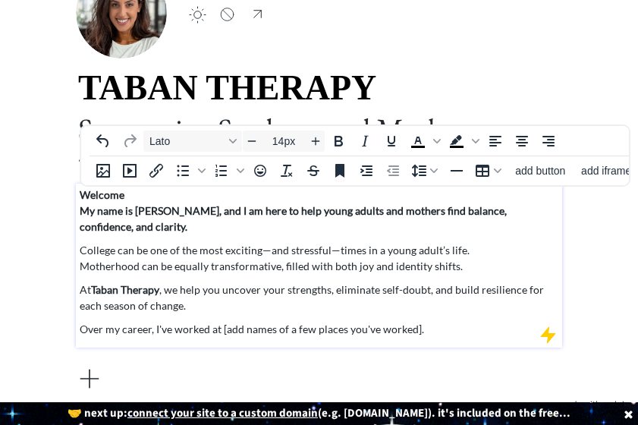
click at [548, 299] on div "Welcome My name is [PERSON_NAME], and I am here to help young adults and mother…" at bounding box center [319, 262] width 479 height 150
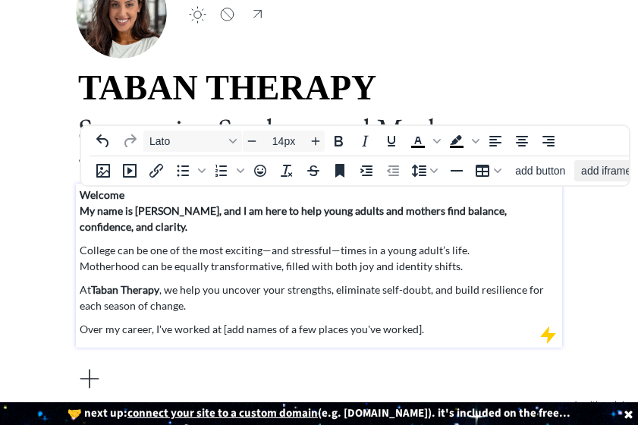
click at [587, 168] on span "add iframe" at bounding box center [606, 171] width 50 height 12
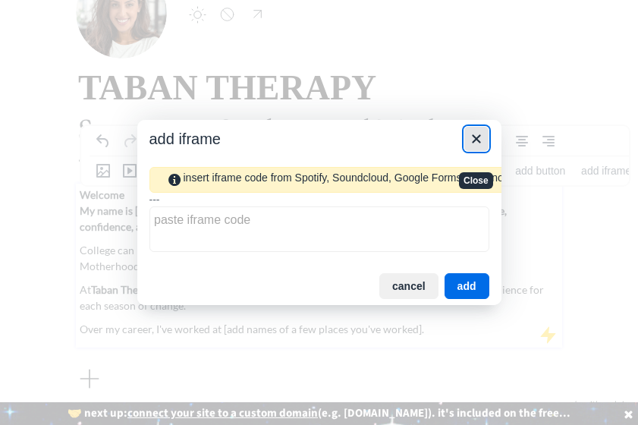
click at [483, 138] on icon "Close" at bounding box center [476, 139] width 18 height 18
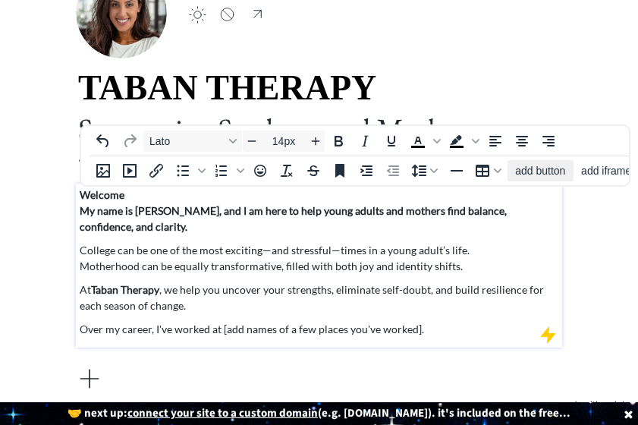
click at [538, 171] on span "add button" at bounding box center [540, 171] width 50 height 12
select select "18px"
select select "5px"
select select "10px"
select select "30px"
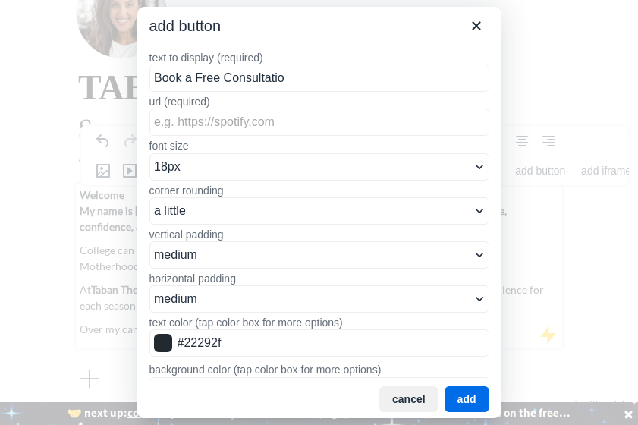
type input "Book a Free Consultation"
click at [403, 393] on button "cancel" at bounding box center [408, 399] width 59 height 26
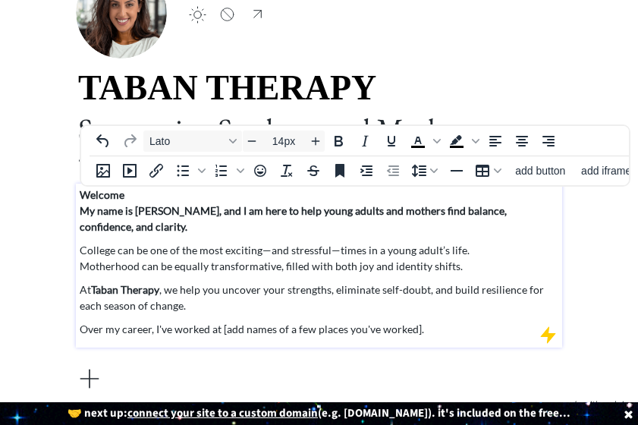
click at [388, 321] on p "Over my career, I've worked at [add names of a few places you've worked]." at bounding box center [319, 329] width 479 height 16
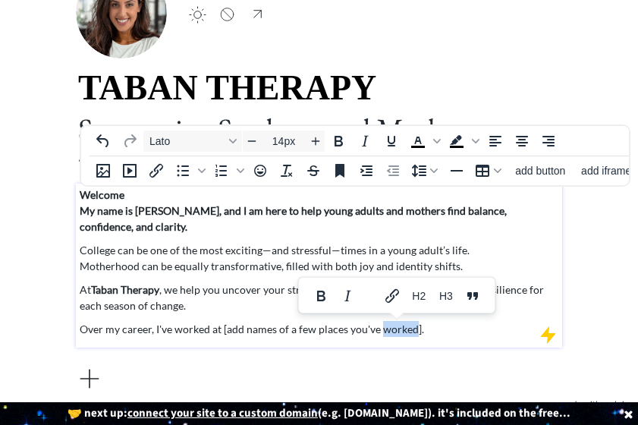
click at [388, 321] on p "Over my career, I've worked at [add names of a few places you've worked]." at bounding box center [319, 329] width 479 height 16
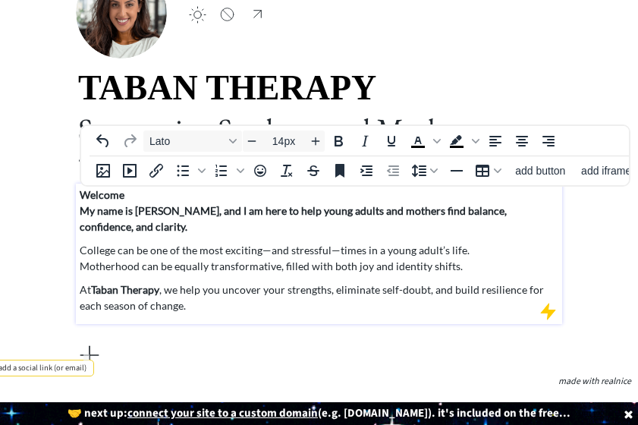
click at [91, 340] on div at bounding box center [89, 355] width 30 height 30
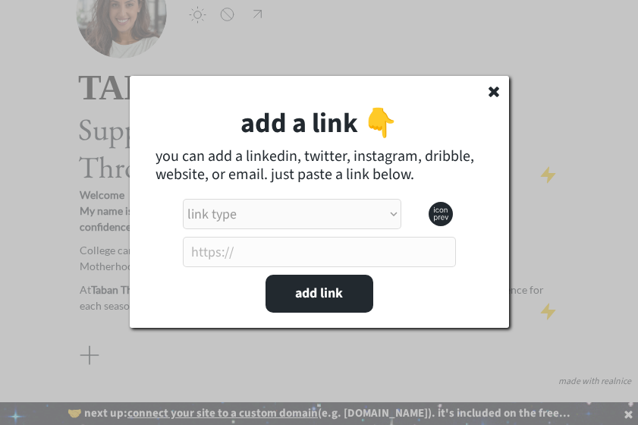
click at [331, 208] on select "link type apple music apple podcasts beehiiv behance bluesky calendar discord d…" at bounding box center [292, 214] width 218 height 30
select select ""instagram""
click at [183, 199] on select "link type apple music apple podcasts beehiiv behance bluesky calendar discord d…" at bounding box center [292, 214] width 218 height 30
click at [268, 254] on input "input" at bounding box center [319, 252] width 273 height 30
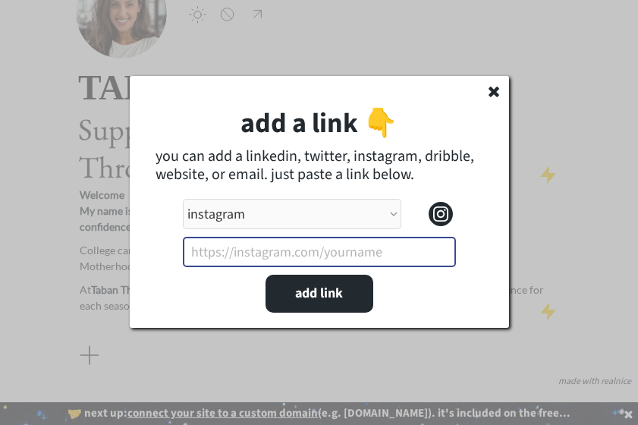
paste input "[URL][DOMAIN_NAME]"
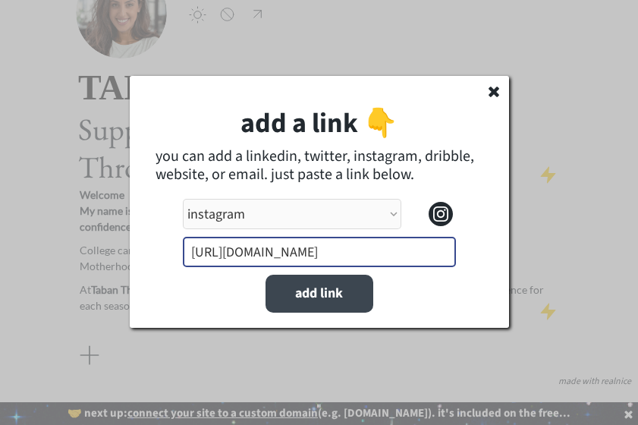
type input "[URL][DOMAIN_NAME]"
click at [354, 299] on button "add link" at bounding box center [319, 293] width 108 height 38
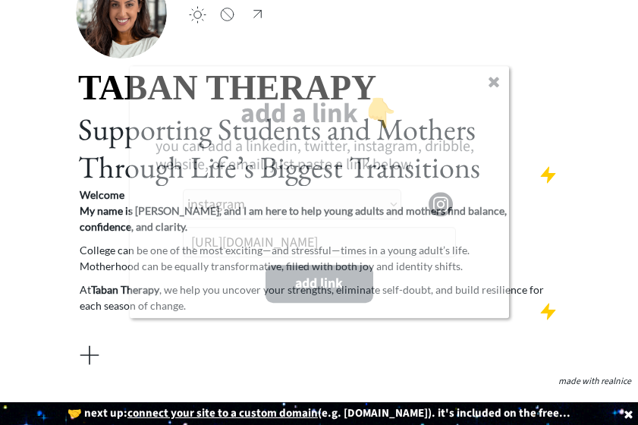
select select ""PLACEHOLDER_1427118222253""
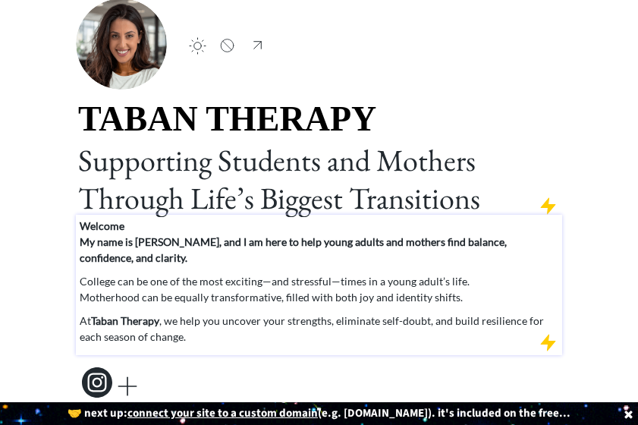
scroll to position [92, 0]
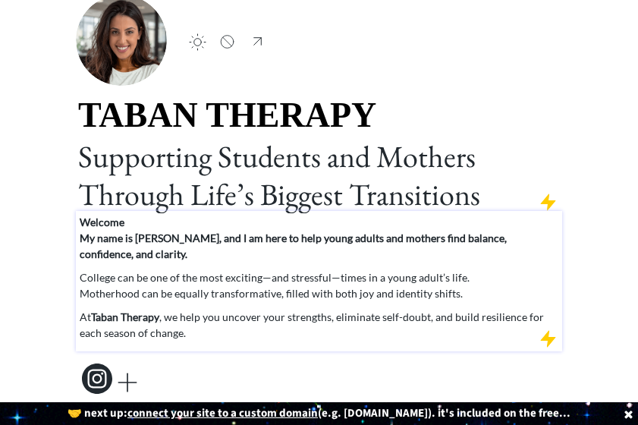
click at [97, 223] on strong "Welcome" at bounding box center [102, 221] width 45 height 13
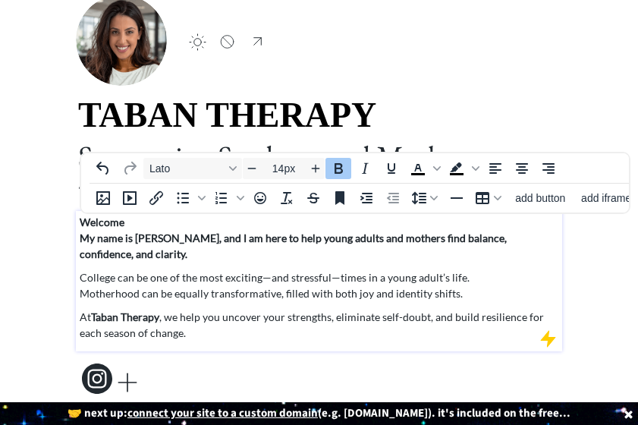
click at [97, 223] on strong "Welcome" at bounding box center [102, 221] width 45 height 13
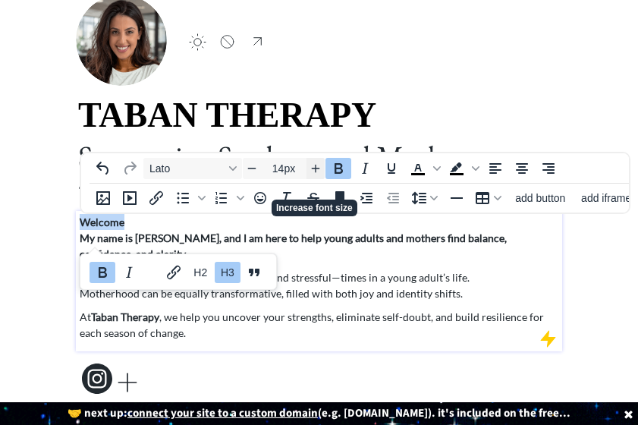
click at [318, 168] on icon "Increase font size" at bounding box center [315, 167] width 12 height 12
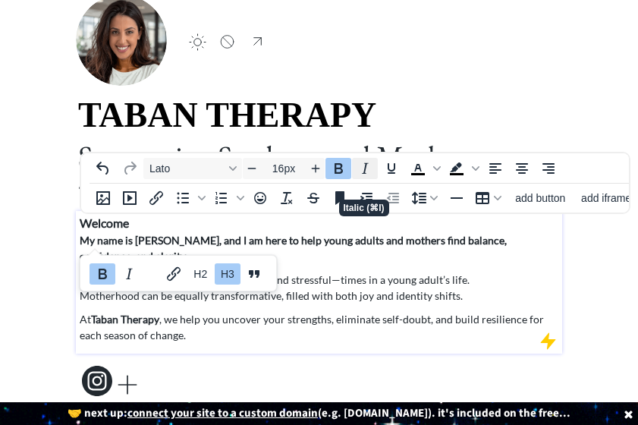
click at [366, 171] on icon "Italic" at bounding box center [365, 168] width 18 height 18
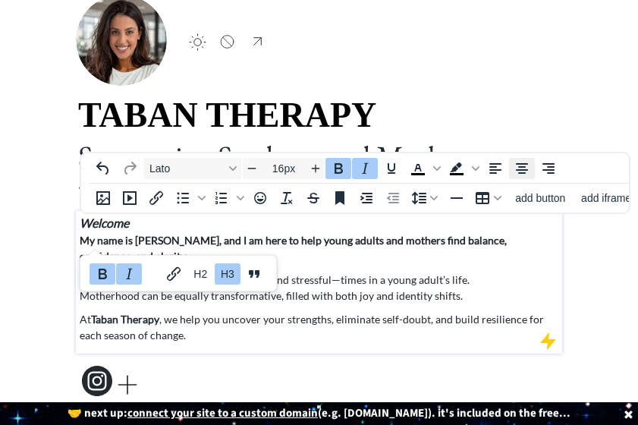
click at [520, 174] on icon "Align center" at bounding box center [522, 168] width 18 height 18
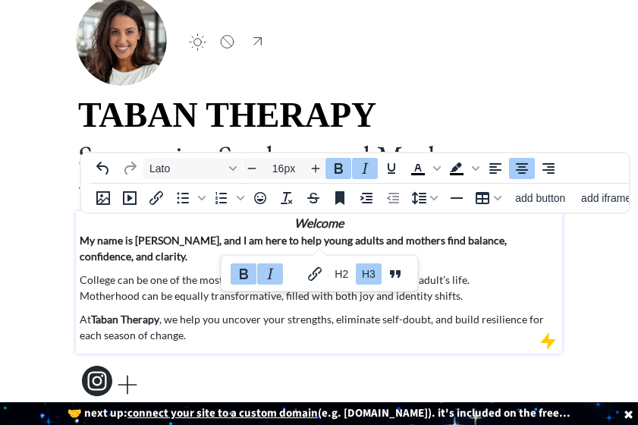
click at [506, 240] on strong "My name is [PERSON_NAME], and I am here to help young adults and mothers find b…" at bounding box center [293, 248] width 427 height 29
type input "14px"
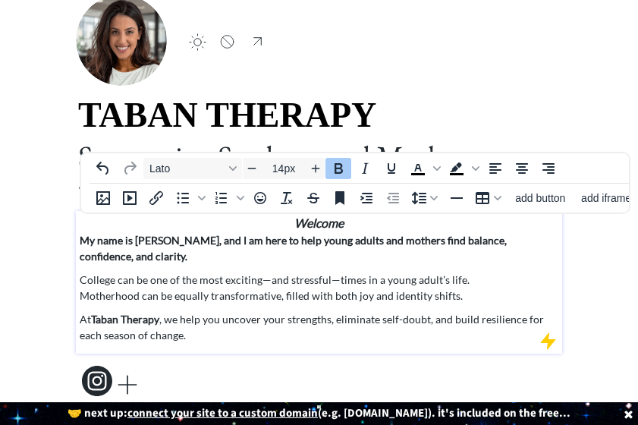
click at [481, 237] on strong "My name is [PERSON_NAME], and I am here to help young adults and mothers find b…" at bounding box center [293, 248] width 427 height 29
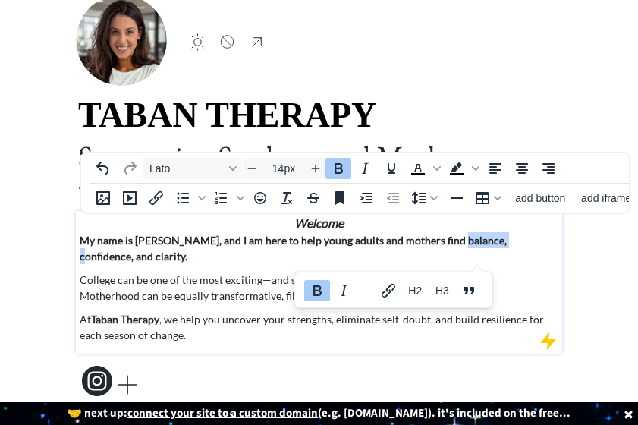
click at [481, 237] on strong "My name is [PERSON_NAME], and I am here to help young adults and mothers find b…" at bounding box center [293, 248] width 427 height 29
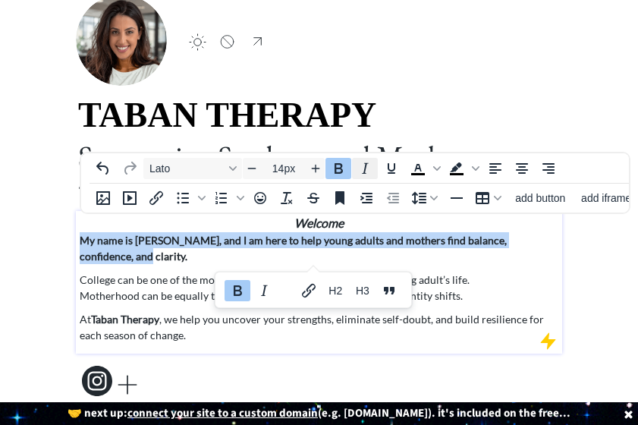
click at [371, 171] on icon "Italic" at bounding box center [365, 168] width 18 height 18
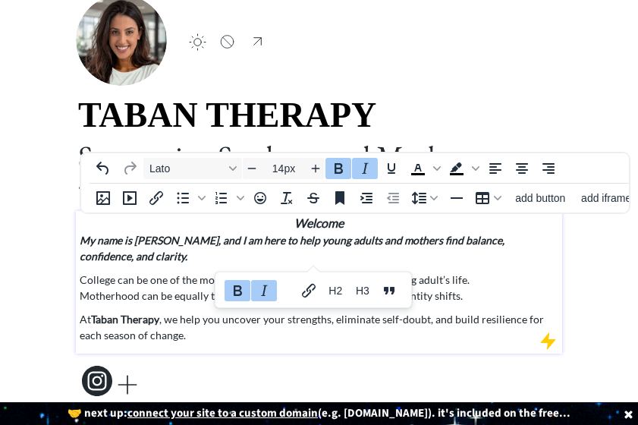
click at [508, 277] on p "College can be one of the most exciting—and stressful—times in a young adult’s …" at bounding box center [319, 287] width 479 height 32
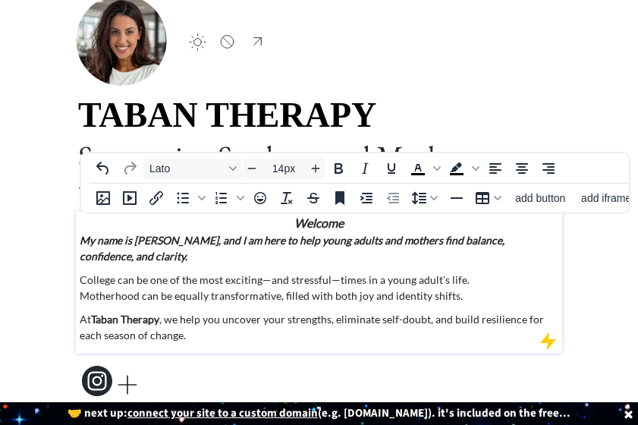
click at [265, 271] on p "College can be one of the most exciting—and stressful—times in a young adult’s …" at bounding box center [319, 287] width 479 height 32
click at [248, 318] on p "At Taban Therapy , we help you uncover your strengths, eliminate self-doubt, an…" at bounding box center [319, 327] width 479 height 32
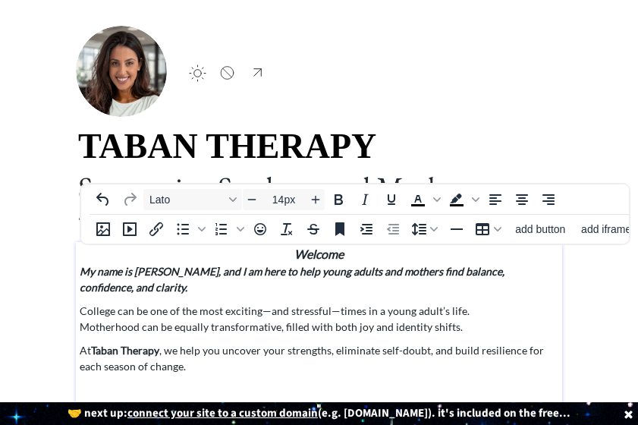
scroll to position [57, 0]
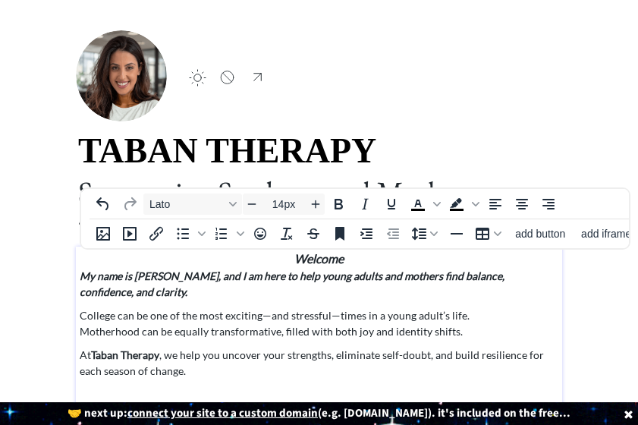
click at [522, 98] on div "click to upload a picture TABAN THERAPY Supporting Students and Mothers Through…" at bounding box center [319, 256] width 486 height 452
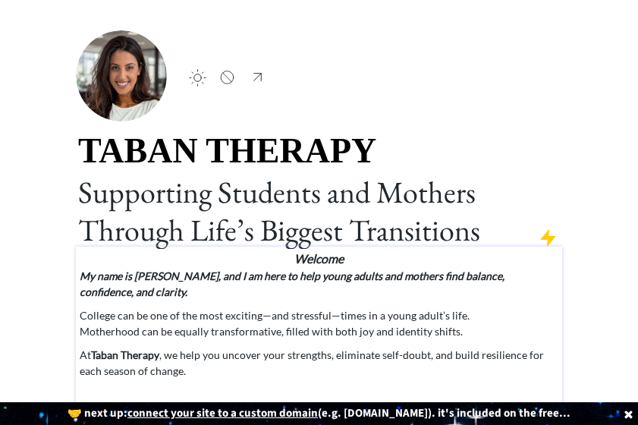
scroll to position [143, 0]
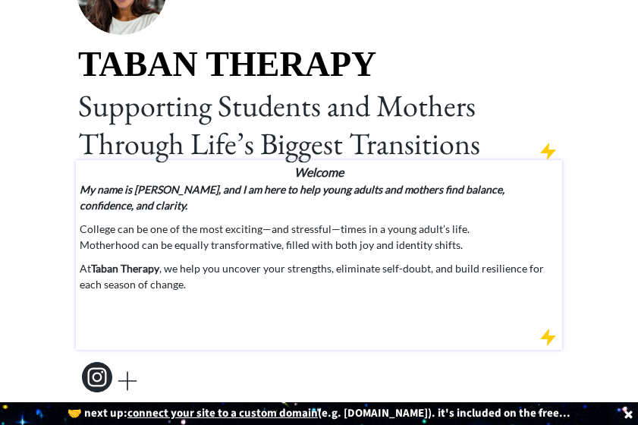
click at [236, 261] on p "At Taban Therapy , we help you uncover your strengths, eliminate self-doubt, an…" at bounding box center [319, 276] width 479 height 32
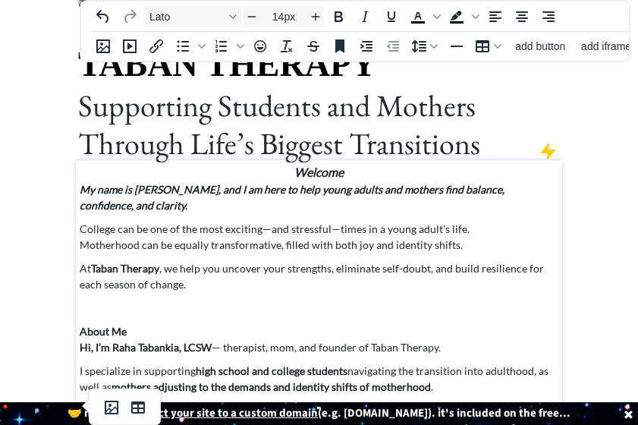
scroll to position [616, 0]
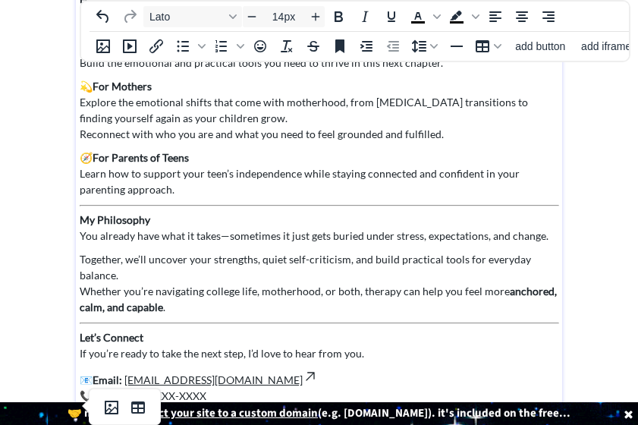
click at [255, 368] on p "📧 Email: [EMAIL_ADDRESS][DOMAIN_NAME] 📞 Phone: (XXX) XXX-XXXX 📍 [GEOGRAPHIC_DAT…" at bounding box center [319, 401] width 479 height 67
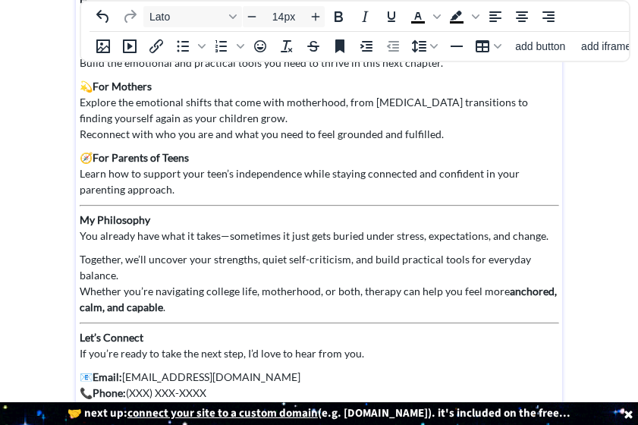
click at [138, 368] on p "📧 Email: [EMAIL_ADDRESS][DOMAIN_NAME] 📞 Phone: (XXX) XXX-XXXX 📍 [GEOGRAPHIC_DAT…" at bounding box center [319, 400] width 479 height 64
click at [166, 368] on p "📧 Email: [EMAIL_ADDRESS][DOMAIN_NAME] 📞 Phone: (747) XXX-XXXX 📍 [GEOGRAPHIC_DAT…" at bounding box center [319, 400] width 479 height 64
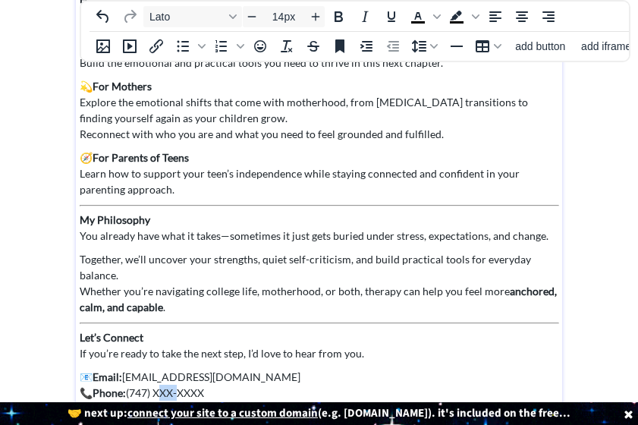
click at [166, 368] on p "📧 Email: [EMAIL_ADDRESS][DOMAIN_NAME] 📞 Phone: (747) XXX-XXXX 📍 [GEOGRAPHIC_DAT…" at bounding box center [319, 400] width 479 height 64
click at [200, 368] on p "📧 Email: [EMAIL_ADDRESS][DOMAIN_NAME] 📞 Phone: [PHONE_NUMBER] 📍 [GEOGRAPHIC_DAT…" at bounding box center [319, 400] width 479 height 64
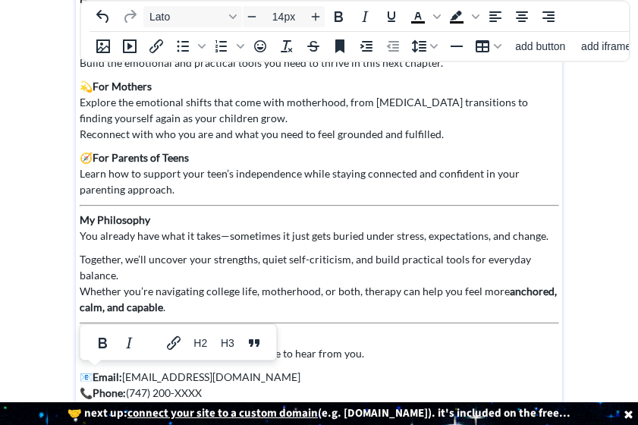
click at [207, 371] on p "📧 Email: [EMAIL_ADDRESS][DOMAIN_NAME] 📞 Phone: [PHONE_NUMBER] 📍 [GEOGRAPHIC_DAT…" at bounding box center [319, 400] width 479 height 64
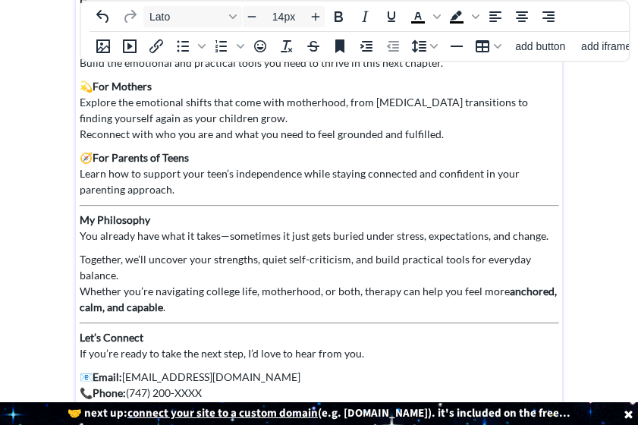
click at [191, 368] on p "📧 Email: [EMAIL_ADDRESS][DOMAIN_NAME] 📞 Phone: [PHONE_NUMBER] 📍 [GEOGRAPHIC_DAT…" at bounding box center [319, 400] width 479 height 64
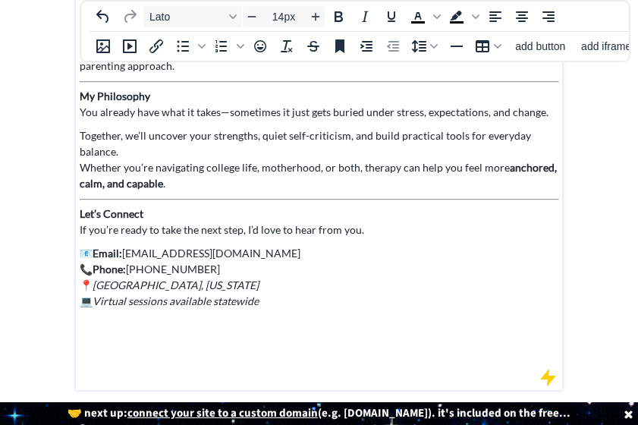
scroll to position [764, 0]
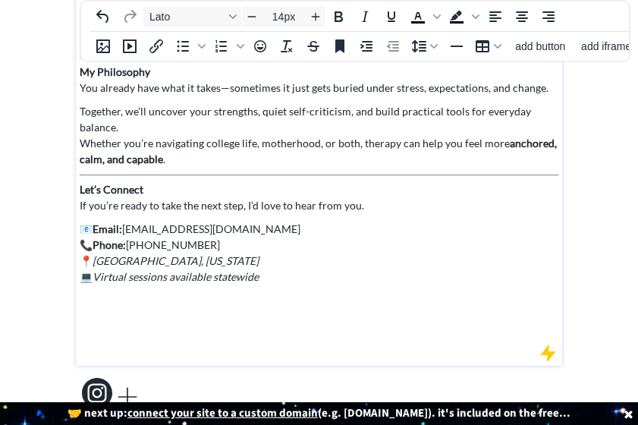
click at [210, 315] on p at bounding box center [319, 323] width 479 height 16
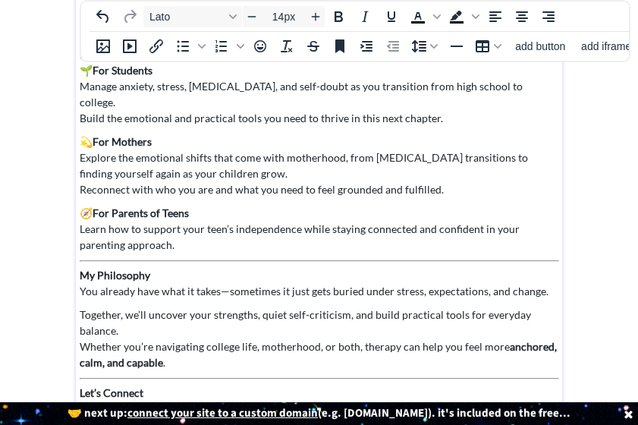
scroll to position [560, 0]
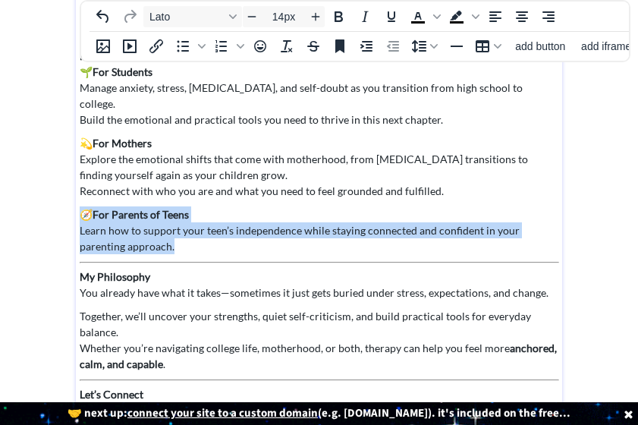
drag, startPoint x: 134, startPoint y: 217, endPoint x: 79, endPoint y: 176, distance: 68.8
click at [80, 206] on p "🧭 For Parents of Teens Learn how to support your teen’s independence while stay…" at bounding box center [319, 230] width 479 height 48
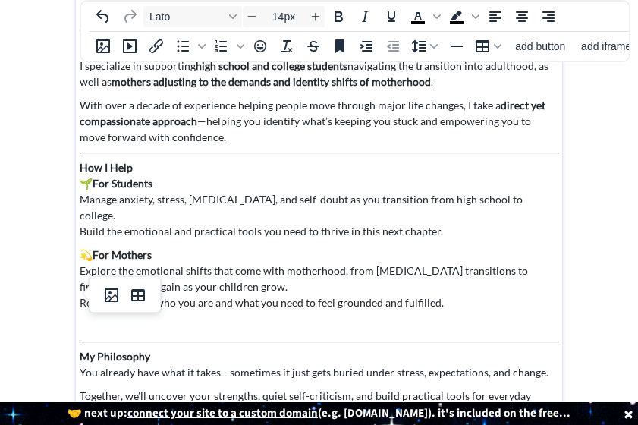
scroll to position [447, 0]
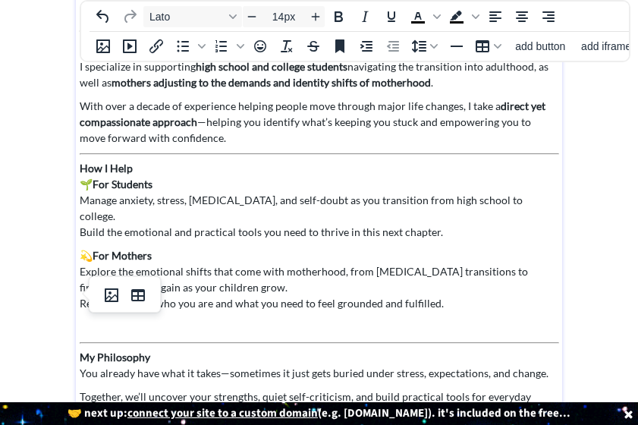
click at [525, 185] on p "🌱 For Students Manage anxiety, stress, [MEDICAL_DATA], and self-doubt as you tr…" at bounding box center [319, 208] width 479 height 64
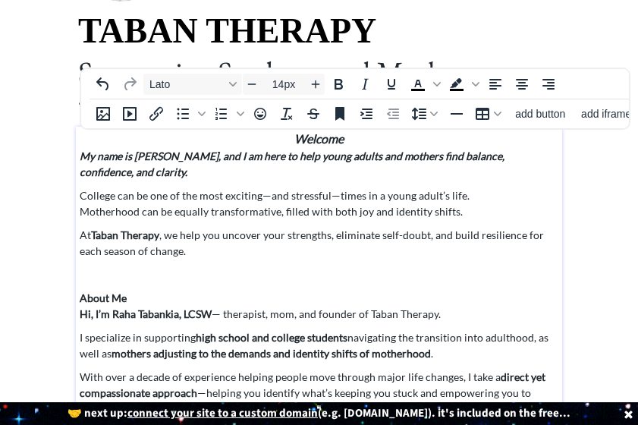
scroll to position [172, 0]
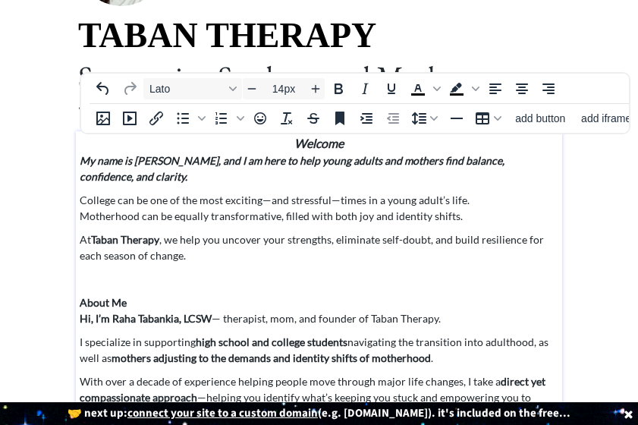
click at [384, 201] on p "College can be one of the most exciting—and stressful—times in a young adult’s …" at bounding box center [319, 208] width 479 height 32
click at [375, 294] on h3 "About Me" at bounding box center [319, 302] width 479 height 16
click at [388, 243] on p "At Taban Therapy , we help you uncover your strengths, eliminate self-doubt, an…" at bounding box center [319, 247] width 479 height 32
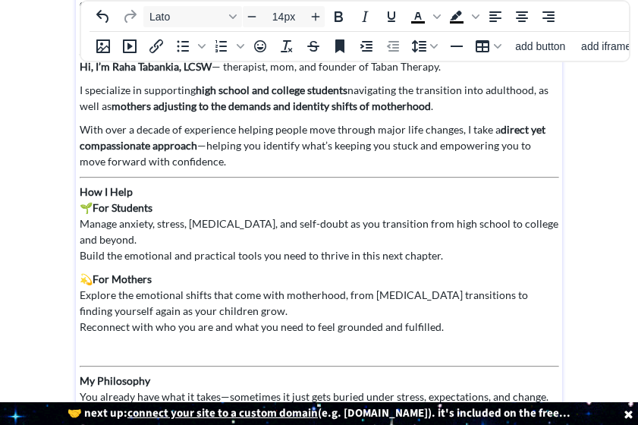
scroll to position [0, 0]
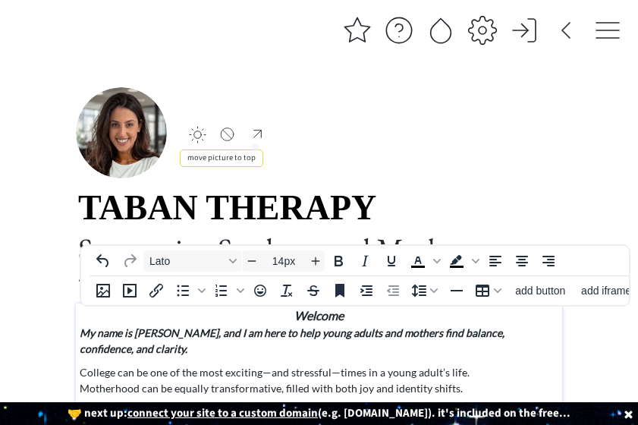
click at [256, 132] on div at bounding box center [257, 133] width 19 height 17
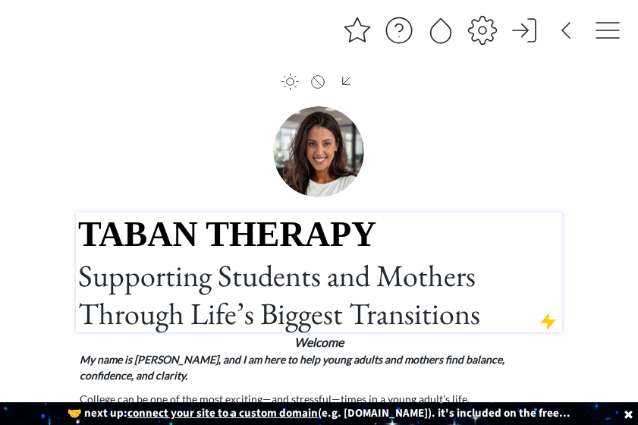
click at [251, 231] on span "TABAN THERAPY" at bounding box center [227, 234] width 298 height 39
type input "46px"
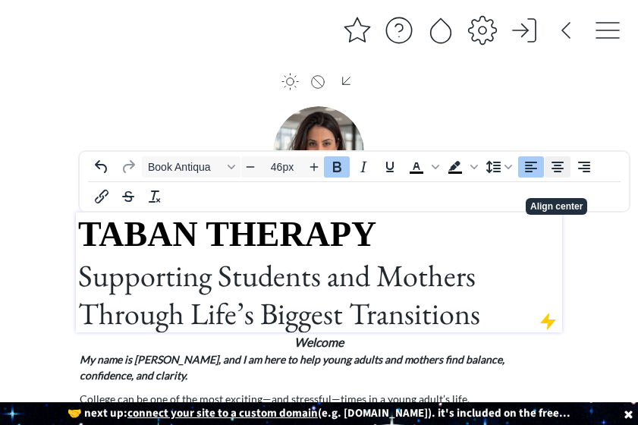
click at [563, 168] on icon "Align center" at bounding box center [557, 167] width 18 height 18
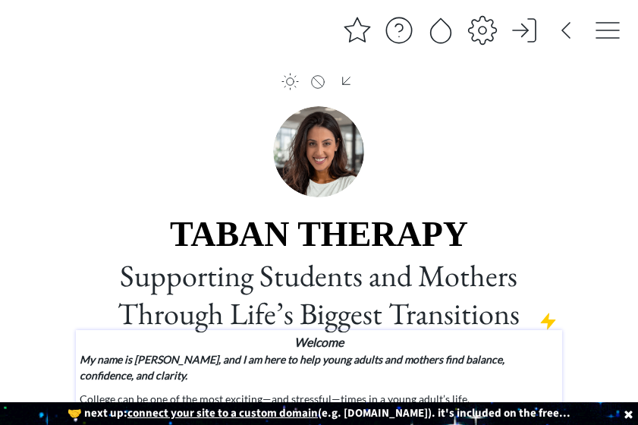
click at [387, 355] on strong "My name is [PERSON_NAME], and I am here to help young adults and mothers find b…" at bounding box center [292, 367] width 425 height 29
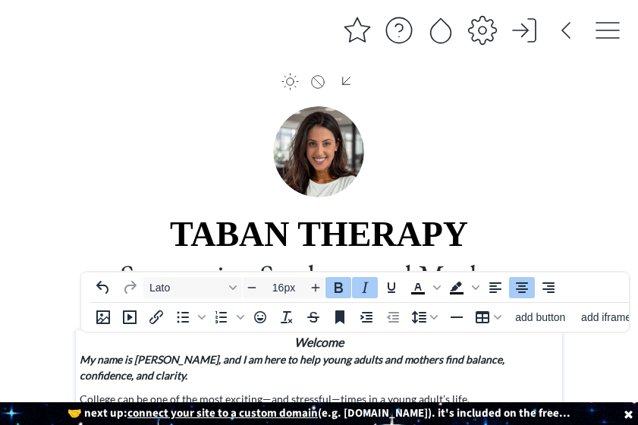
click at [292, 341] on h3 "Welcome" at bounding box center [319, 342] width 479 height 18
click at [320, 340] on strong "Welcome" at bounding box center [318, 341] width 49 height 14
click at [321, 340] on strong "Welcome" at bounding box center [318, 341] width 49 height 14
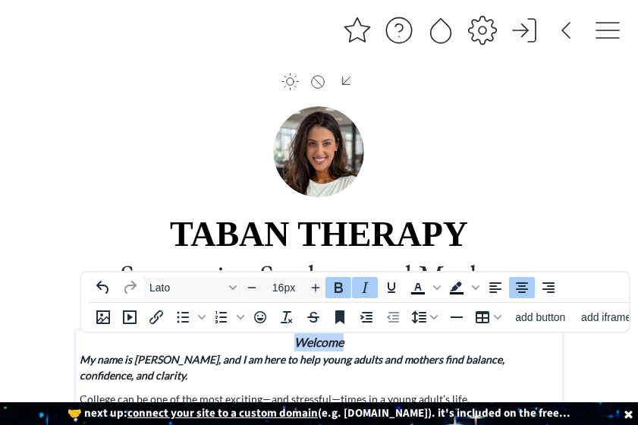
click at [321, 340] on strong "Welcome" at bounding box center [318, 341] width 49 height 14
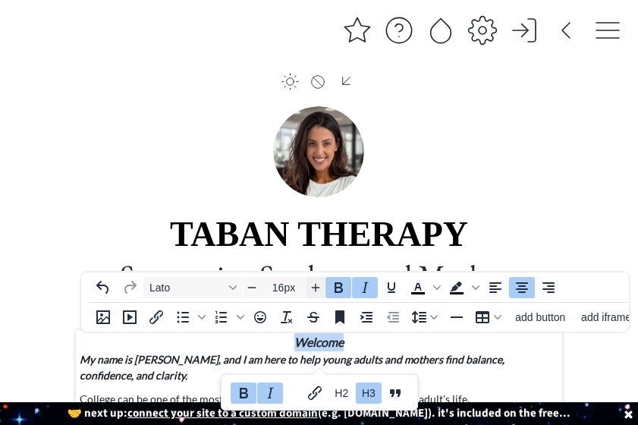
click at [318, 287] on icon "Increase font size" at bounding box center [315, 287] width 12 height 12
click at [318, 287] on icon "Increase font size" at bounding box center [316, 288] width 8 height 8
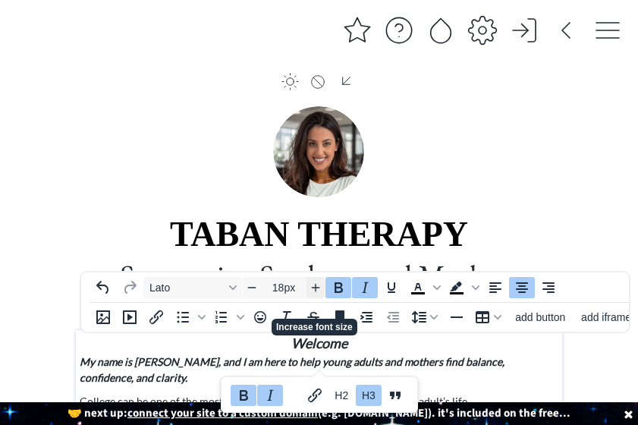
click at [318, 287] on icon "Increase font size" at bounding box center [316, 288] width 8 height 8
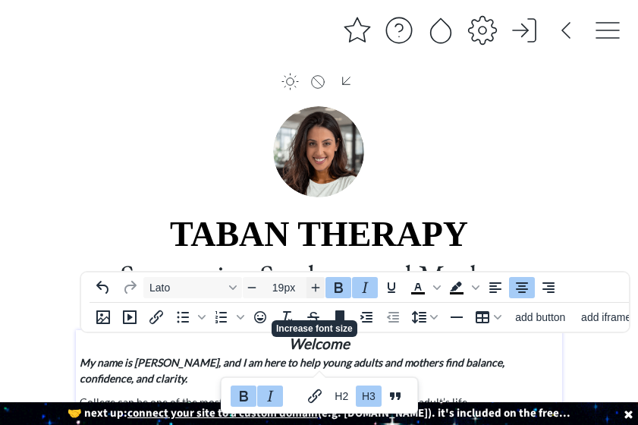
click at [318, 287] on icon "Increase font size" at bounding box center [316, 288] width 8 height 8
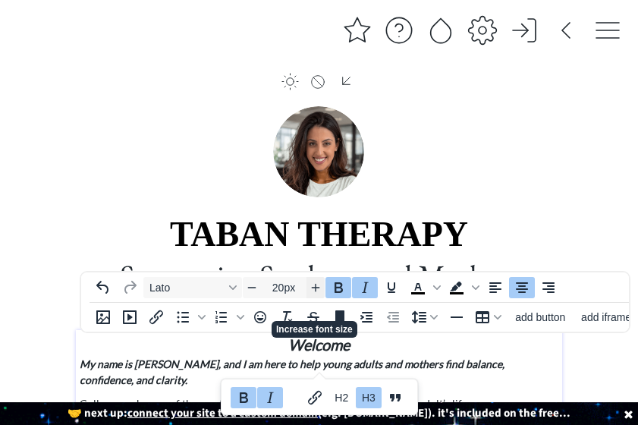
click at [318, 287] on icon "Increase font size" at bounding box center [316, 288] width 8 height 8
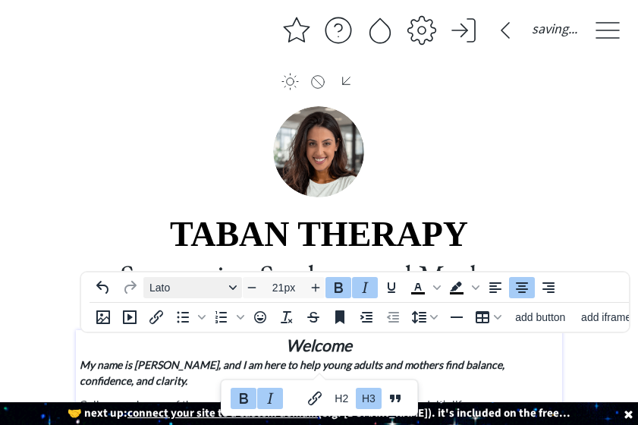
click at [227, 290] on div "Font \aLato" at bounding box center [233, 288] width 12 height 8
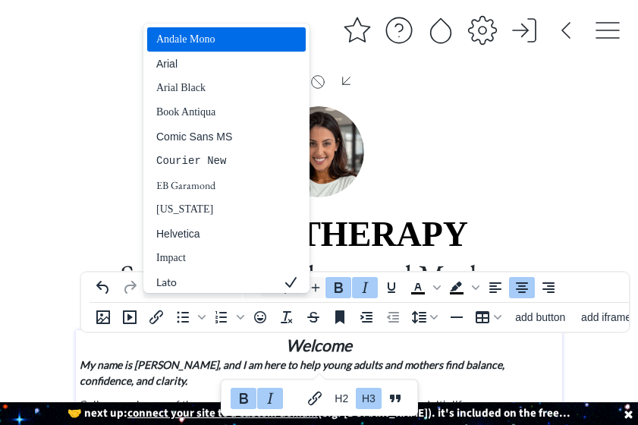
scroll to position [2, 0]
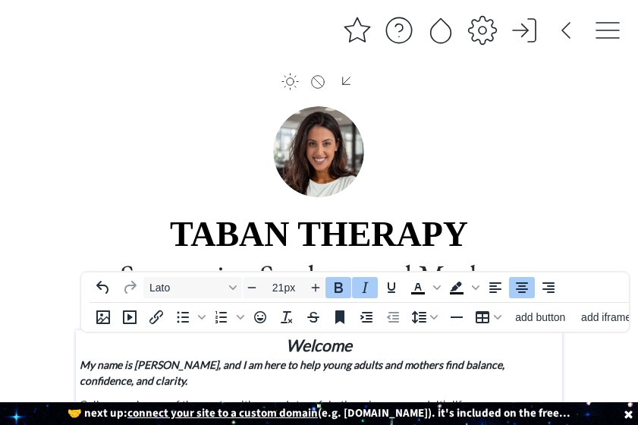
click at [287, 343] on strong "Welcome" at bounding box center [319, 344] width 66 height 19
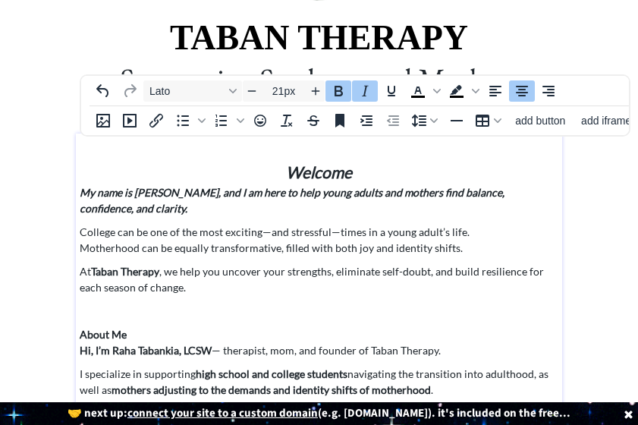
scroll to position [197, 0]
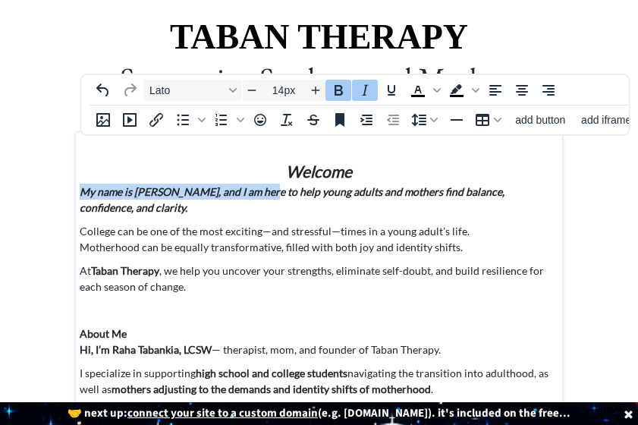
drag, startPoint x: 256, startPoint y: 193, endPoint x: 76, endPoint y: 184, distance: 180.6
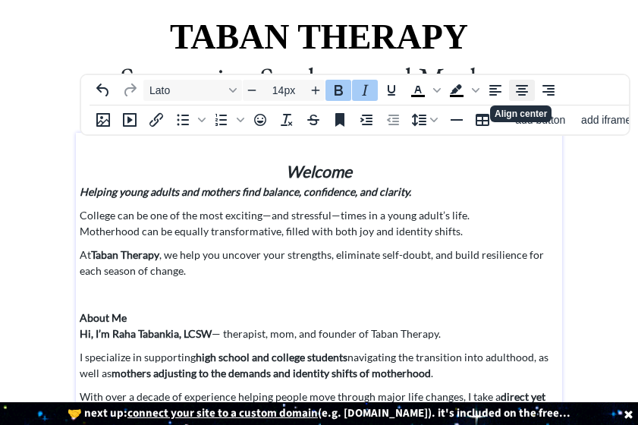
click at [514, 89] on icon "Align center" at bounding box center [522, 90] width 18 height 18
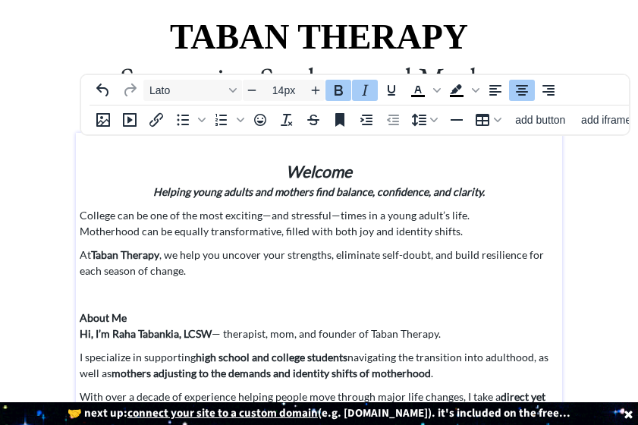
click at [334, 167] on strong "Welcome" at bounding box center [319, 170] width 66 height 19
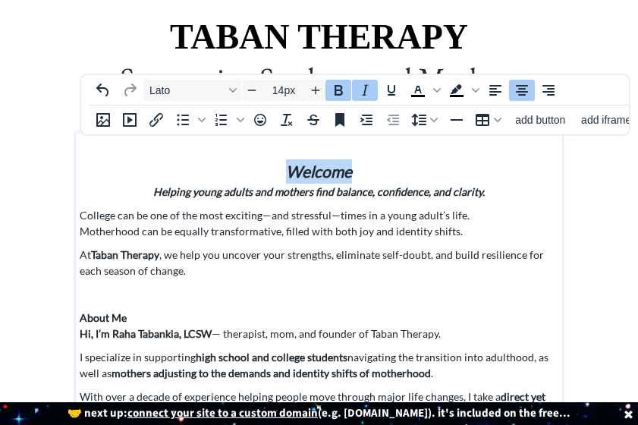
click at [111, 318] on strong "About Me" at bounding box center [103, 317] width 47 height 13
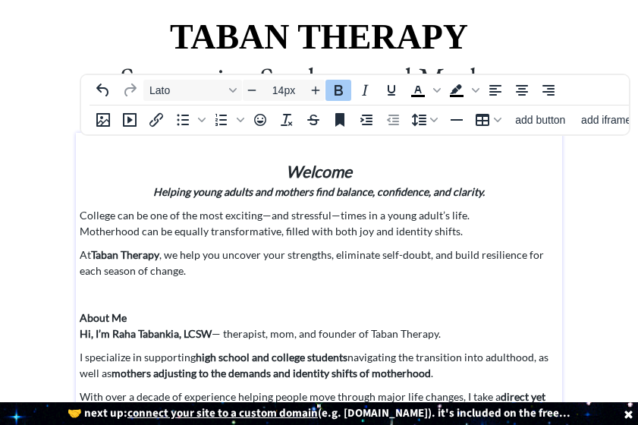
click at [111, 318] on strong "About Me" at bounding box center [103, 317] width 47 height 13
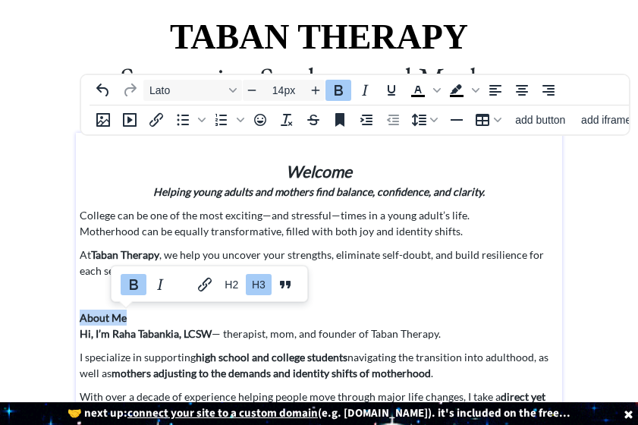
click at [111, 318] on strong "About Me" at bounding box center [103, 317] width 47 height 13
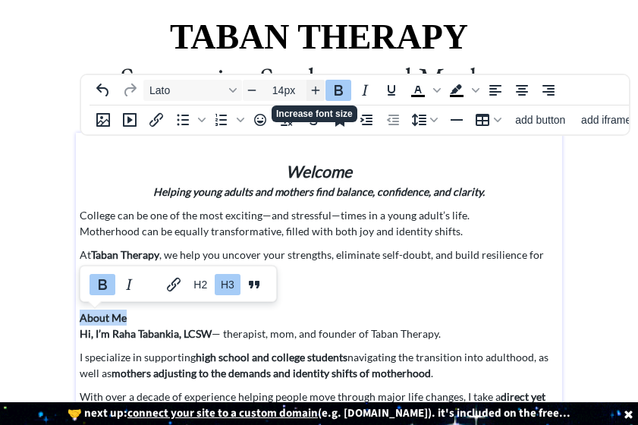
click at [318, 91] on icon "Increase font size" at bounding box center [315, 90] width 12 height 12
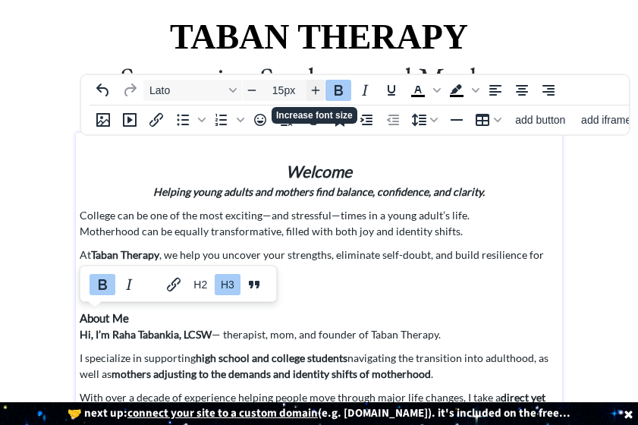
click at [318, 91] on icon "Increase font size" at bounding box center [315, 90] width 12 height 12
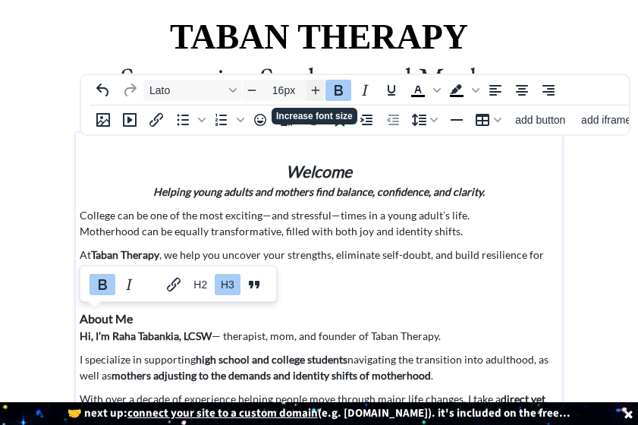
click at [318, 91] on icon "Increase font size" at bounding box center [315, 90] width 12 height 12
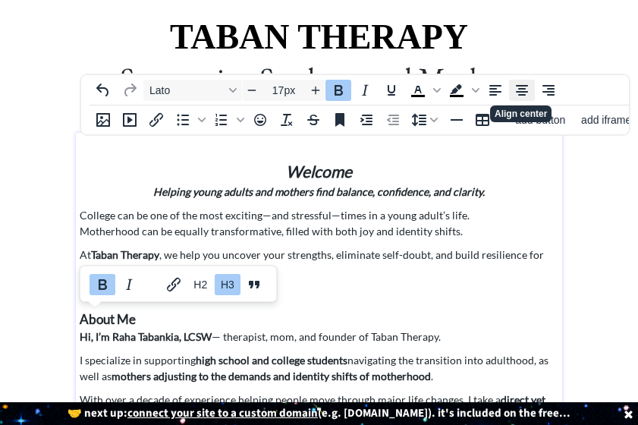
click at [517, 92] on icon "Align center" at bounding box center [522, 90] width 12 height 11
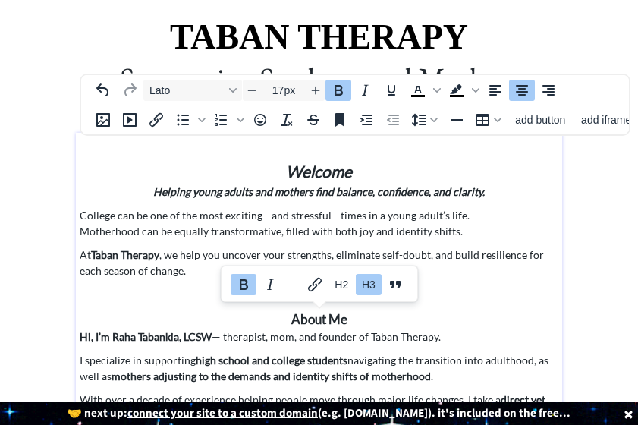
click at [327, 168] on strong "Welcome" at bounding box center [319, 170] width 66 height 19
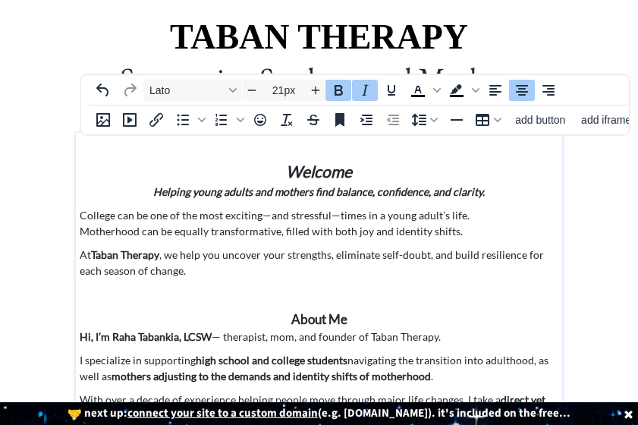
click at [327, 168] on strong "Welcome" at bounding box center [319, 170] width 66 height 19
click at [324, 312] on strong "About Me" at bounding box center [319, 319] width 56 height 16
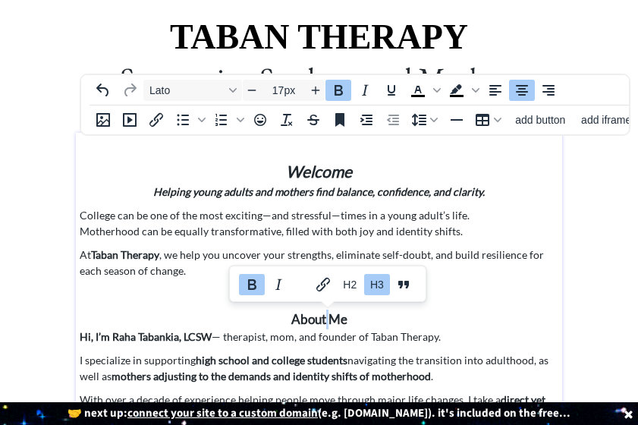
click at [321, 320] on strong "About Me" at bounding box center [319, 319] width 56 height 16
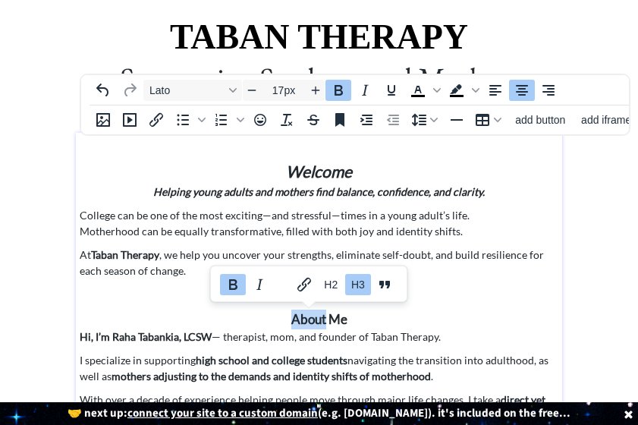
click at [321, 320] on strong "About Me" at bounding box center [319, 319] width 56 height 16
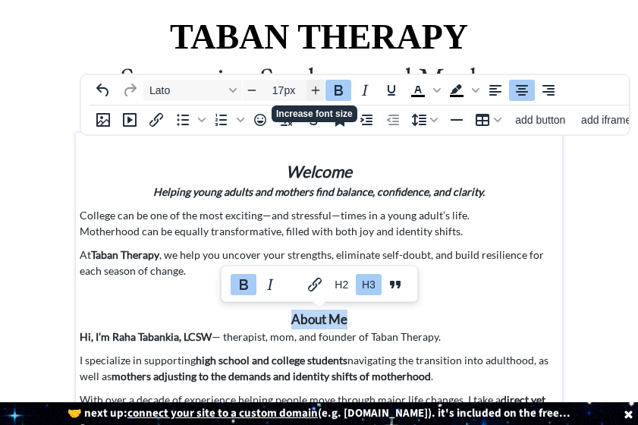
click at [312, 91] on icon "Increase font size" at bounding box center [315, 90] width 12 height 12
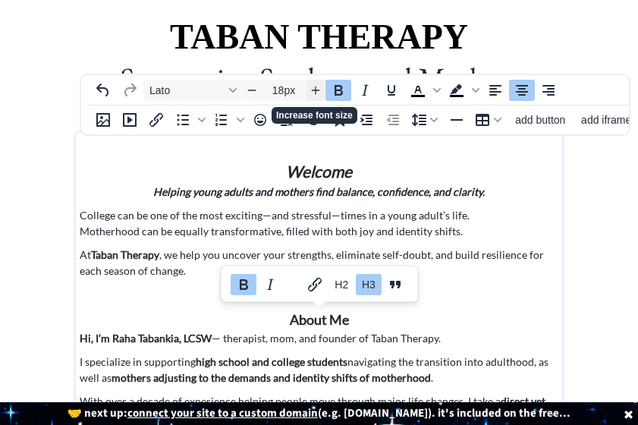
click at [312, 91] on icon "Increase font size" at bounding box center [315, 90] width 12 height 12
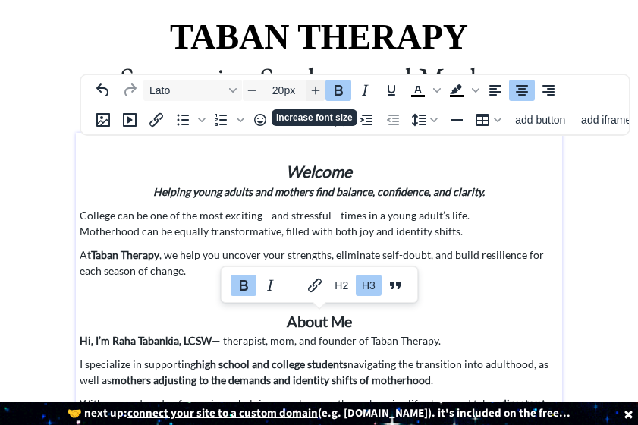
click at [312, 91] on icon "Increase font size" at bounding box center [315, 90] width 12 height 12
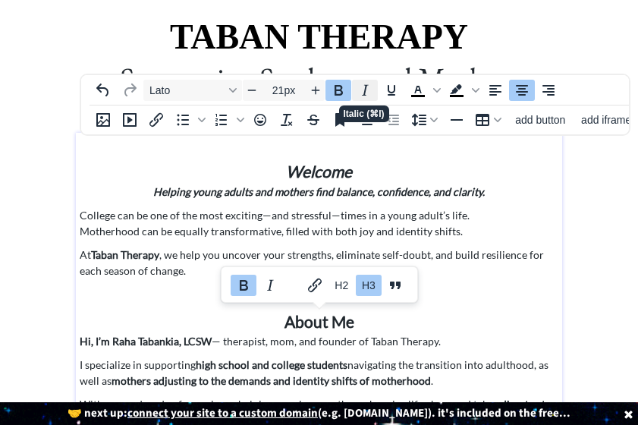
click at [362, 92] on icon "Italic" at bounding box center [365, 90] width 18 height 18
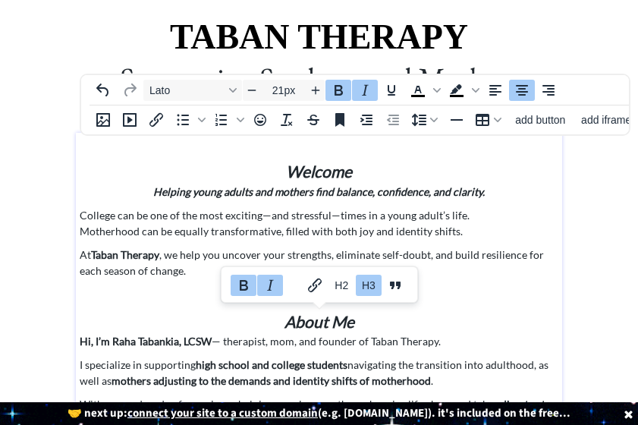
click at [428, 310] on h3 "About Me" at bounding box center [319, 321] width 479 height 24
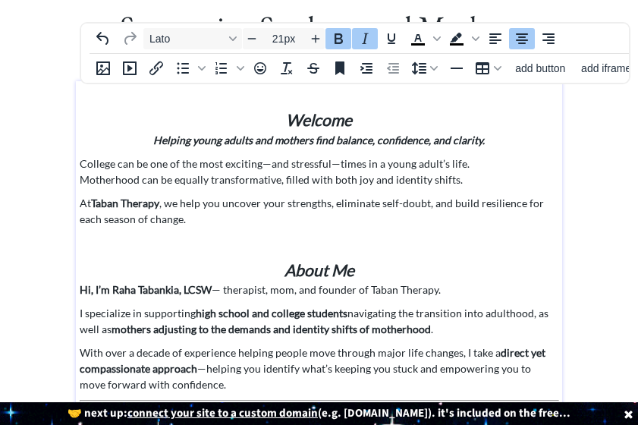
scroll to position [252, 0]
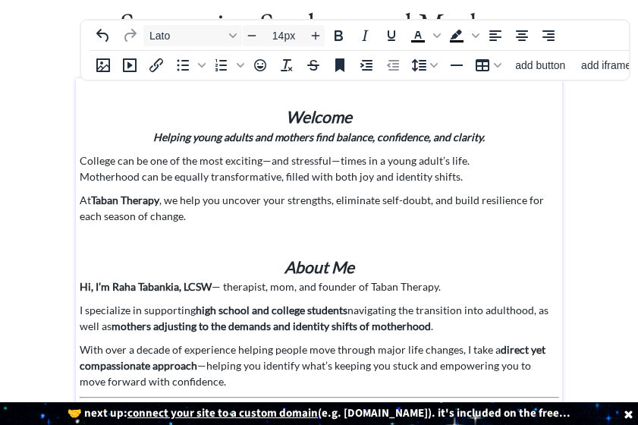
click at [200, 365] on p "With over a decade of experience helping people move through major life changes…" at bounding box center [319, 365] width 479 height 48
click at [219, 290] on p "Hi, I’m Raha Tabankia, LCSW — therapist, mom, and founder of Taban Therapy." at bounding box center [319, 286] width 479 height 16
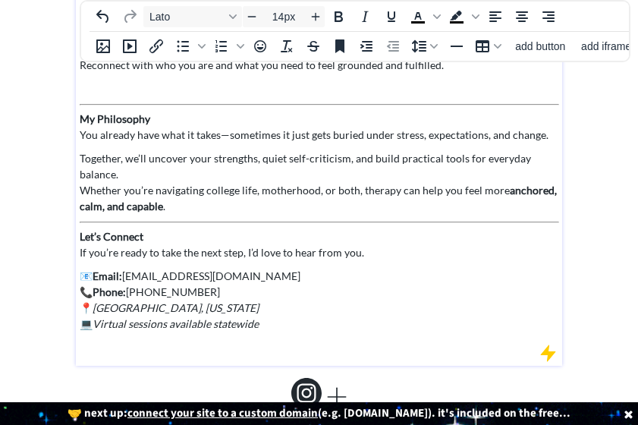
scroll to position [766, 0]
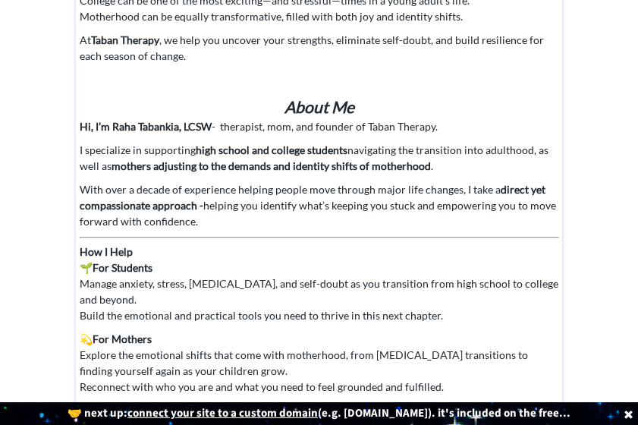
scroll to position [415, 0]
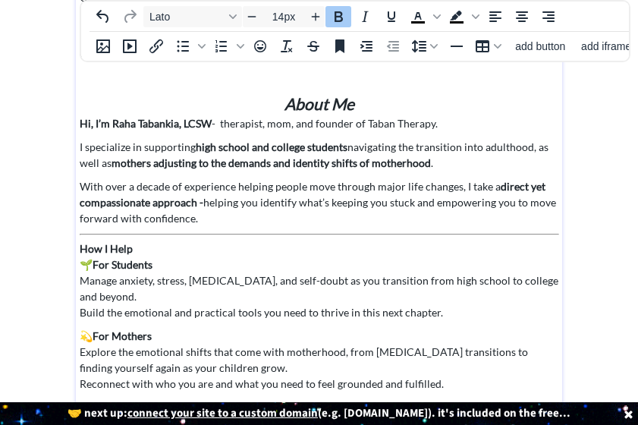
click at [108, 245] on strong "How I Help" at bounding box center [106, 248] width 53 height 13
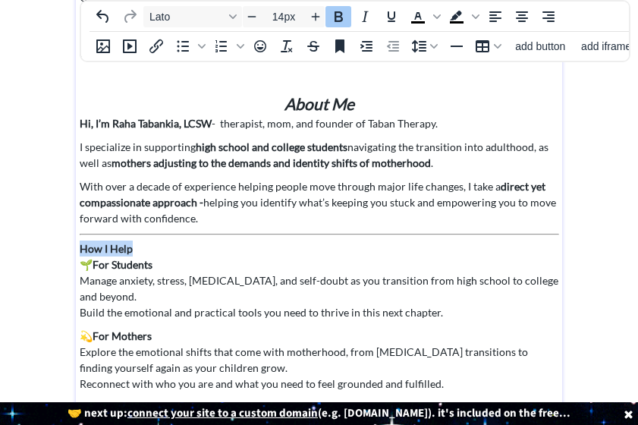
click at [108, 245] on strong "How I Help" at bounding box center [106, 248] width 53 height 13
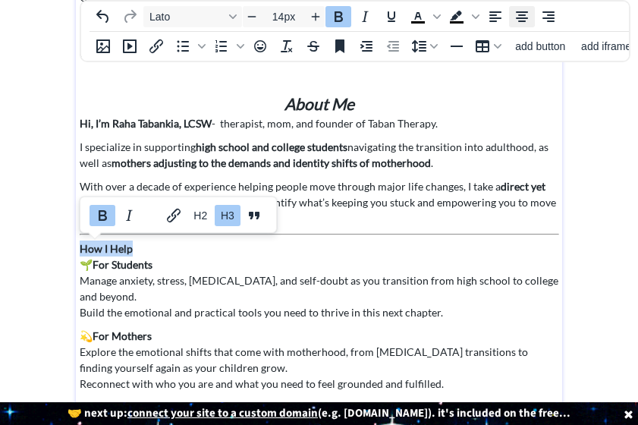
click at [522, 17] on icon "Align center" at bounding box center [522, 16] width 12 height 11
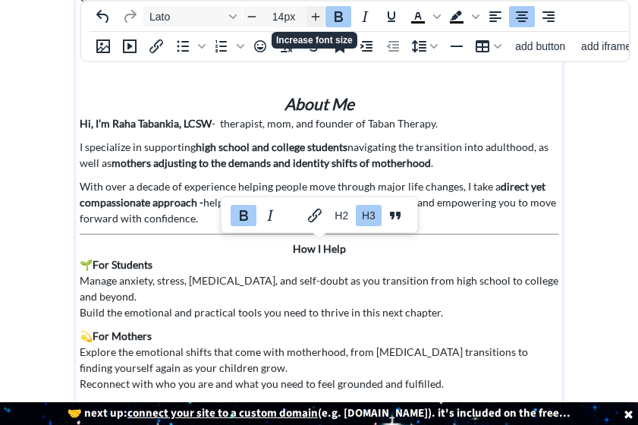
click at [317, 20] on icon "Increase font size" at bounding box center [315, 17] width 12 height 12
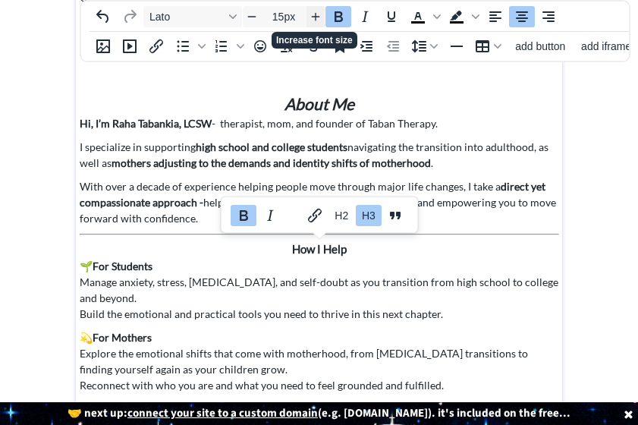
click at [317, 20] on icon "Increase font size" at bounding box center [315, 17] width 12 height 12
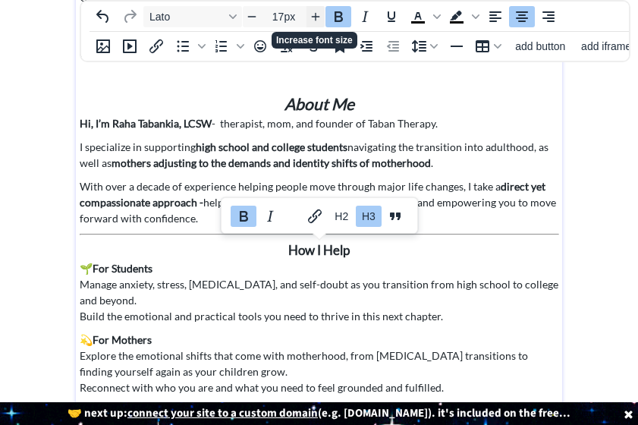
click at [317, 20] on icon "Increase font size" at bounding box center [315, 17] width 12 height 12
click at [316, 20] on icon "Increase font size" at bounding box center [315, 17] width 12 height 12
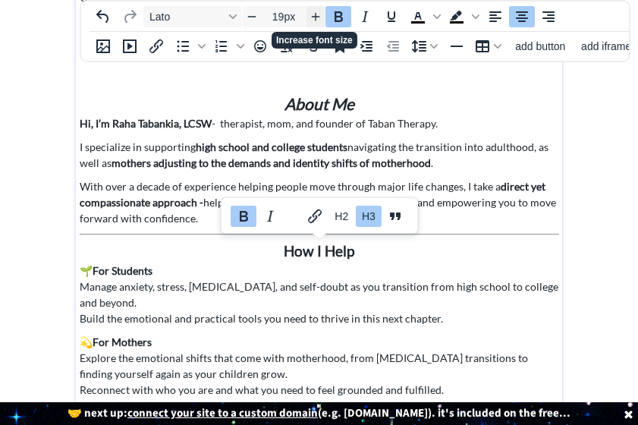
click at [316, 20] on icon "Increase font size" at bounding box center [315, 17] width 12 height 12
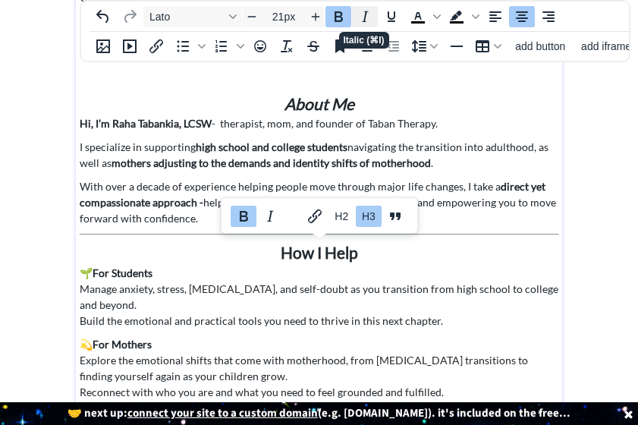
click at [362, 20] on icon "Italic" at bounding box center [365, 17] width 18 height 18
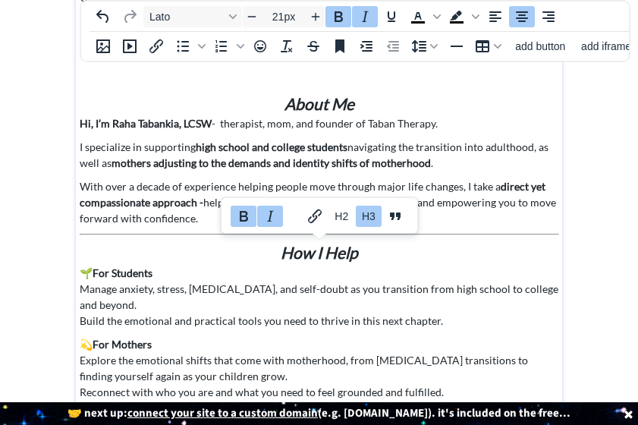
click at [455, 262] on h3 "How I Help" at bounding box center [319, 252] width 479 height 24
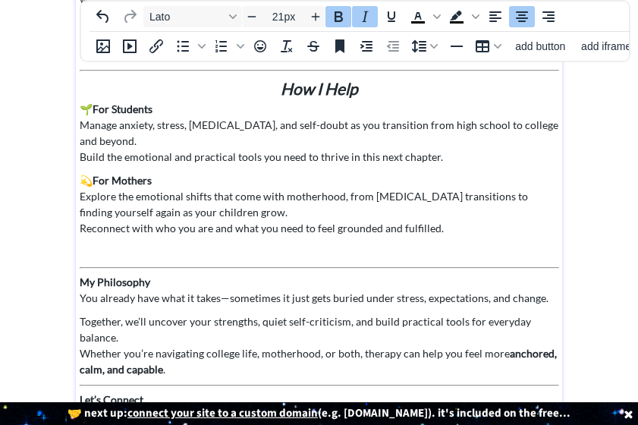
scroll to position [572, 0]
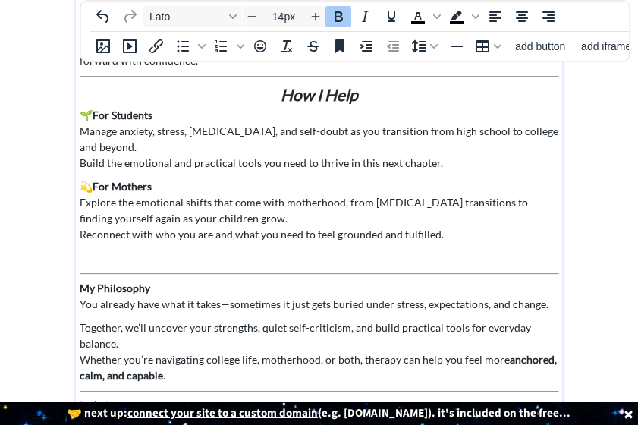
click at [127, 289] on strong "My Philosophy" at bounding box center [115, 287] width 71 height 13
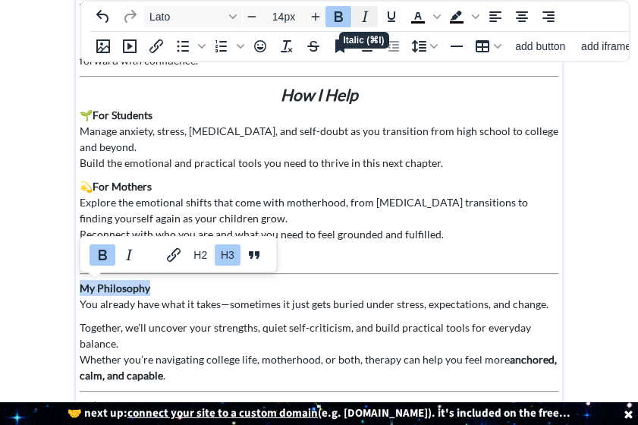
click at [369, 14] on icon "Italic" at bounding box center [365, 17] width 18 height 18
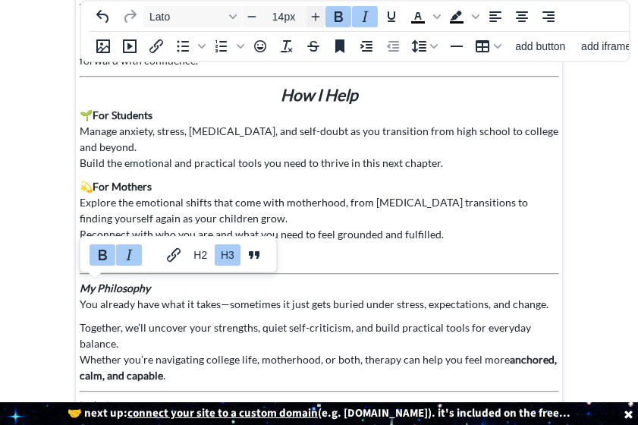
click at [317, 19] on icon "Increase font size" at bounding box center [315, 17] width 12 height 12
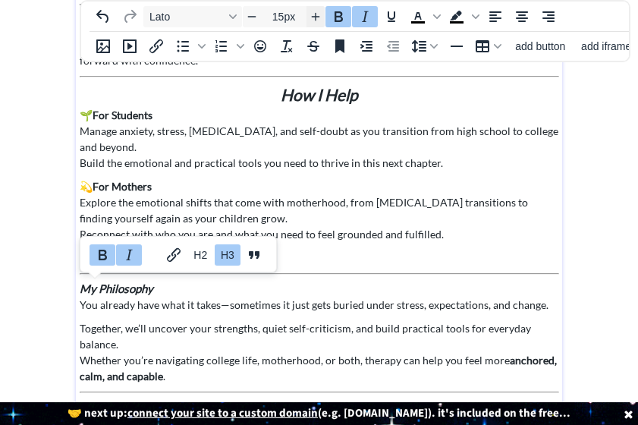
click at [317, 19] on icon "Increase font size" at bounding box center [315, 17] width 12 height 12
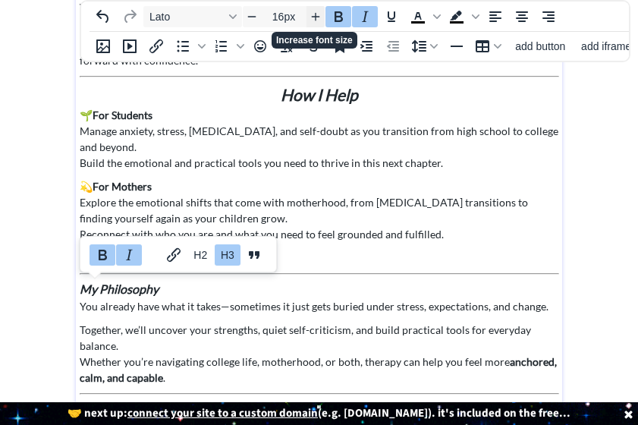
click at [317, 19] on icon "Increase font size" at bounding box center [315, 17] width 12 height 12
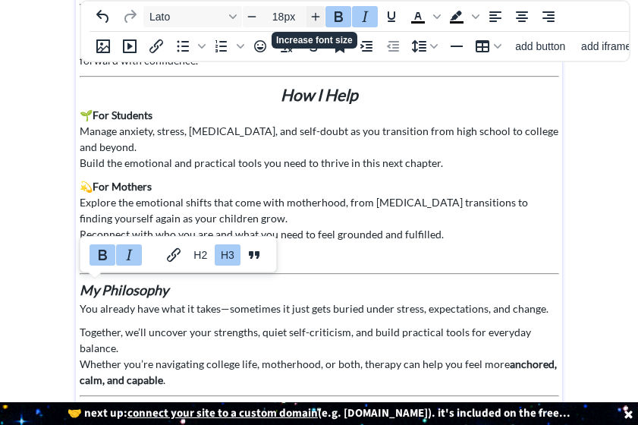
click at [317, 19] on icon "Increase font size" at bounding box center [315, 17] width 12 height 12
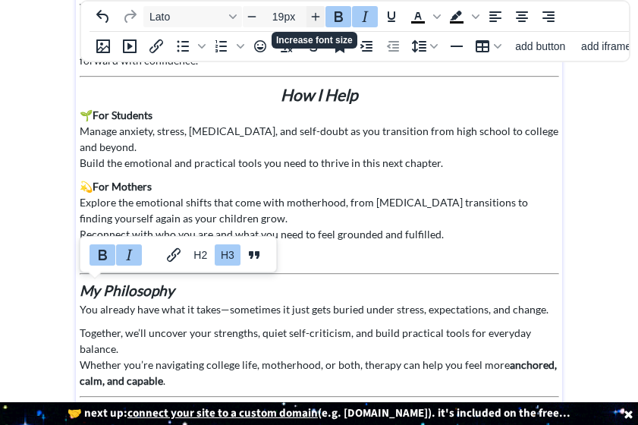
click at [317, 19] on icon "Increase font size" at bounding box center [315, 17] width 12 height 12
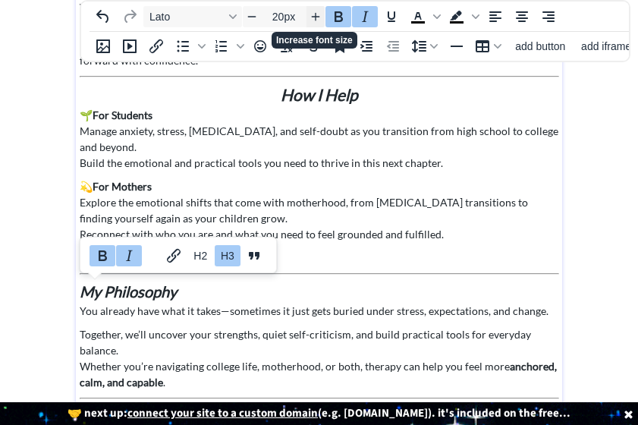
click at [317, 19] on icon "Increase font size" at bounding box center [315, 17] width 12 height 12
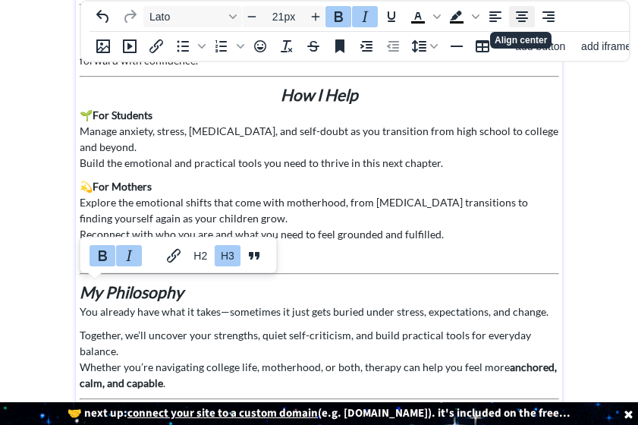
click at [517, 24] on icon "Align center" at bounding box center [522, 17] width 18 height 18
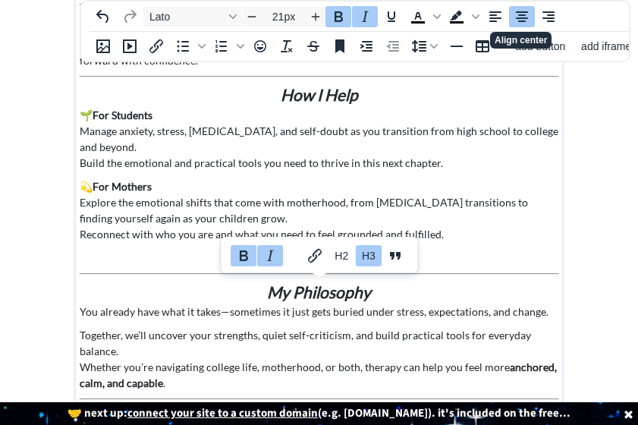
click at [502, 219] on p "💫 For Mothers Explore the emotional shifts that come with motherhood, from [MED…" at bounding box center [319, 210] width 479 height 64
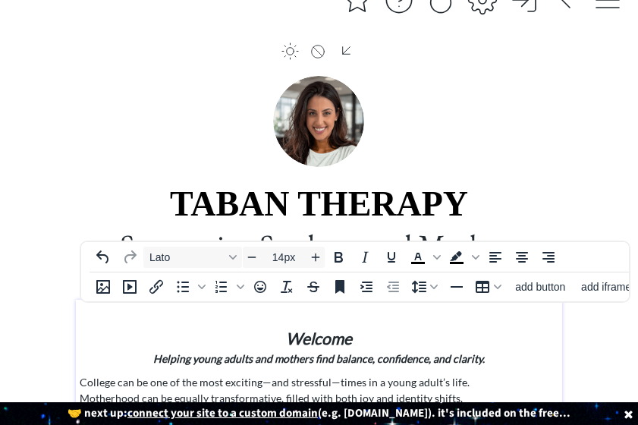
scroll to position [0, 0]
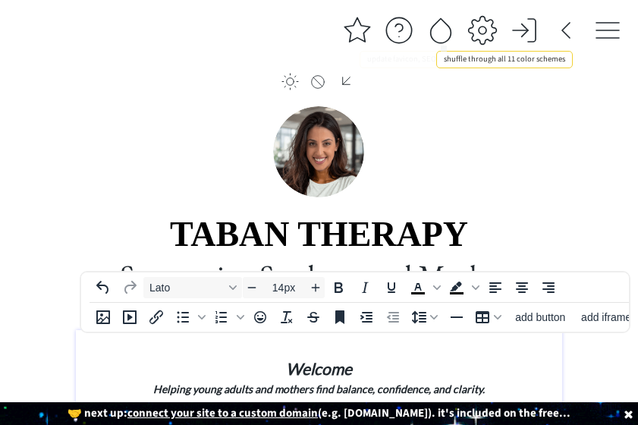
click at [446, 30] on div at bounding box center [440, 30] width 30 height 30
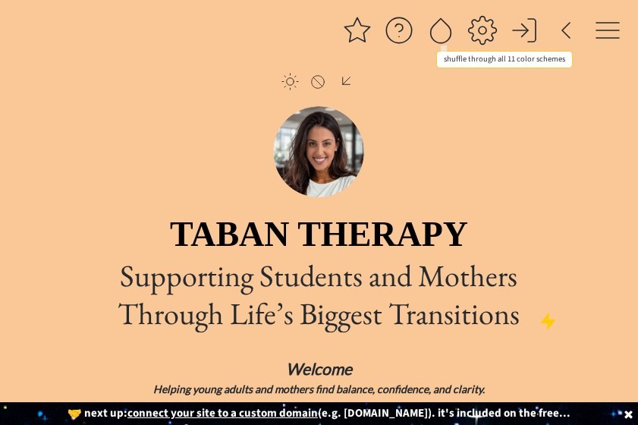
click at [446, 30] on div at bounding box center [440, 30] width 30 height 30
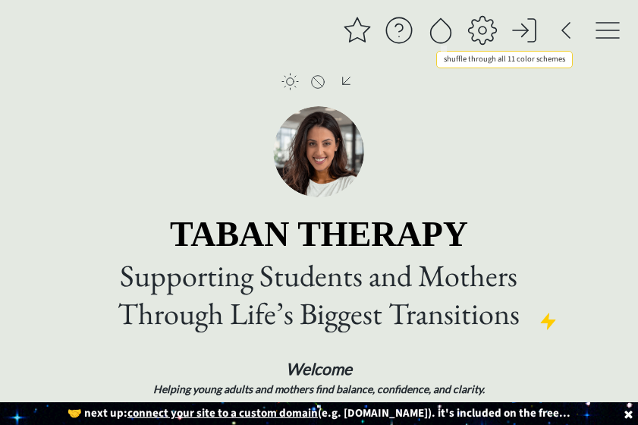
click at [446, 30] on div at bounding box center [440, 30] width 30 height 30
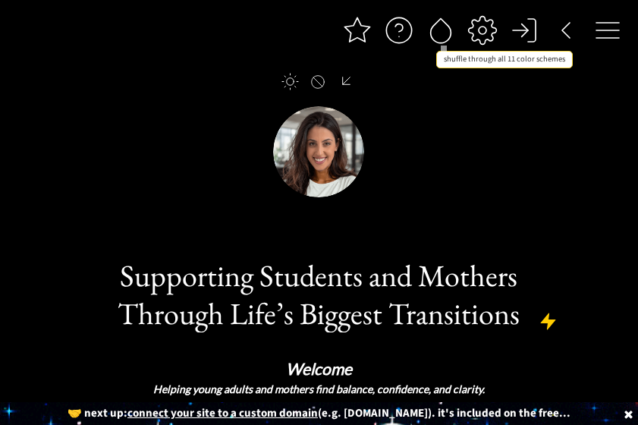
click at [446, 30] on div at bounding box center [440, 30] width 30 height 30
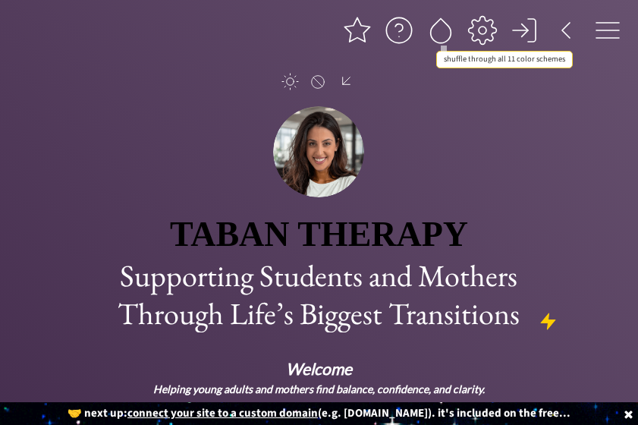
click at [446, 30] on div at bounding box center [440, 30] width 30 height 30
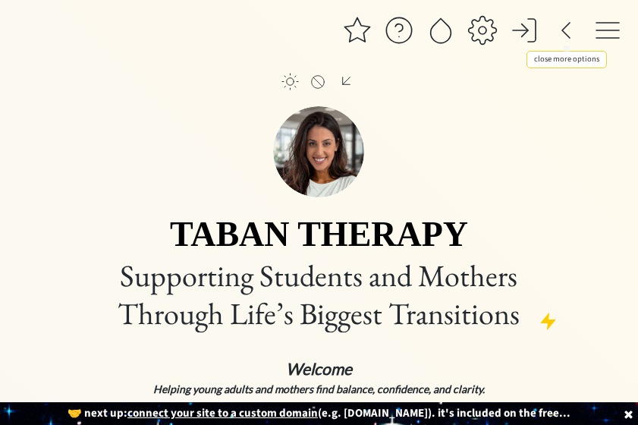
click at [567, 37] on div at bounding box center [565, 30] width 30 height 30
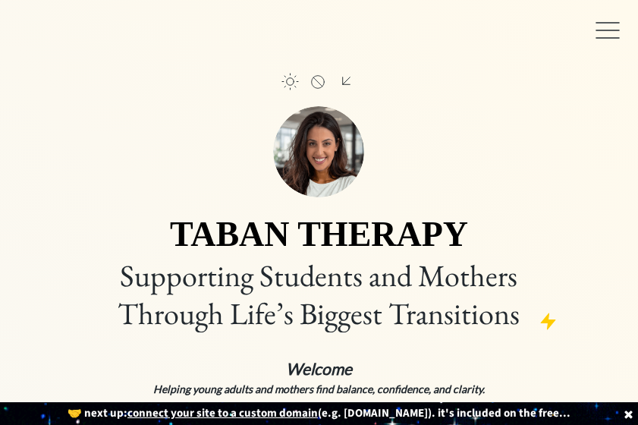
click at [605, 33] on div at bounding box center [607, 30] width 30 height 30
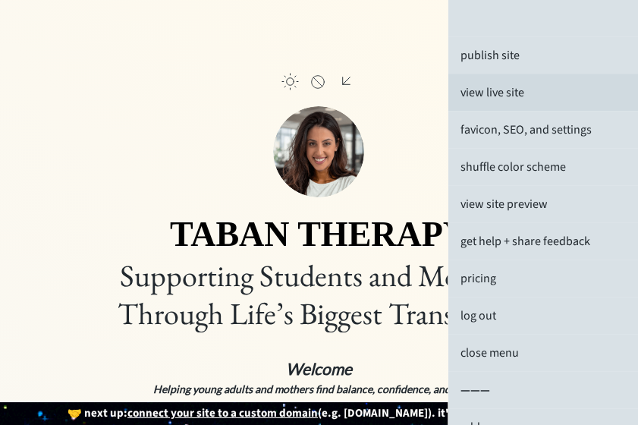
click at [503, 85] on div "view live site" at bounding box center [543, 92] width 190 height 36
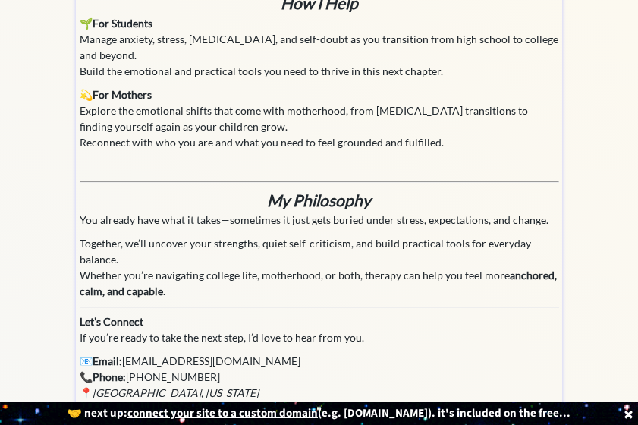
scroll to position [782, 0]
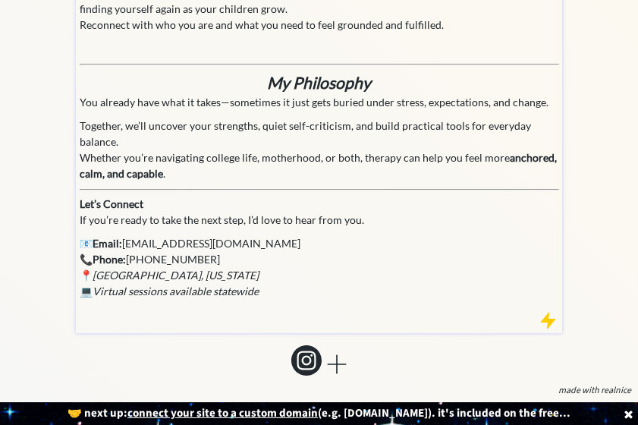
click at [80, 158] on p "Together, we’ll uncover your strengths, quiet self-criticism, and build practic…" at bounding box center [319, 150] width 479 height 64
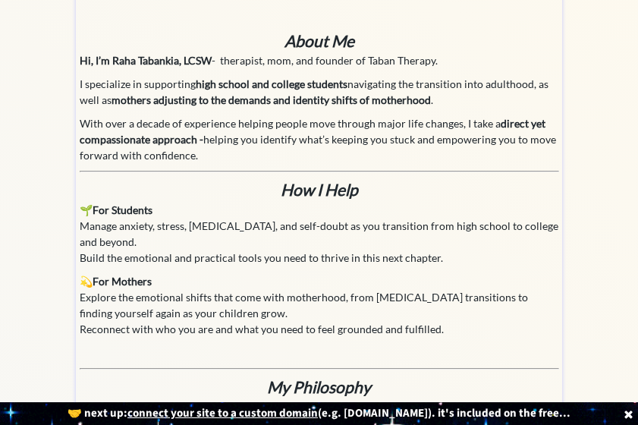
scroll to position [0, 0]
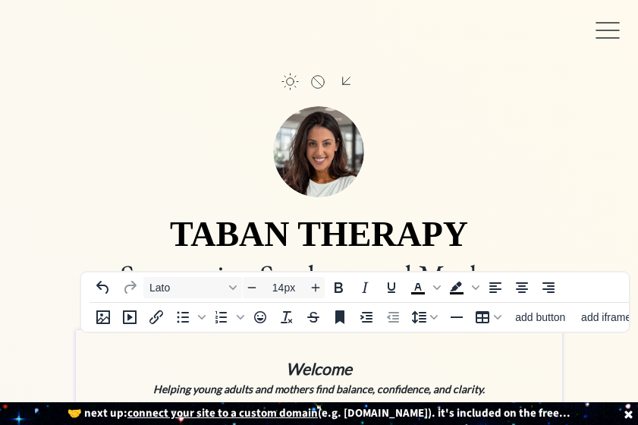
click at [506, 130] on div "click to upload a picture" at bounding box center [319, 142] width 486 height 110
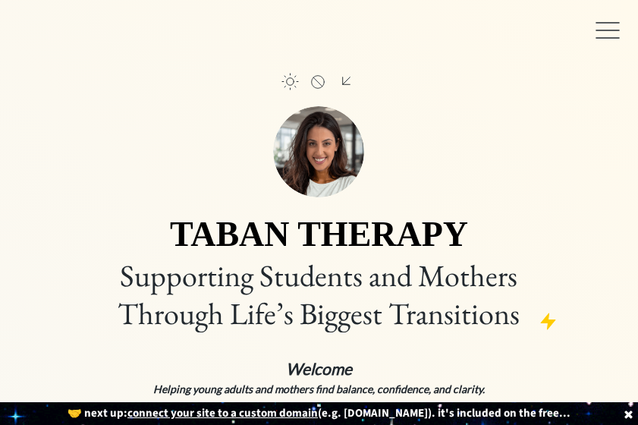
click at [601, 24] on div at bounding box center [607, 30] width 30 height 30
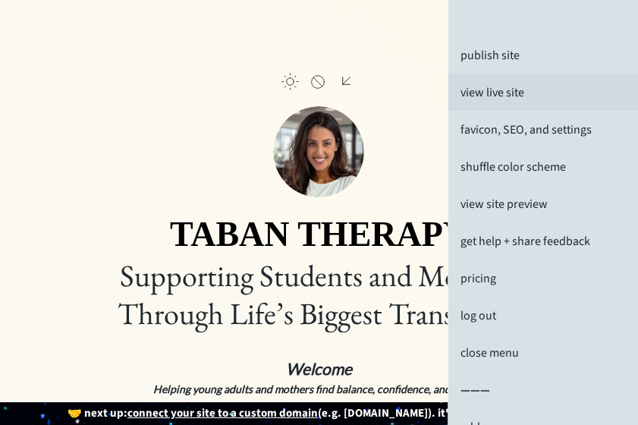
click at [547, 92] on div "view live site" at bounding box center [543, 92] width 190 height 36
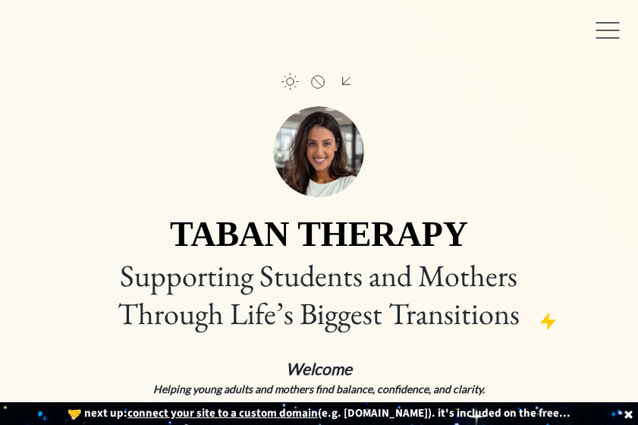
click at [603, 32] on div at bounding box center [607, 30] width 30 height 30
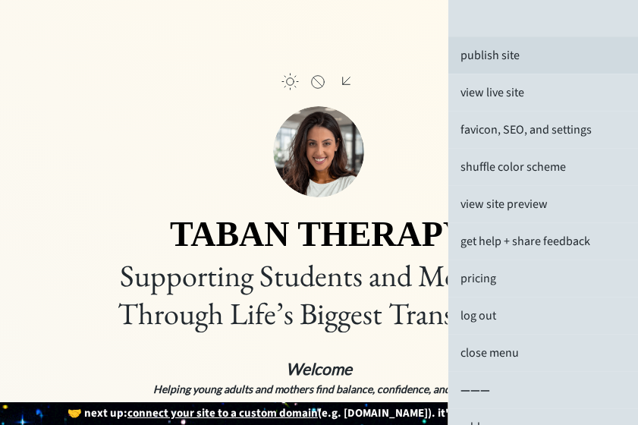
click at [543, 52] on div "publish site" at bounding box center [543, 55] width 190 height 36
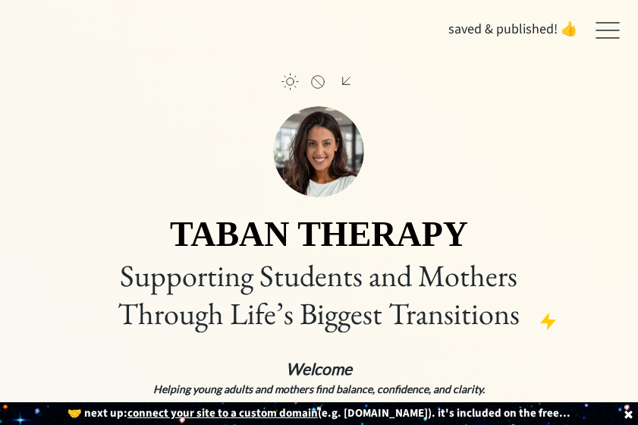
click at [616, 31] on div at bounding box center [607, 30] width 30 height 30
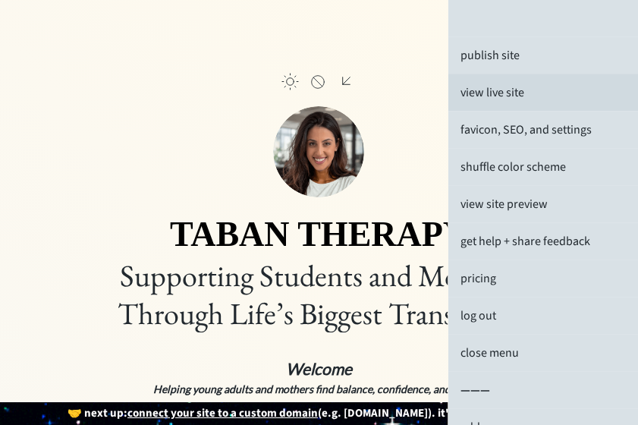
click at [526, 84] on div "view live site" at bounding box center [543, 92] width 190 height 36
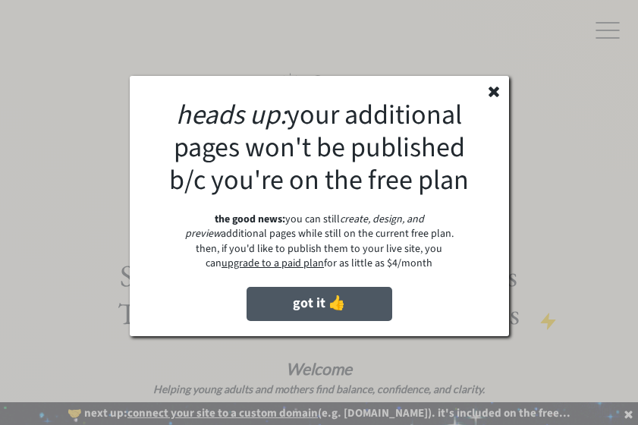
click at [318, 309] on button "got it 👍" at bounding box center [319, 304] width 146 height 34
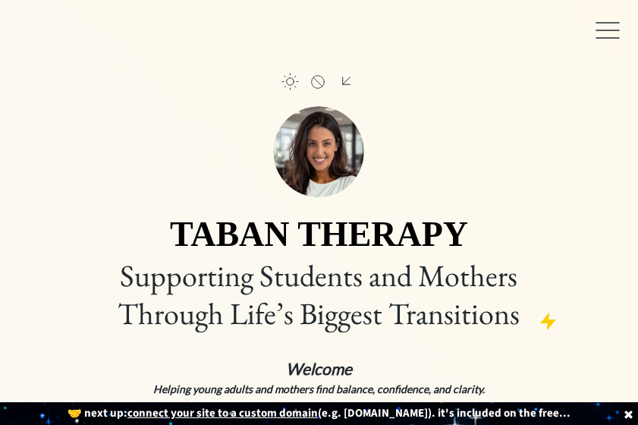
click at [610, 33] on div at bounding box center [607, 30] width 30 height 30
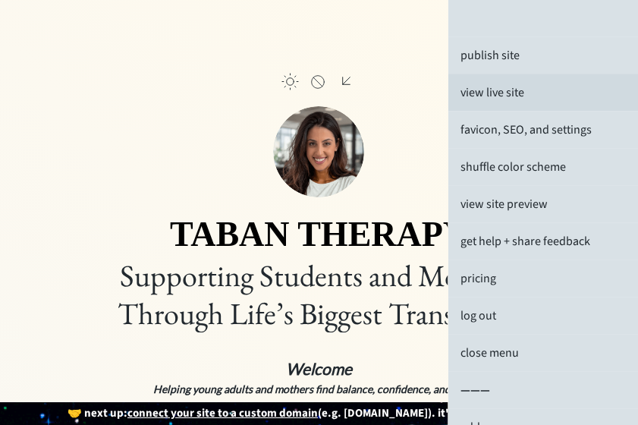
click at [520, 82] on div "view live site" at bounding box center [543, 92] width 190 height 36
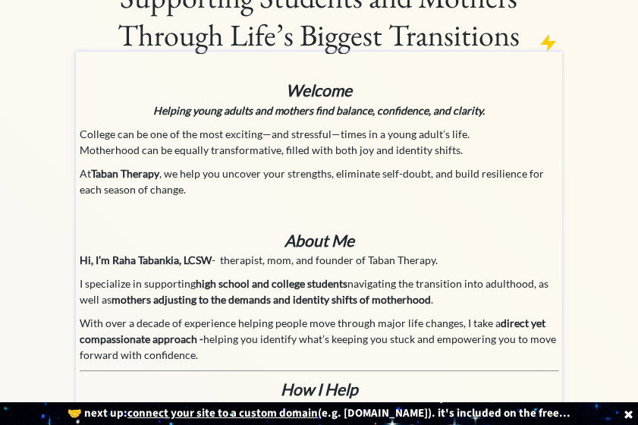
scroll to position [279, 0]
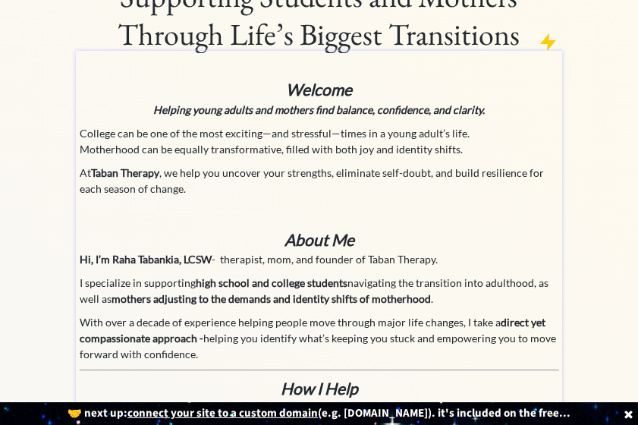
click at [332, 82] on strong "Welcome" at bounding box center [319, 89] width 66 height 19
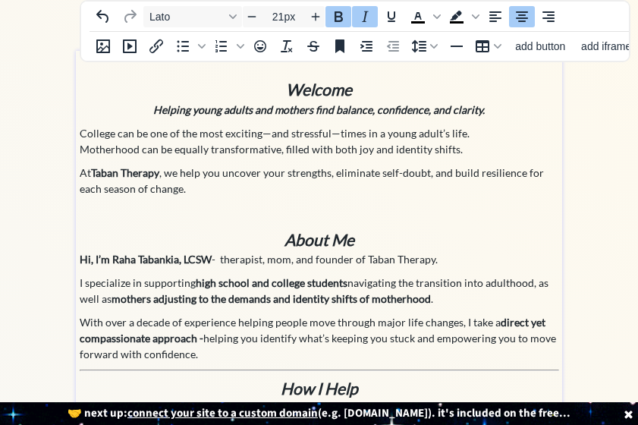
click at [320, 239] on strong "About Me" at bounding box center [319, 239] width 70 height 19
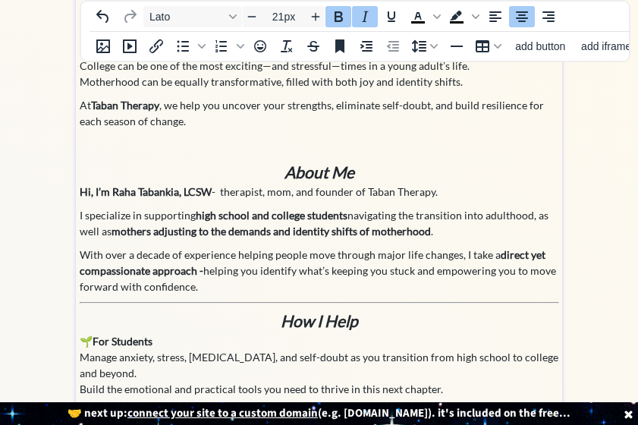
scroll to position [352, 0]
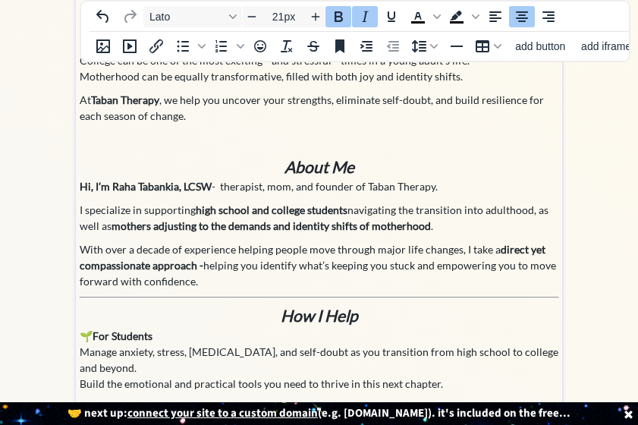
click at [329, 312] on strong "How I Help" at bounding box center [319, 315] width 77 height 19
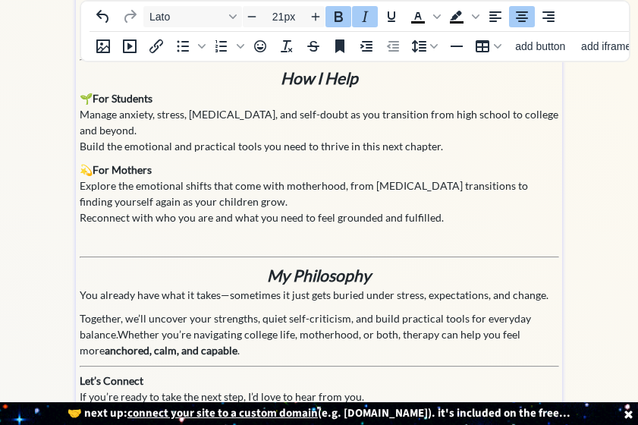
scroll to position [592, 0]
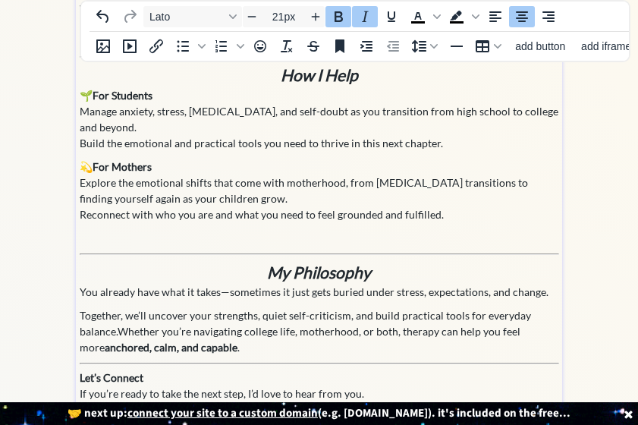
click at [333, 265] on strong "My Philosophy" at bounding box center [319, 271] width 104 height 19
click at [381, 273] on h3 "My Philosophy" at bounding box center [319, 272] width 479 height 24
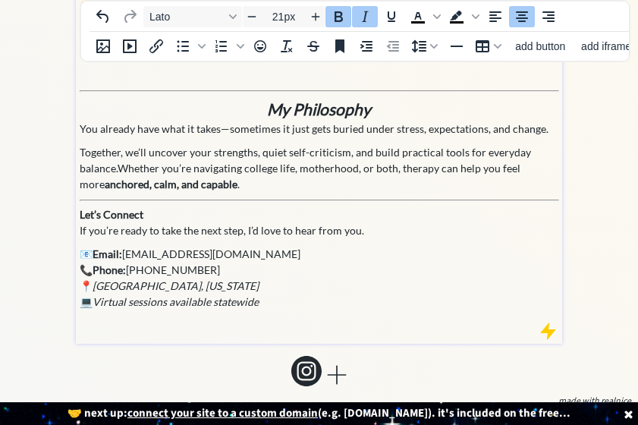
scroll to position [766, 0]
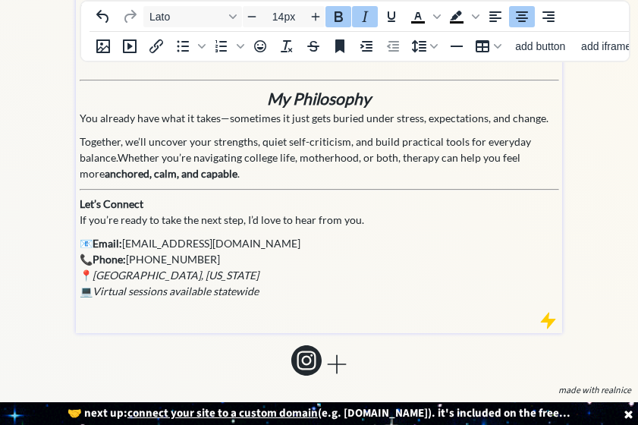
click at [129, 200] on strong "Let’s Connect" at bounding box center [112, 203] width 64 height 13
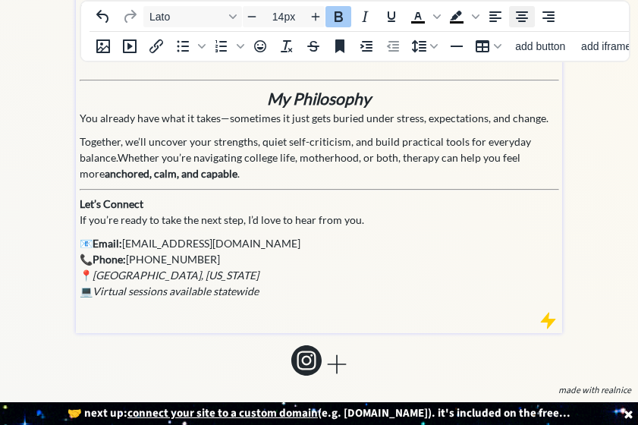
click at [522, 17] on icon "Align center" at bounding box center [522, 16] width 12 height 11
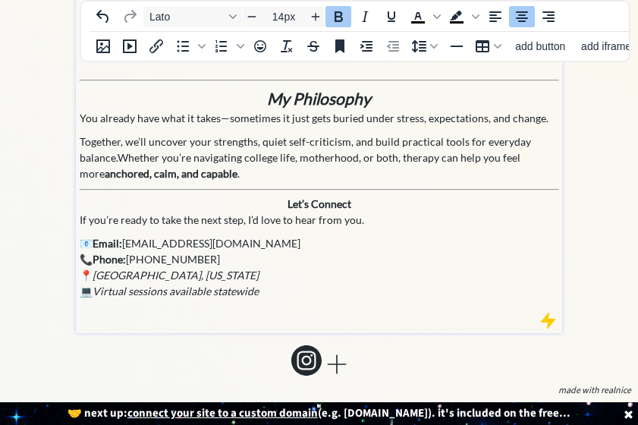
click at [335, 197] on strong "Let’s Connect" at bounding box center [319, 203] width 64 height 13
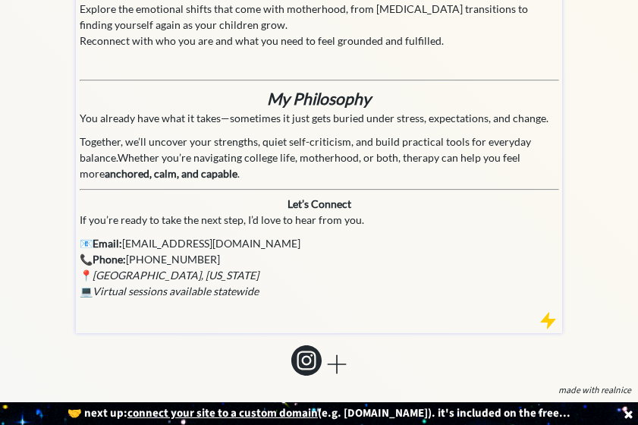
click at [318, 205] on strong "Let’s Connect" at bounding box center [319, 203] width 64 height 13
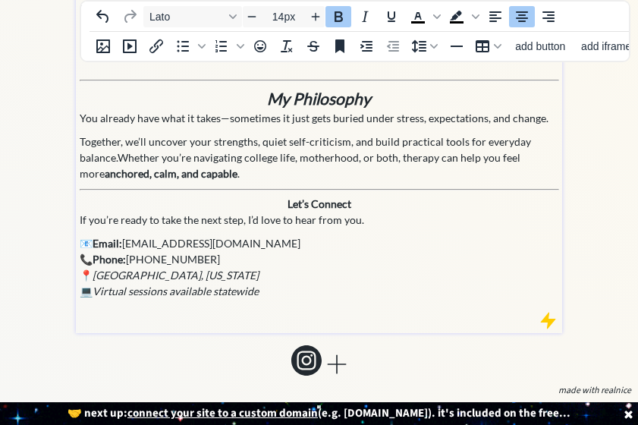
click at [318, 205] on strong "Let’s Connect" at bounding box center [319, 203] width 64 height 13
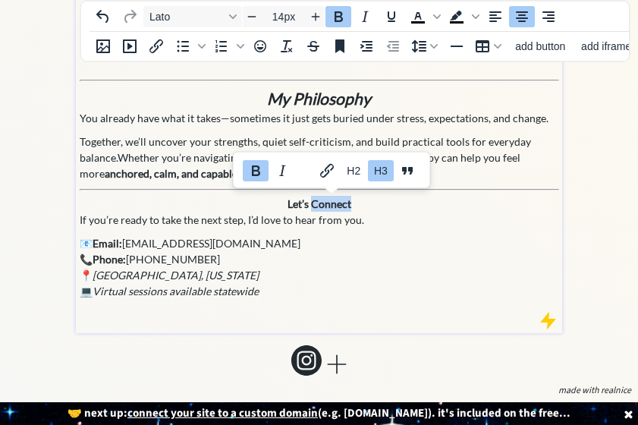
click at [318, 205] on strong "Let’s Connect" at bounding box center [319, 203] width 64 height 13
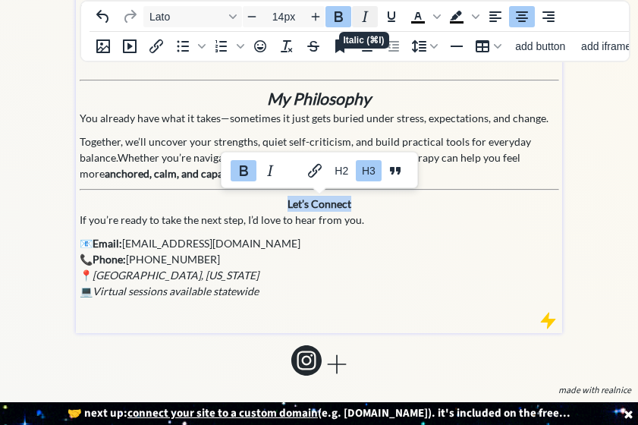
click at [367, 14] on icon "Italic" at bounding box center [365, 17] width 18 height 18
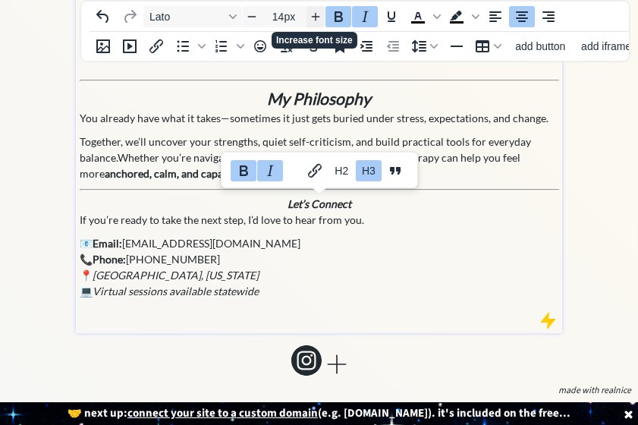
click at [317, 16] on icon "Increase font size" at bounding box center [315, 17] width 12 height 12
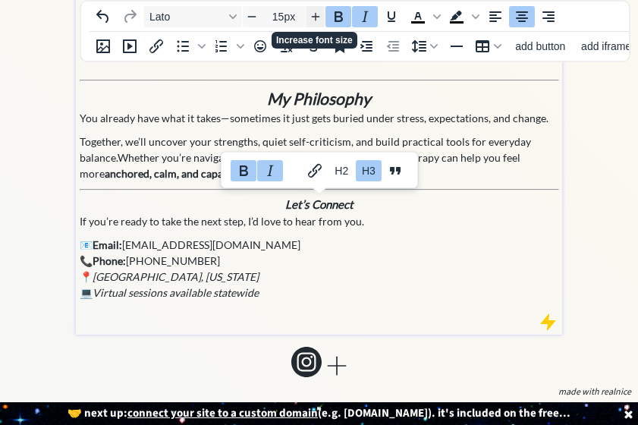
click at [317, 16] on icon "Increase font size" at bounding box center [315, 17] width 12 height 12
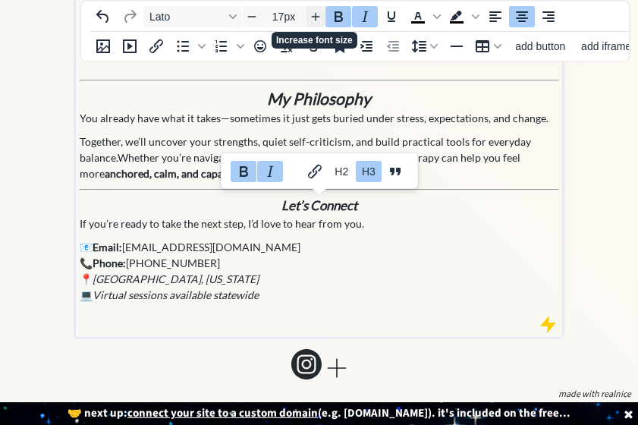
click at [317, 16] on icon "Increase font size" at bounding box center [315, 17] width 12 height 12
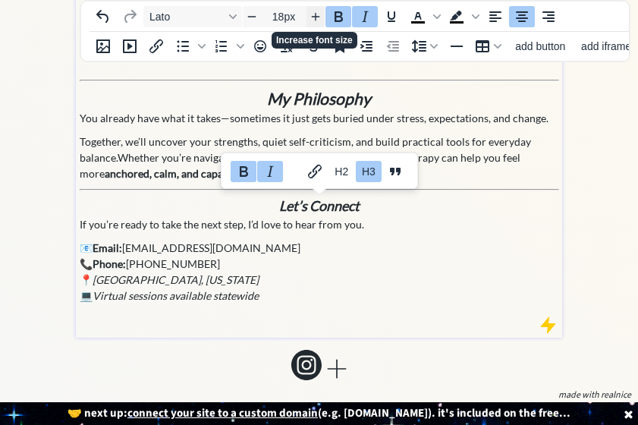
click at [317, 16] on icon "Increase font size" at bounding box center [315, 17] width 12 height 12
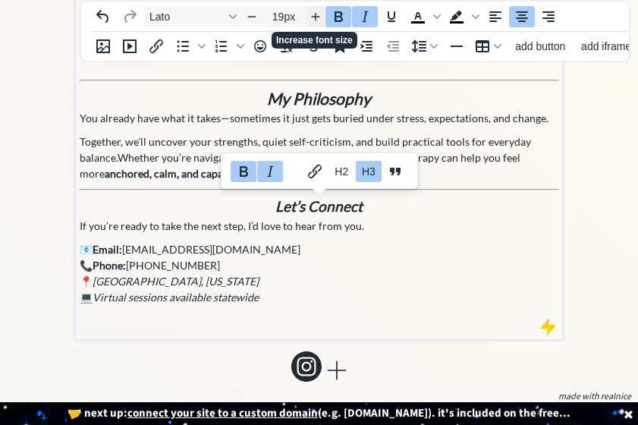
click at [317, 16] on icon "Increase font size" at bounding box center [315, 17] width 12 height 12
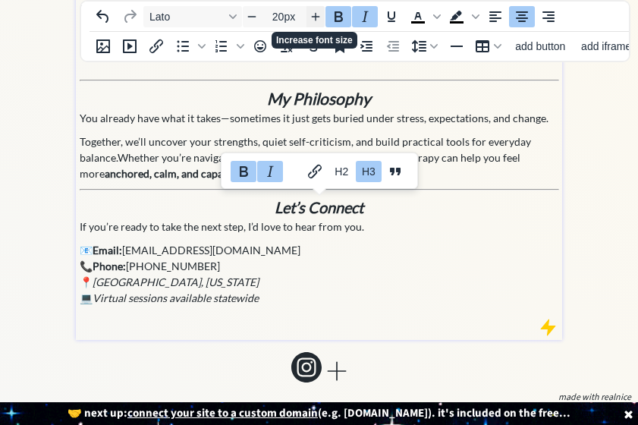
click at [317, 16] on icon "Increase font size" at bounding box center [315, 17] width 12 height 12
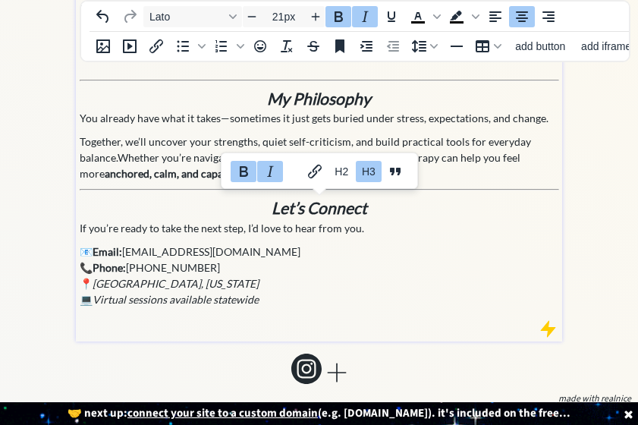
click at [425, 214] on h3 "Let’s Connect" at bounding box center [319, 208] width 479 height 24
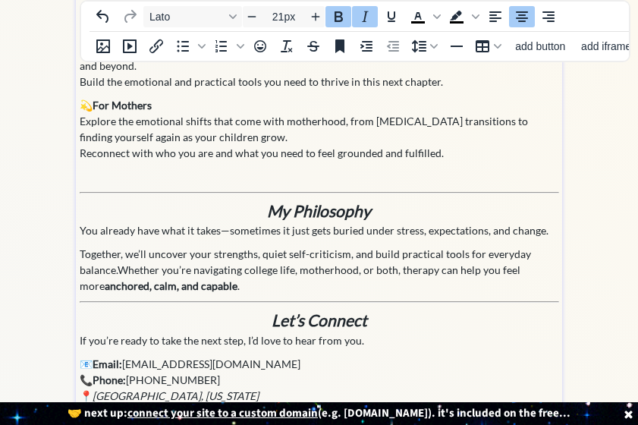
scroll to position [654, 0]
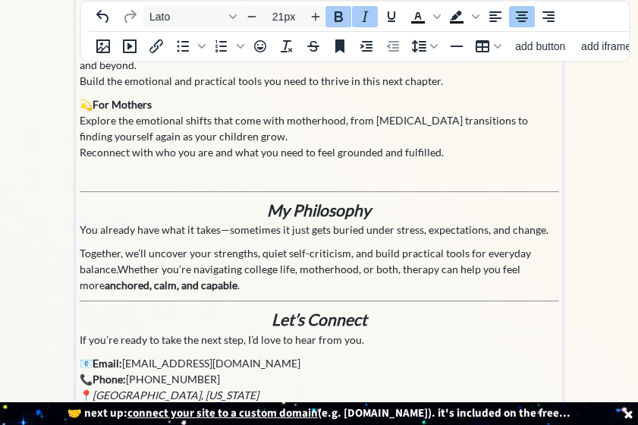
click at [381, 193] on div "Welcome Helping young adults and mothers find balance, confidence, and clarity.…" at bounding box center [319, 60] width 479 height 763
click at [396, 170] on p at bounding box center [319, 176] width 479 height 16
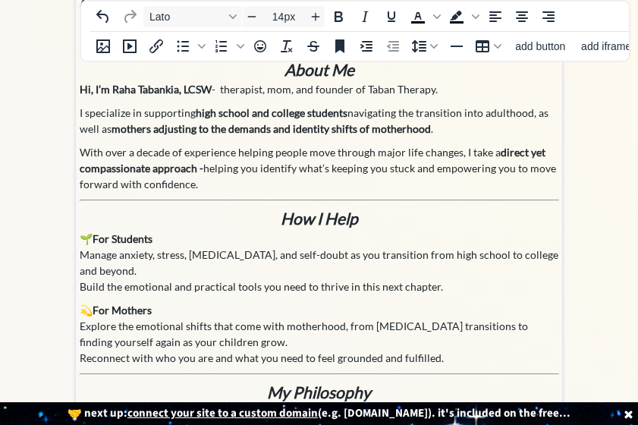
scroll to position [487, 0]
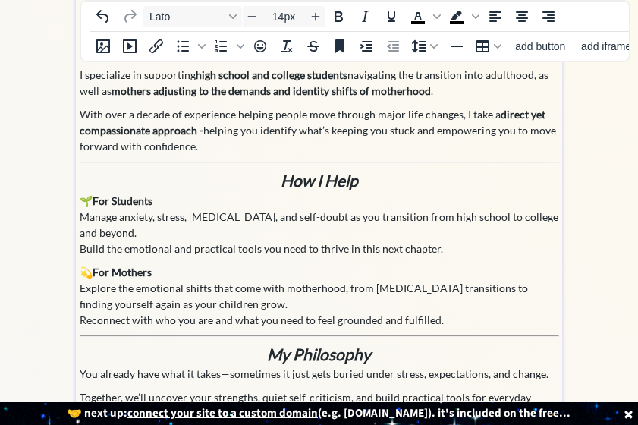
click at [299, 162] on hr at bounding box center [319, 162] width 479 height 2
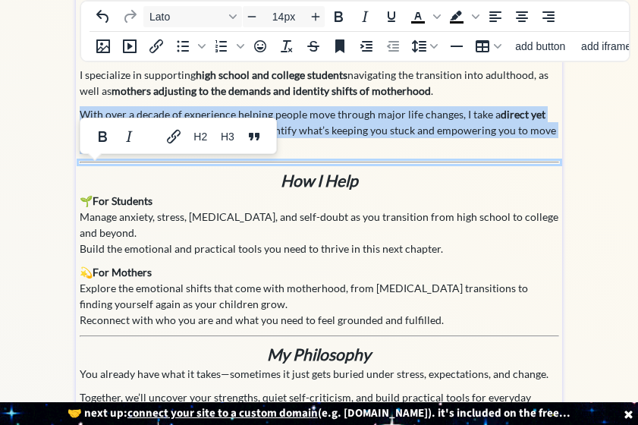
click at [299, 162] on hr at bounding box center [319, 162] width 479 height 2
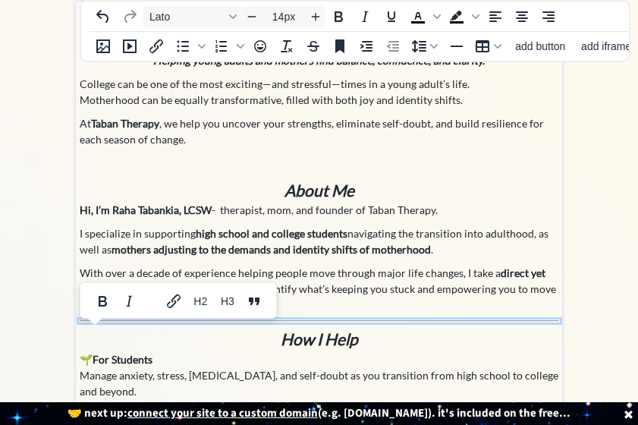
scroll to position [321, 0]
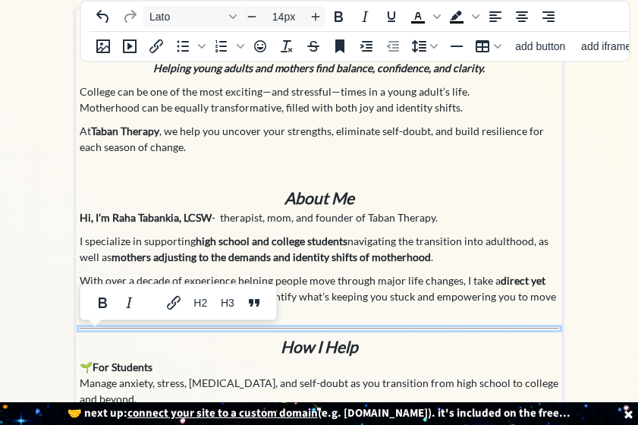
click at [277, 165] on p at bounding box center [319, 170] width 479 height 16
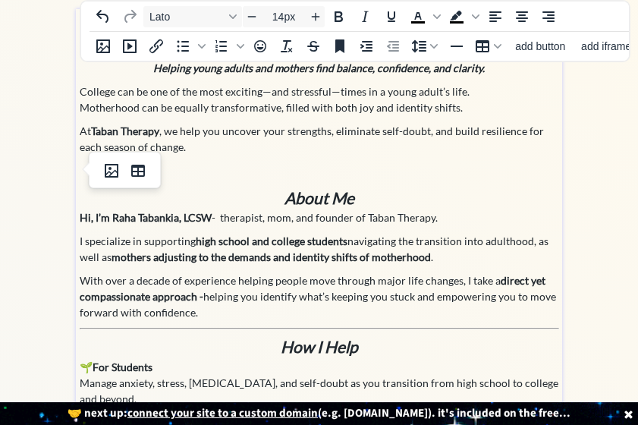
type input "21px"
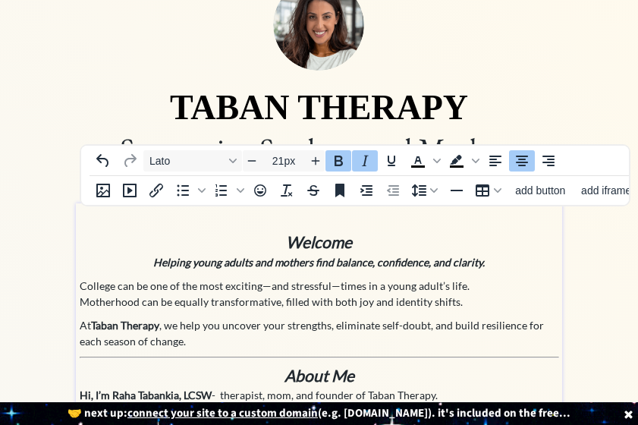
scroll to position [0, 0]
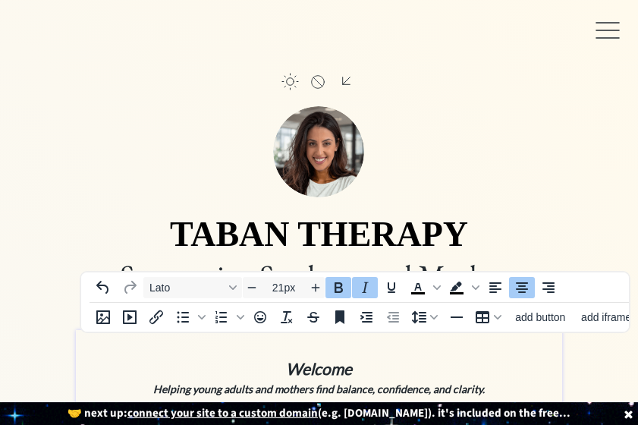
click at [595, 41] on div at bounding box center [607, 30] width 30 height 30
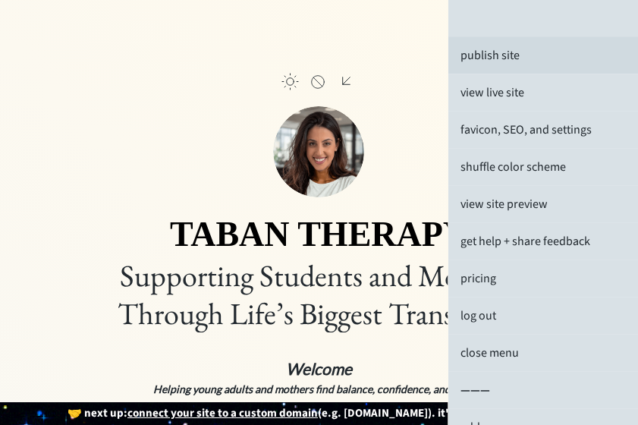
click at [537, 54] on div "publish site" at bounding box center [543, 55] width 190 height 36
